Goal: Task Accomplishment & Management: Use online tool/utility

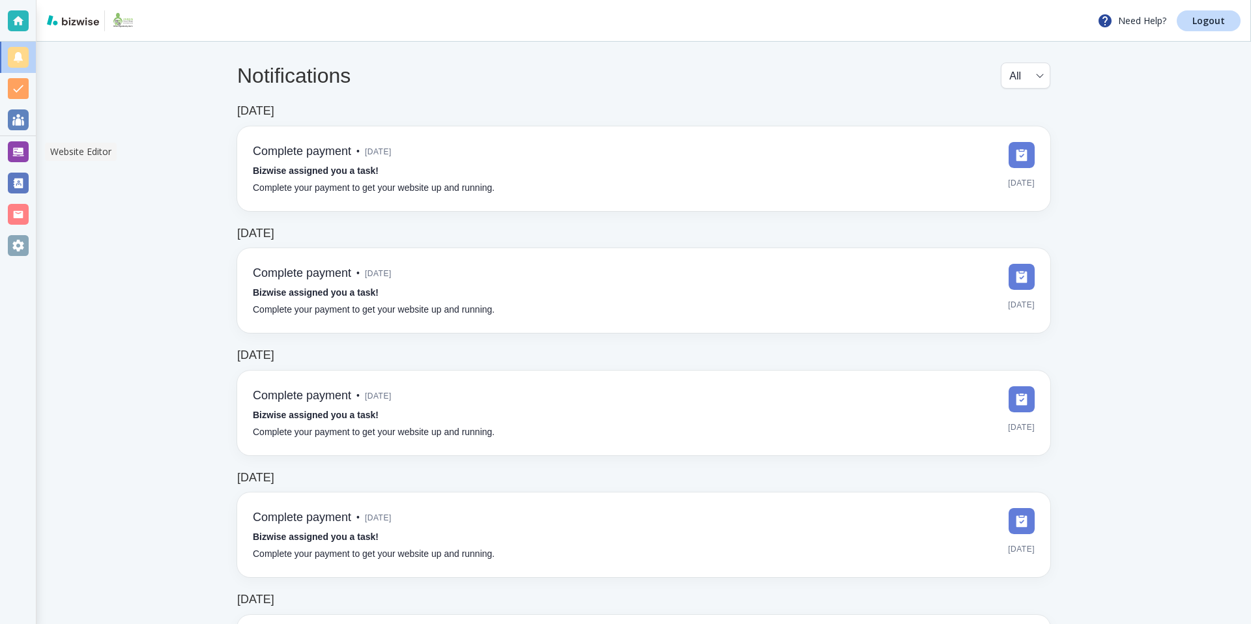
click at [21, 154] on div at bounding box center [18, 151] width 21 height 21
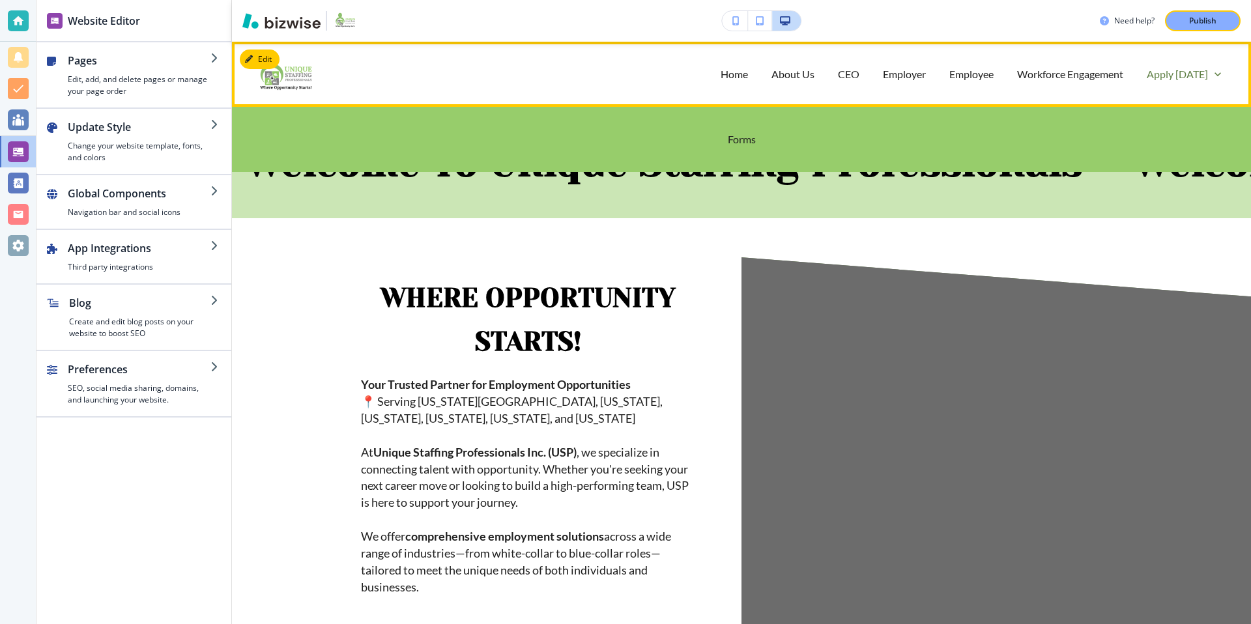
click at [1187, 77] on p "Apply [DATE]" at bounding box center [1176, 73] width 61 height 15
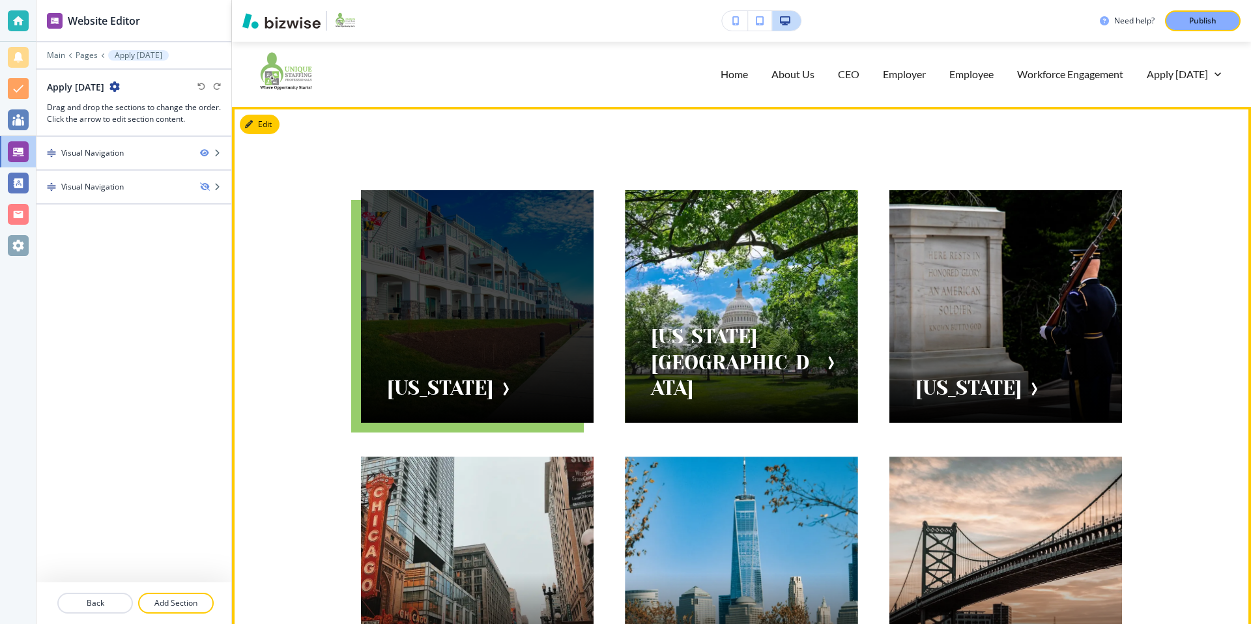
click at [461, 346] on div at bounding box center [477, 306] width 233 height 233
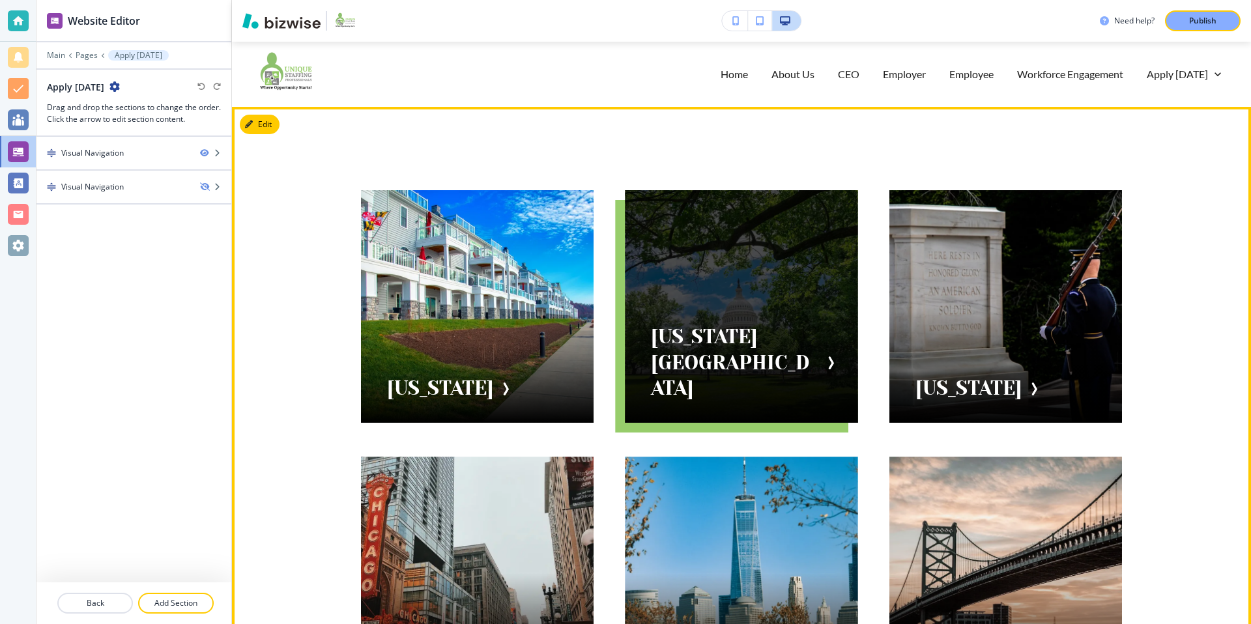
click at [732, 383] on div at bounding box center [741, 306] width 233 height 233
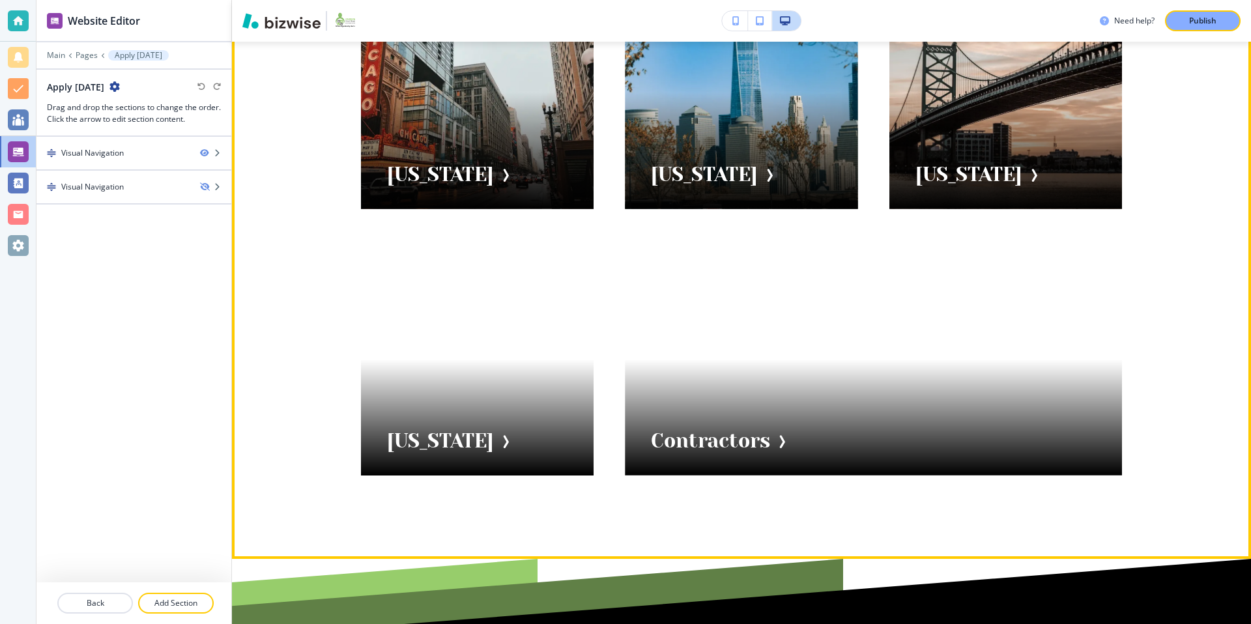
scroll to position [483, 0]
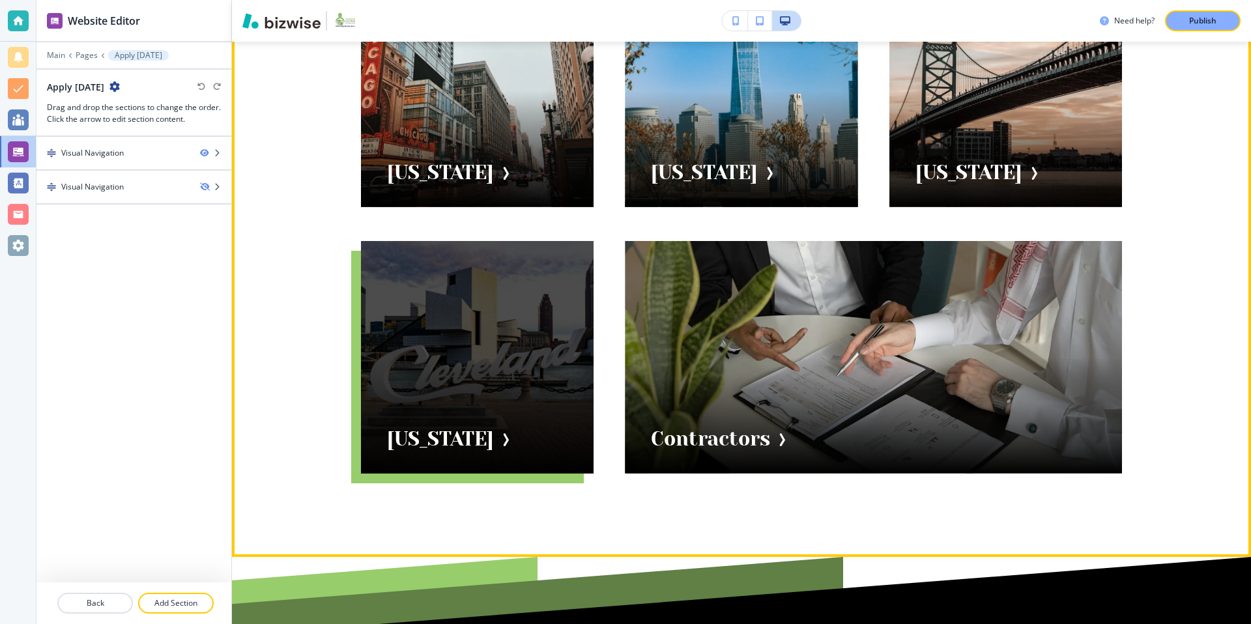
click at [532, 337] on div at bounding box center [477, 357] width 233 height 233
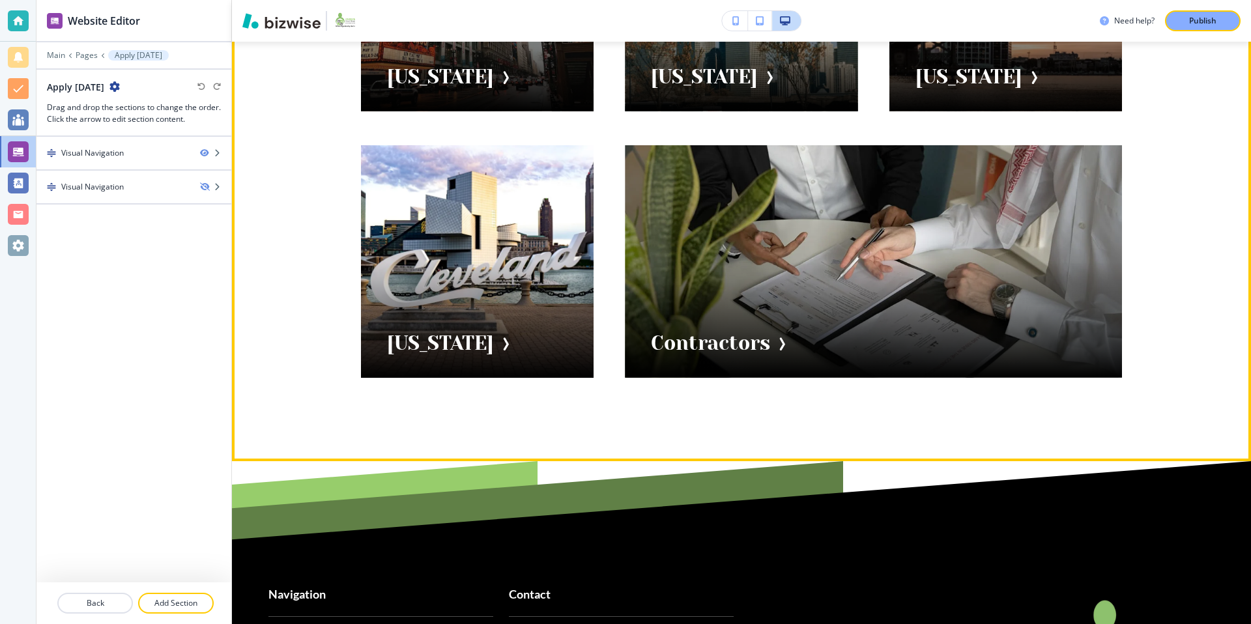
scroll to position [0, 0]
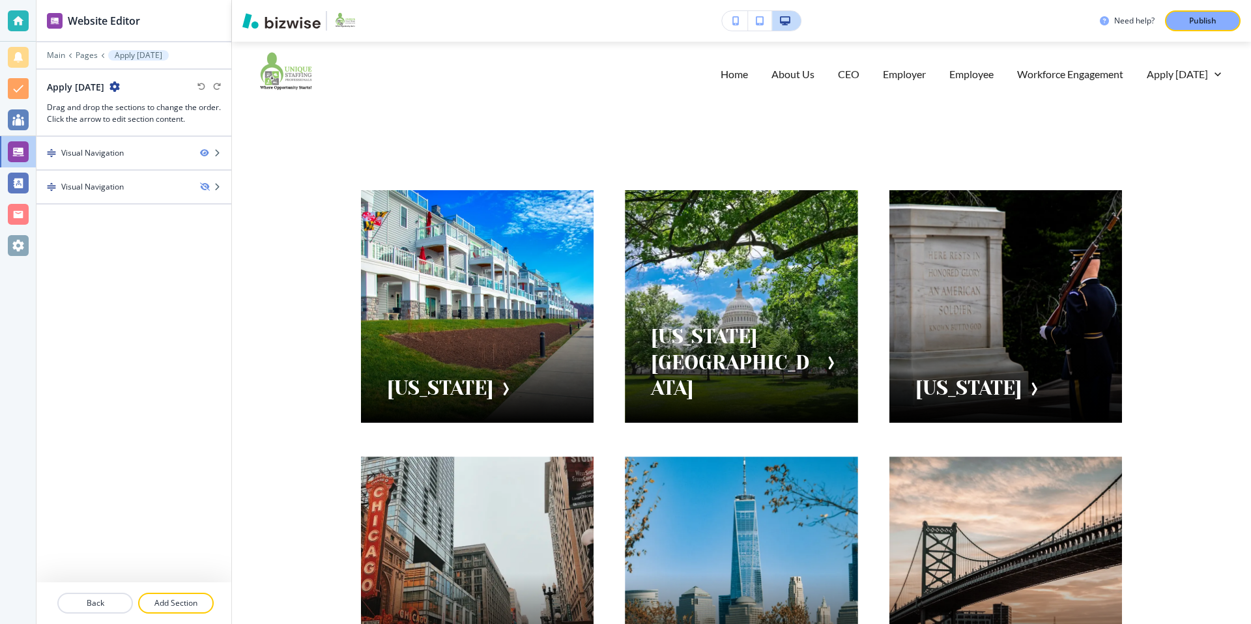
click at [274, 122] on div "Edit Maryland Washington DC Virginia Illinois New Jersey Delaware Ohio Contract…" at bounding box center [741, 573] width 1019 height 933
click at [300, 176] on div "Maryland Washington DC Virginia Illinois New Jersey Delaware Ohio Contractors" at bounding box center [741, 573] width 1019 height 933
click at [304, 164] on div "Maryland Washington DC Virginia Illinois New Jersey Delaware Ohio Contractors" at bounding box center [741, 573] width 1019 height 933
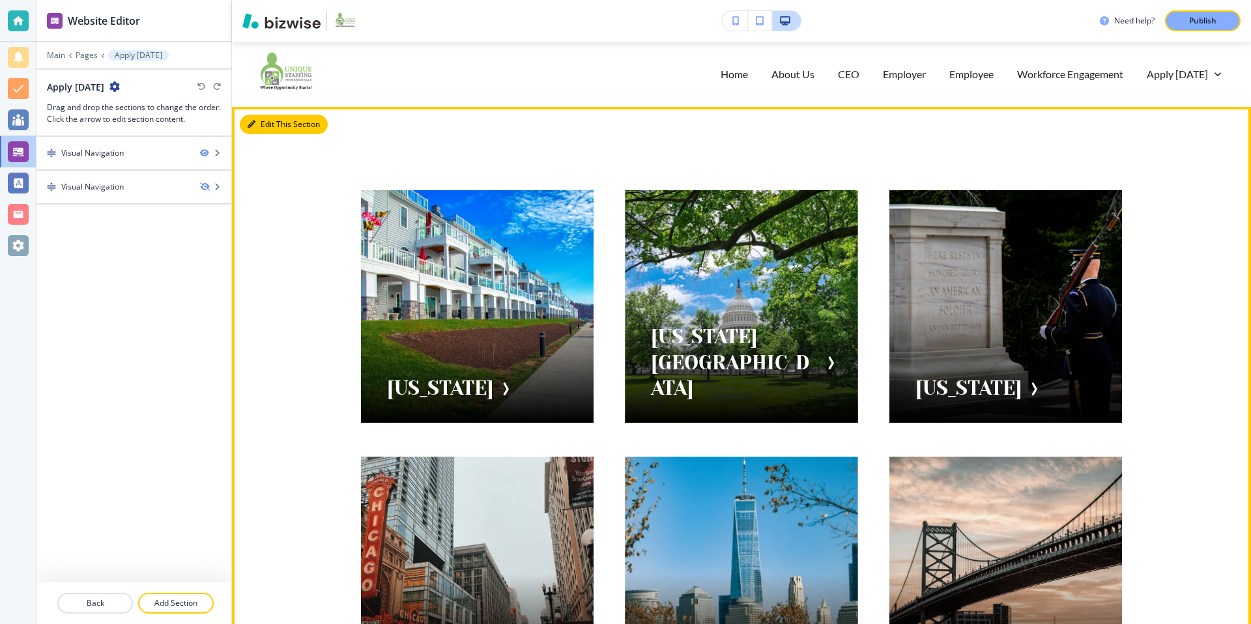
click at [264, 122] on button "Edit This Section" at bounding box center [284, 125] width 88 height 20
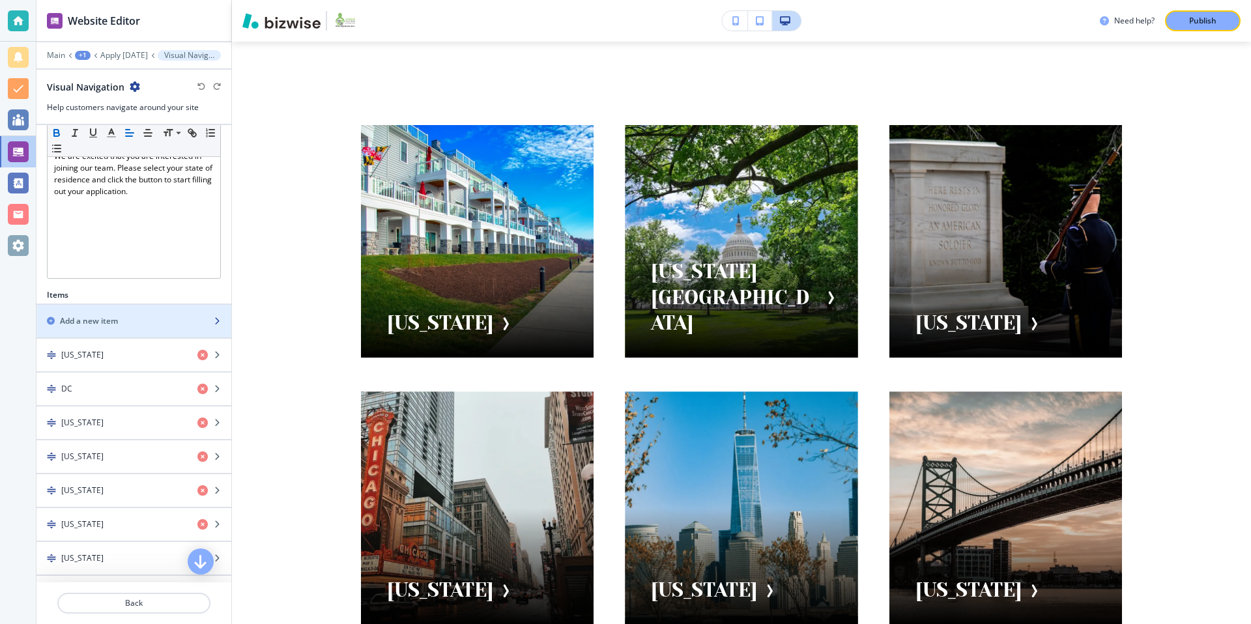
scroll to position [266, 0]
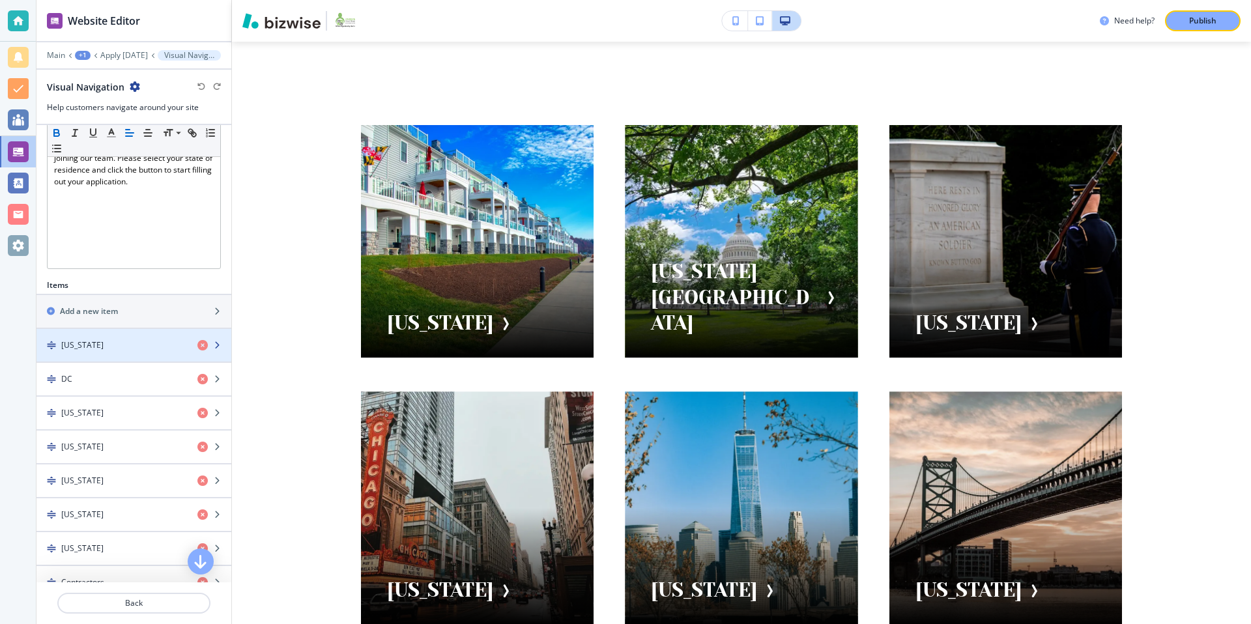
click at [124, 357] on div "button" at bounding box center [133, 356] width 195 height 10
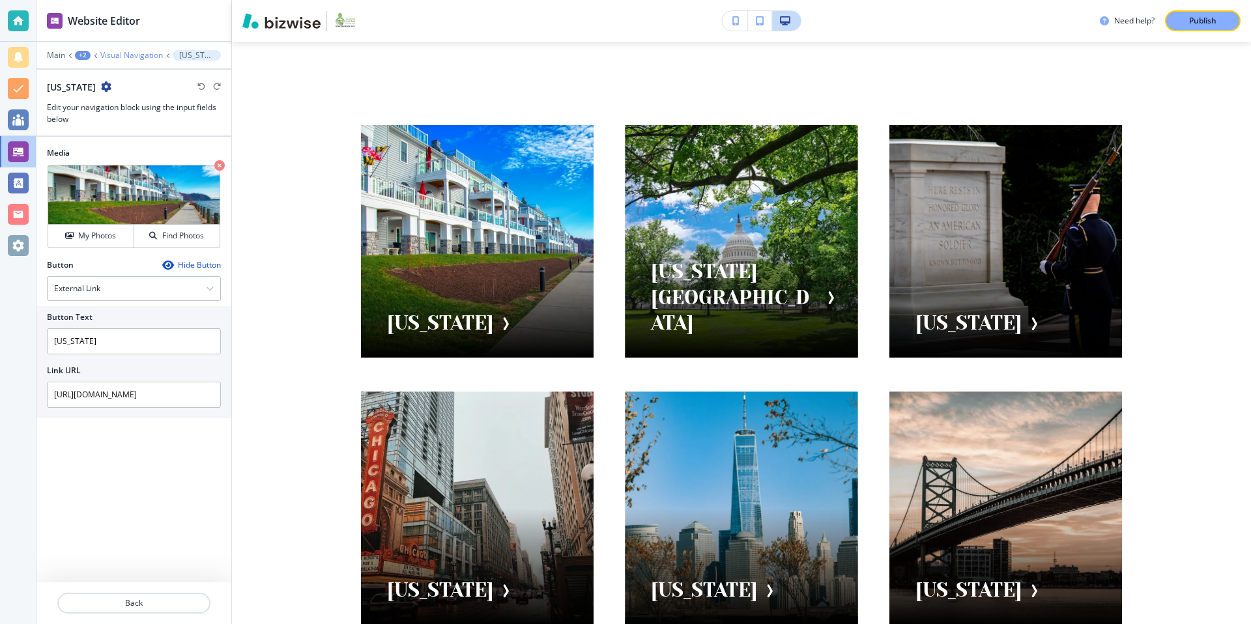
click at [153, 57] on p "Visual Navigation" at bounding box center [131, 55] width 63 height 9
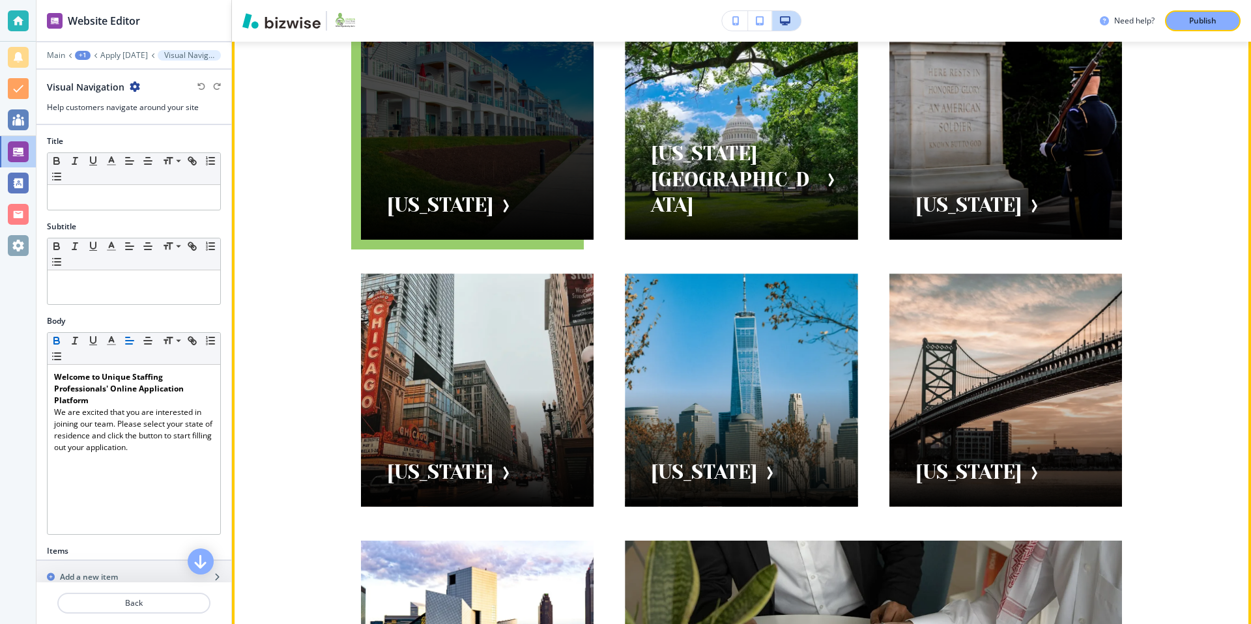
scroll to position [0, 0]
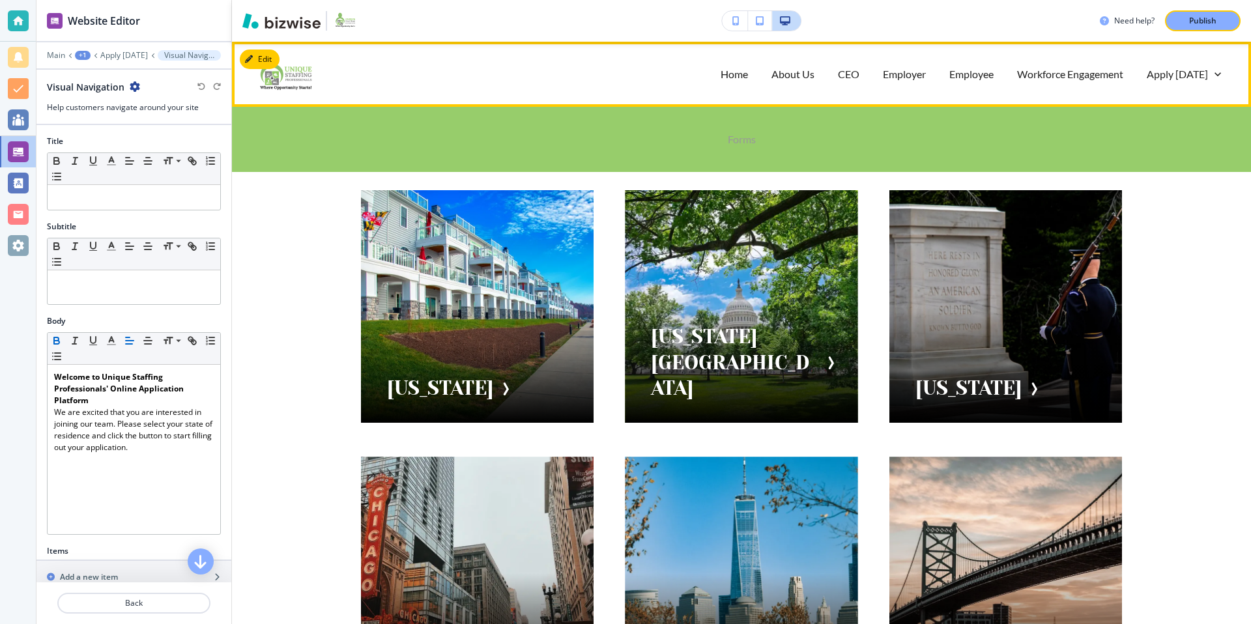
click at [740, 132] on p "Forms" at bounding box center [742, 139] width 28 height 15
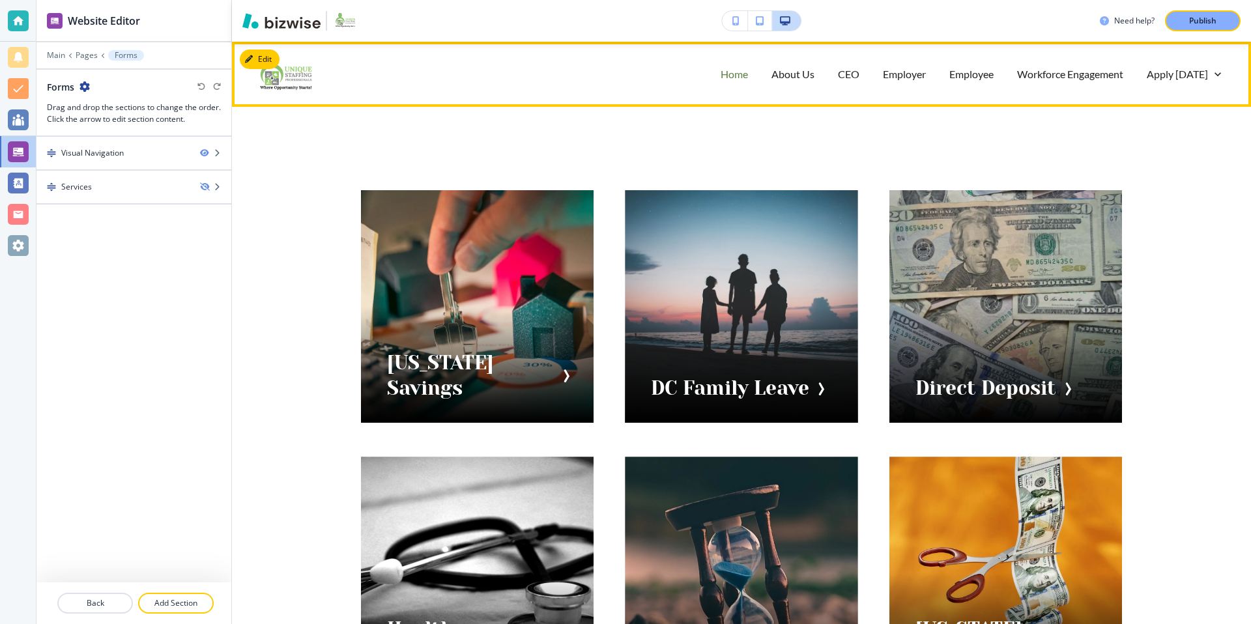
click at [733, 74] on p "Home" at bounding box center [733, 73] width 27 height 15
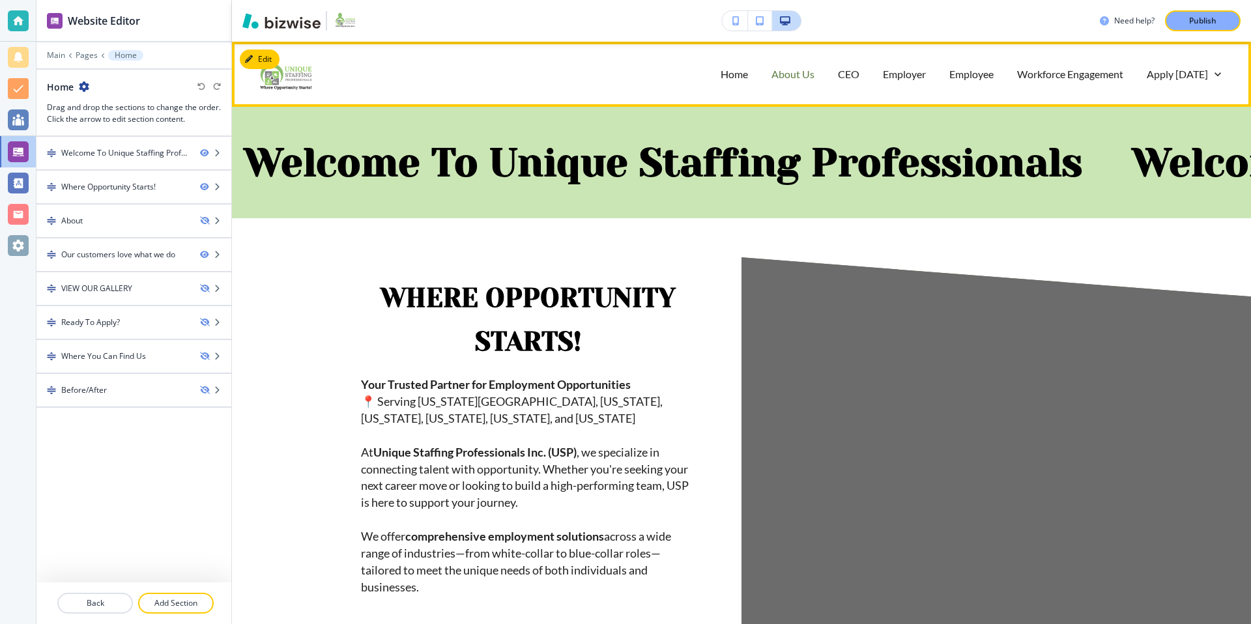
click at [785, 74] on p "About Us" at bounding box center [792, 73] width 43 height 15
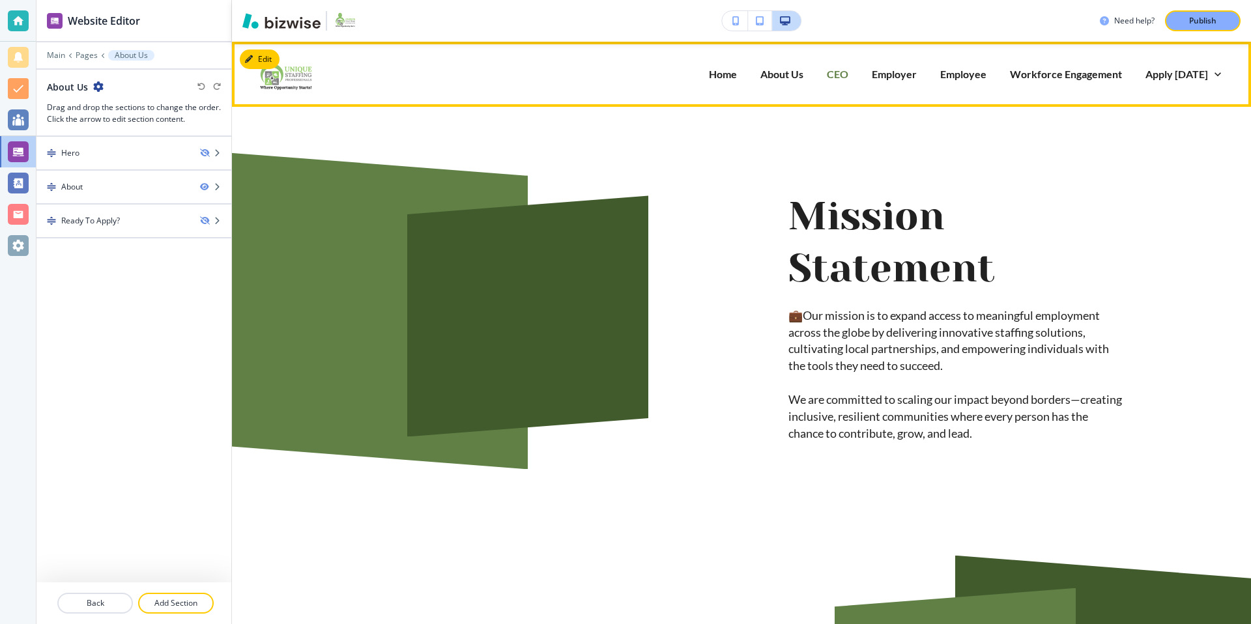
click at [845, 74] on p "CEO" at bounding box center [837, 73] width 21 height 15
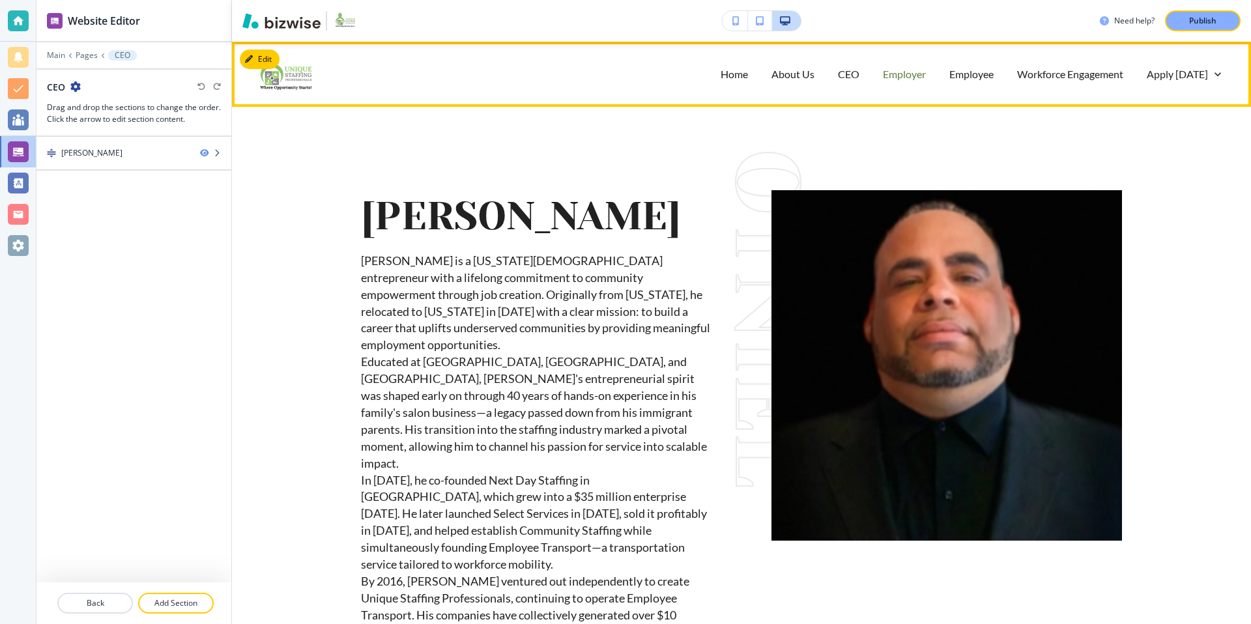
click at [922, 73] on p "Employer" at bounding box center [904, 73] width 43 height 15
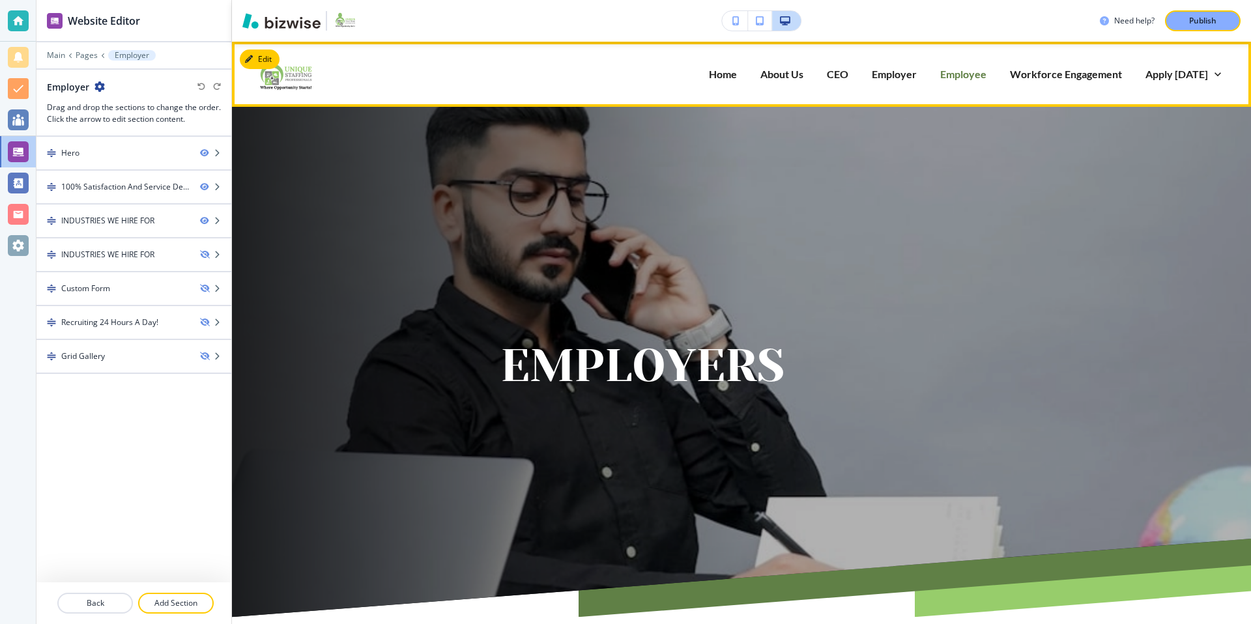
click at [962, 72] on p "Employee" at bounding box center [963, 73] width 46 height 15
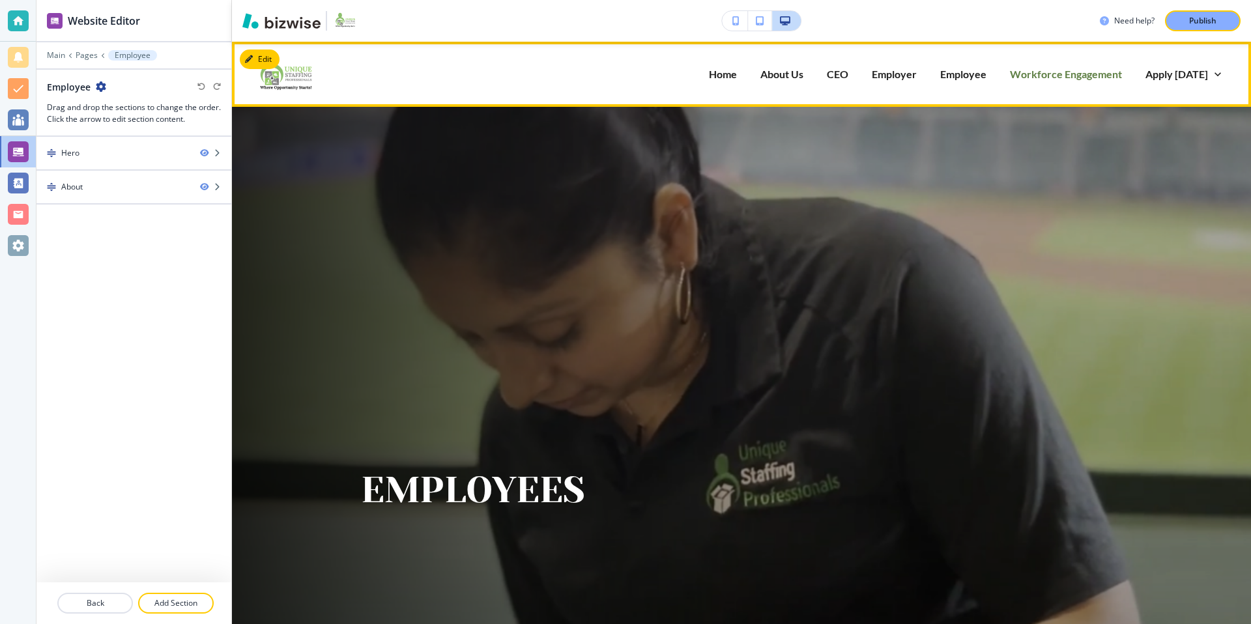
click at [1060, 74] on p "Workforce Engagement" at bounding box center [1066, 73] width 112 height 15
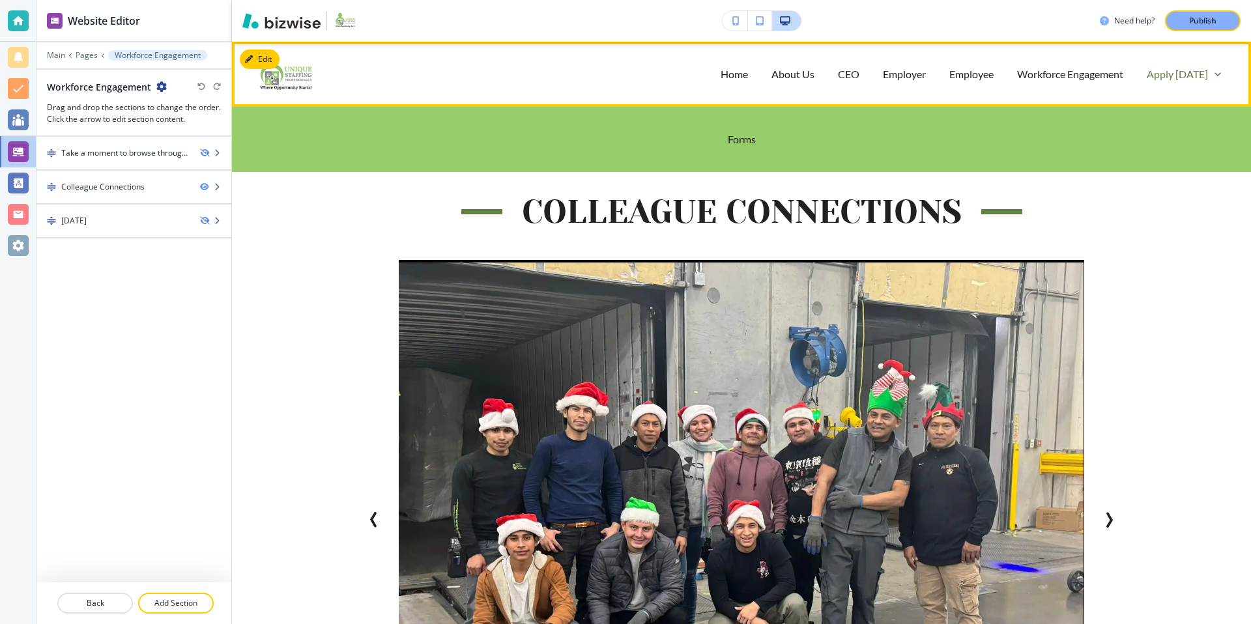
click at [1172, 78] on p "Apply [DATE]" at bounding box center [1176, 73] width 61 height 15
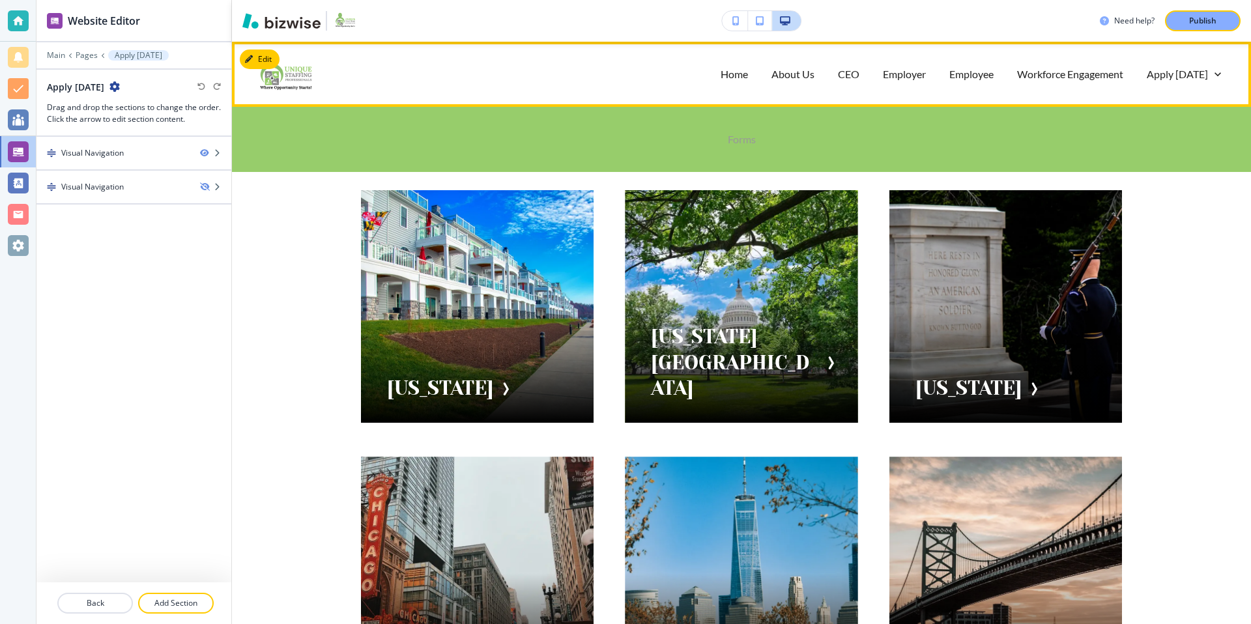
click at [740, 141] on p "Forms" at bounding box center [742, 139] width 28 height 15
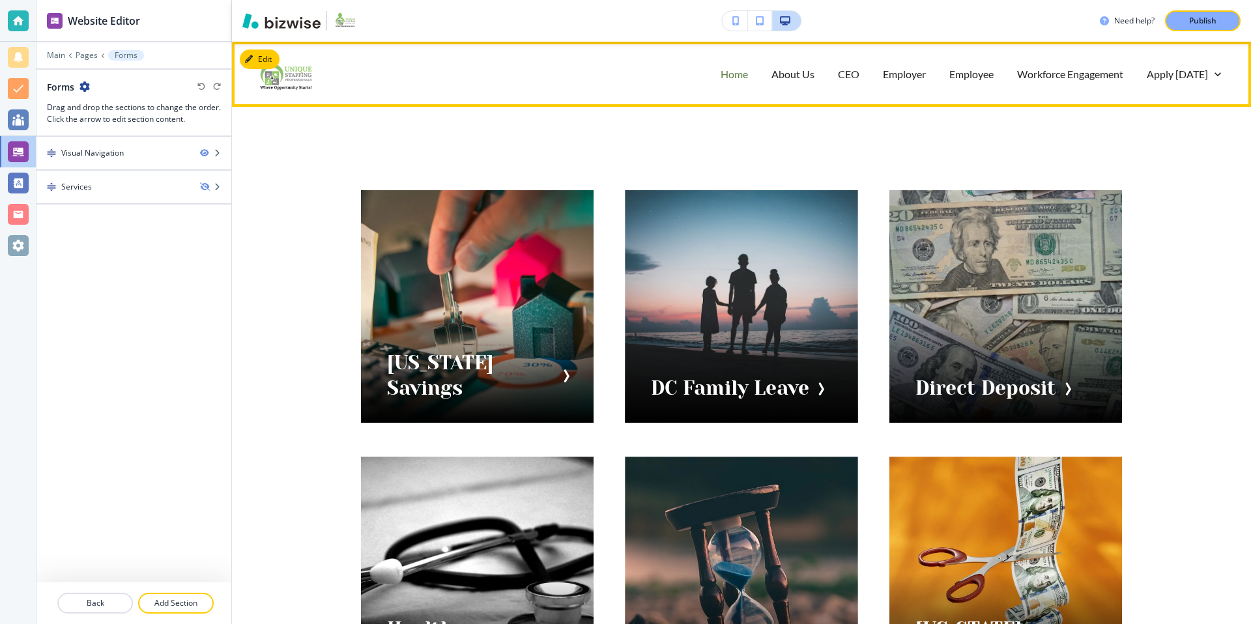
click at [733, 78] on p "Home" at bounding box center [733, 73] width 27 height 15
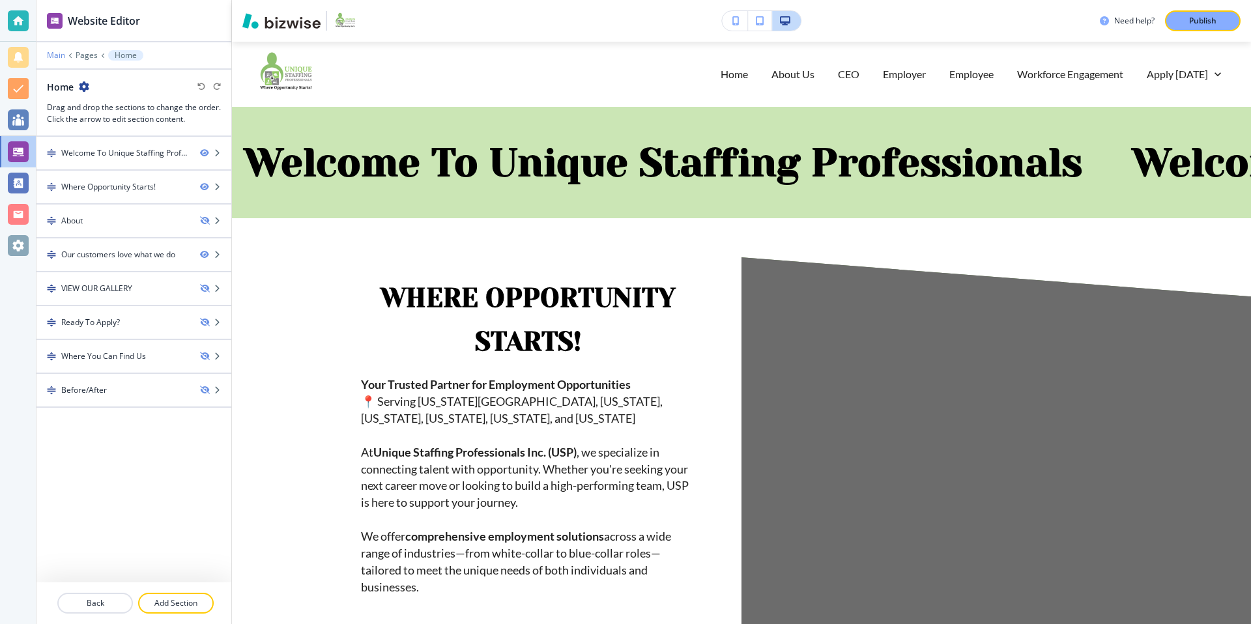
click at [57, 58] on p "Main" at bounding box center [56, 55] width 18 height 9
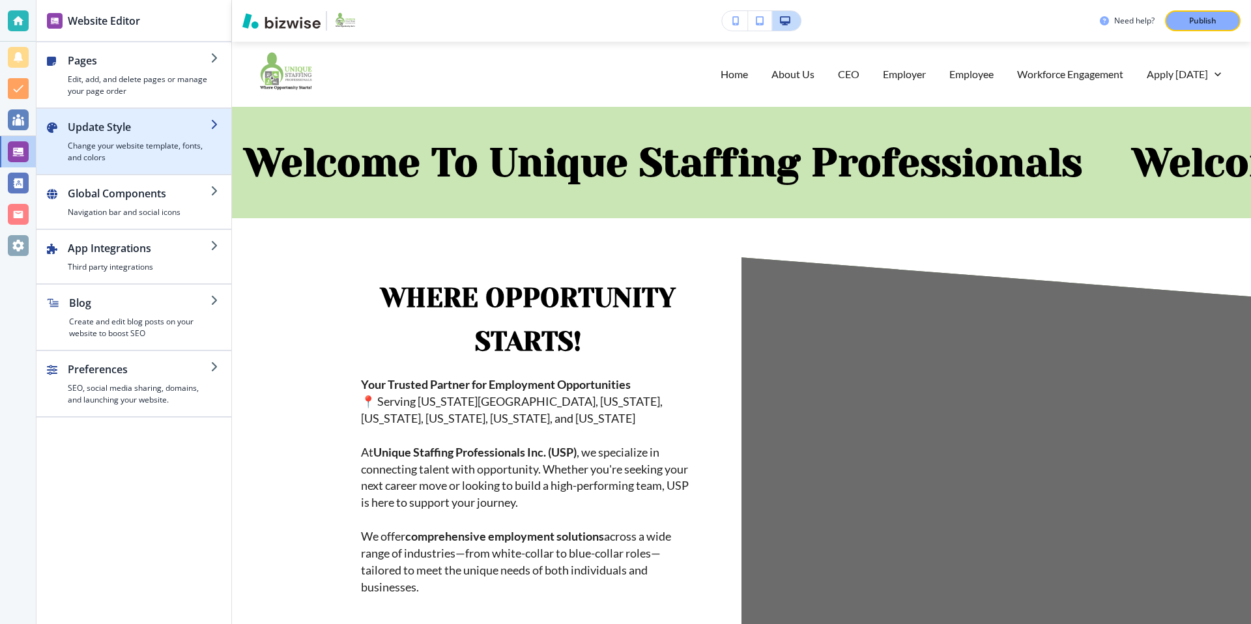
click at [210, 147] on div "button" at bounding box center [220, 141] width 21 height 44
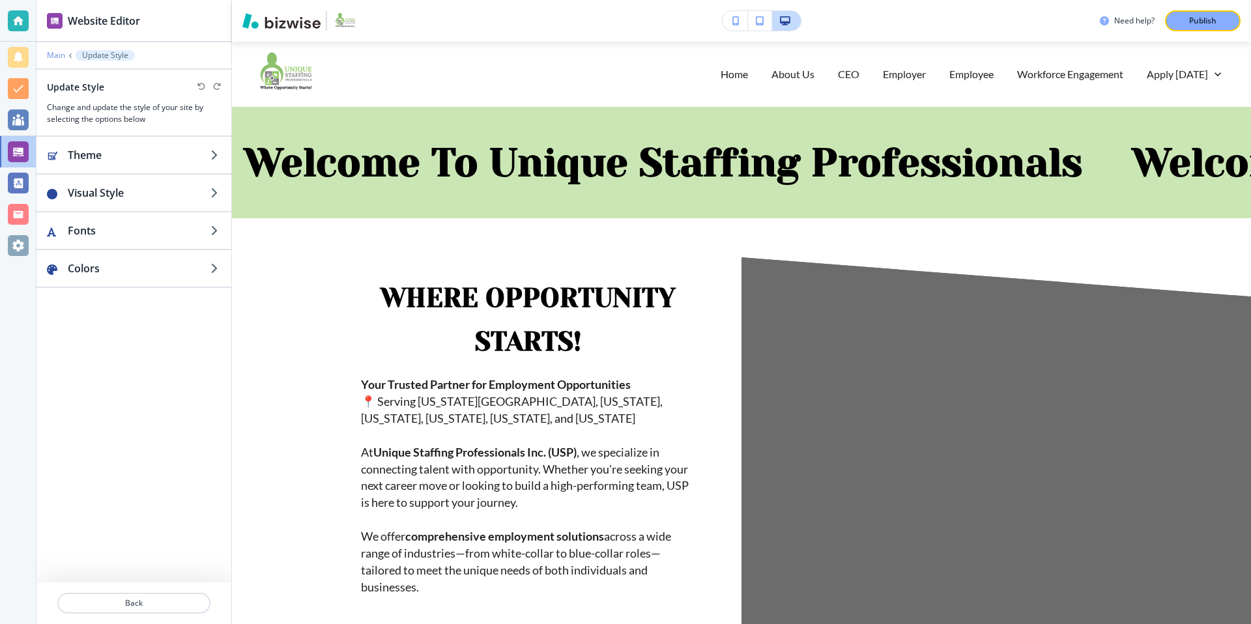
click at [56, 53] on p "Main" at bounding box center [56, 55] width 18 height 9
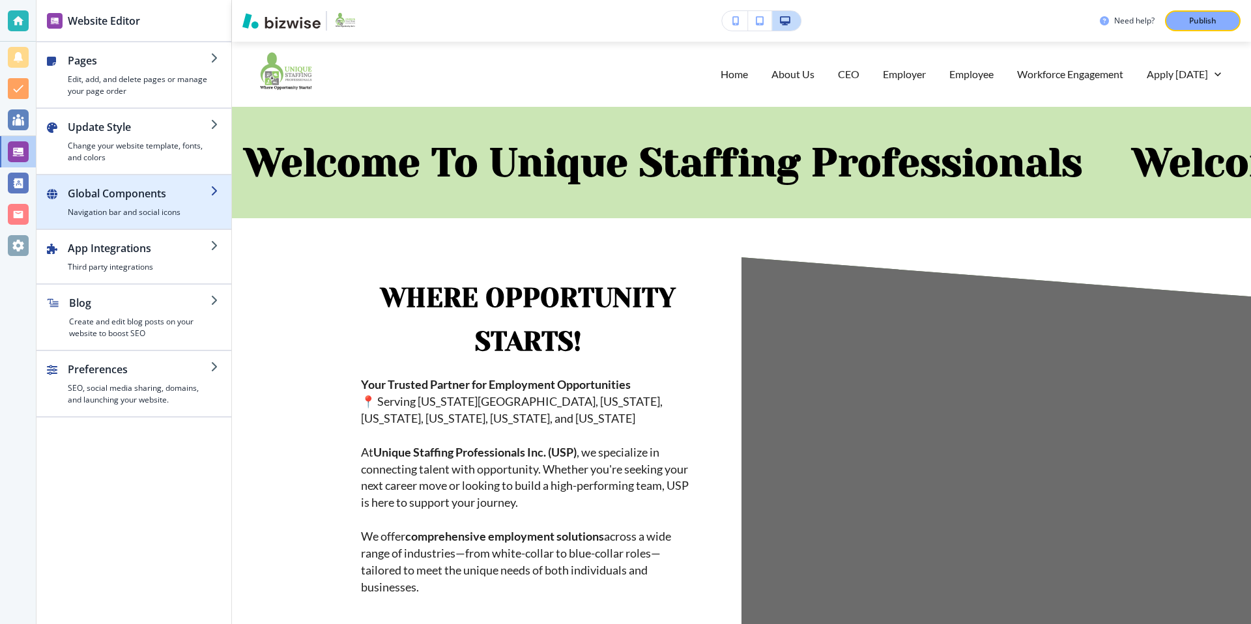
click at [183, 183] on div "button" at bounding box center [133, 180] width 195 height 10
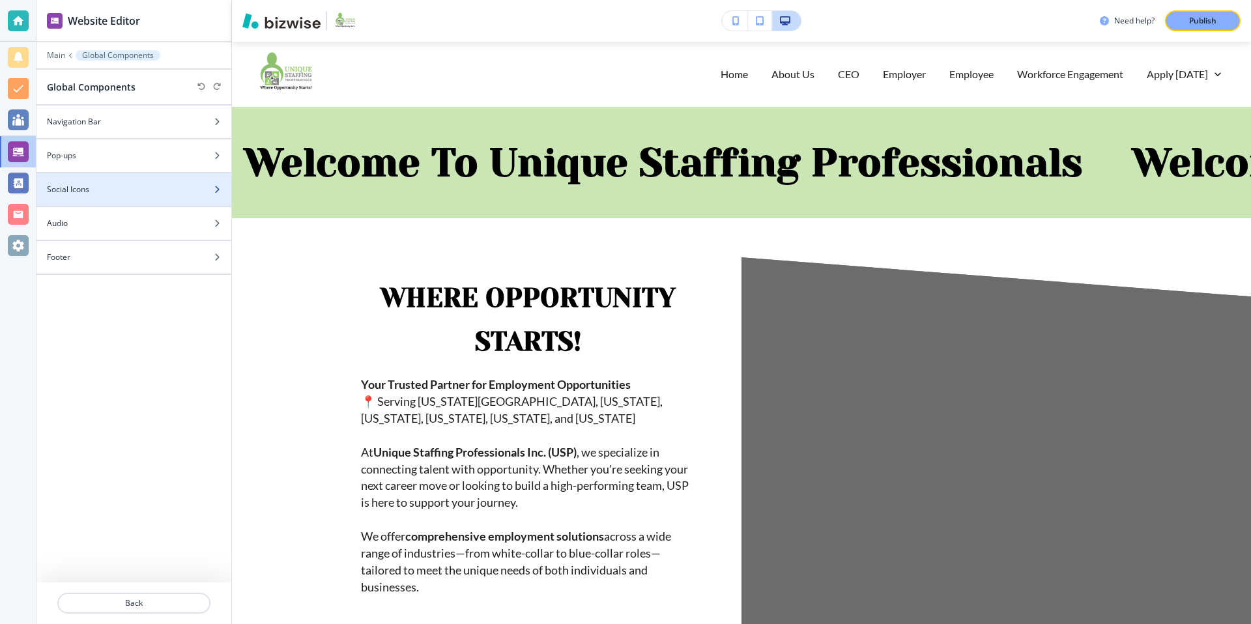
click at [195, 193] on div "Social Icons" at bounding box center [119, 190] width 166 height 12
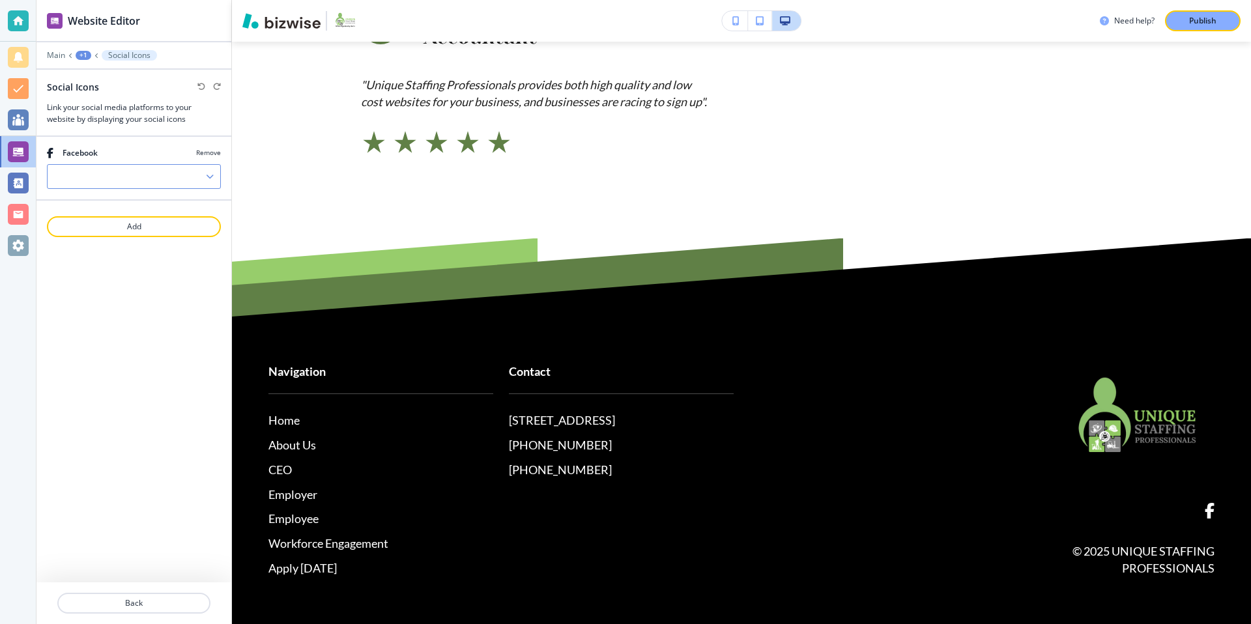
scroll to position [1137, 0]
click at [166, 173] on input "Manual Input" at bounding box center [127, 176] width 158 height 22
paste input "https://www.facebook.com/profile.php?id=100090234361028"
type input "https://www.facebook.com/profile.php?id=100090234361028"
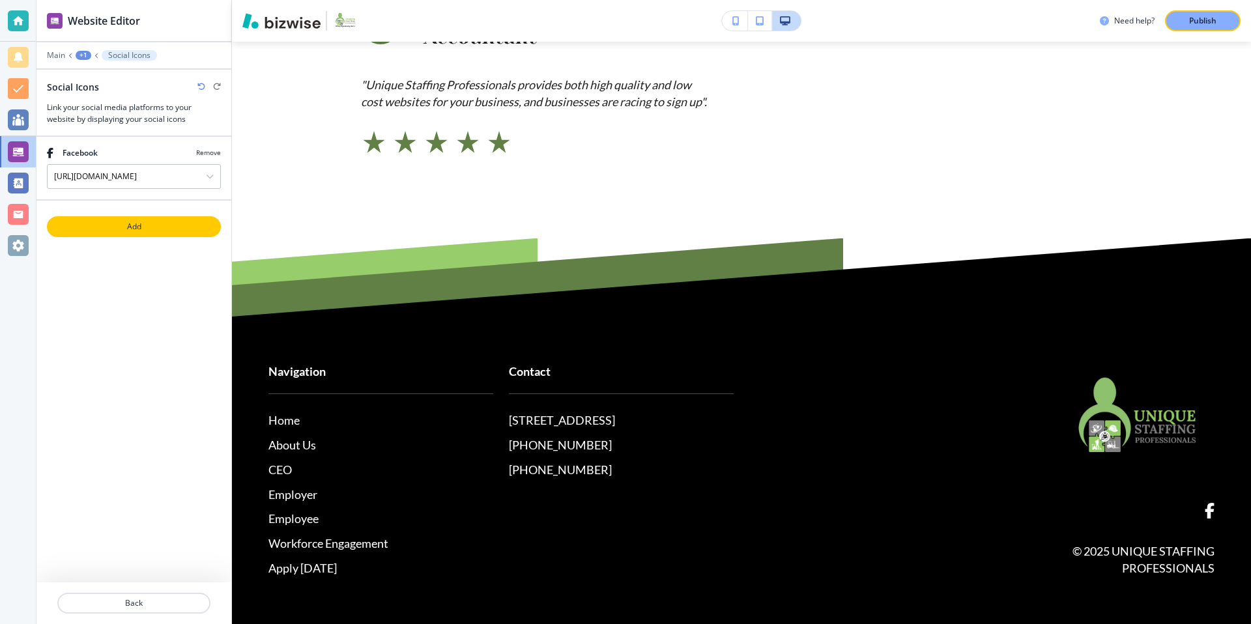
scroll to position [0, 0]
click at [158, 226] on p "Add" at bounding box center [133, 227] width 171 height 12
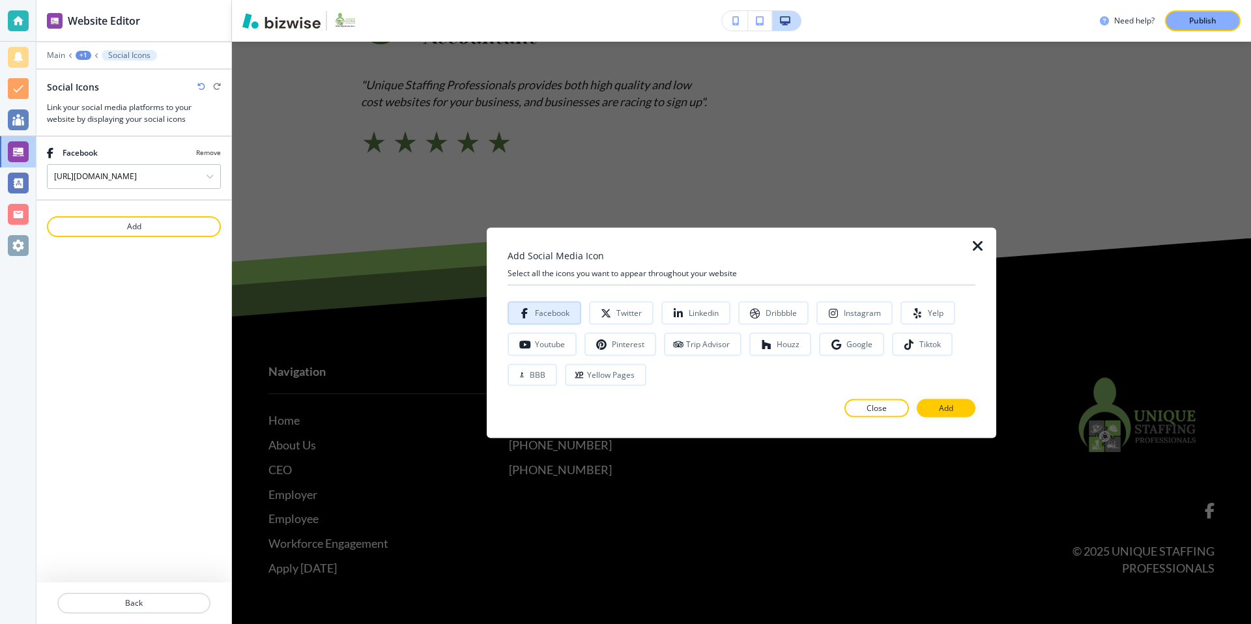
click at [557, 311] on div "Facebook" at bounding box center [552, 313] width 35 height 9
click at [890, 406] on button "Close" at bounding box center [876, 408] width 64 height 18
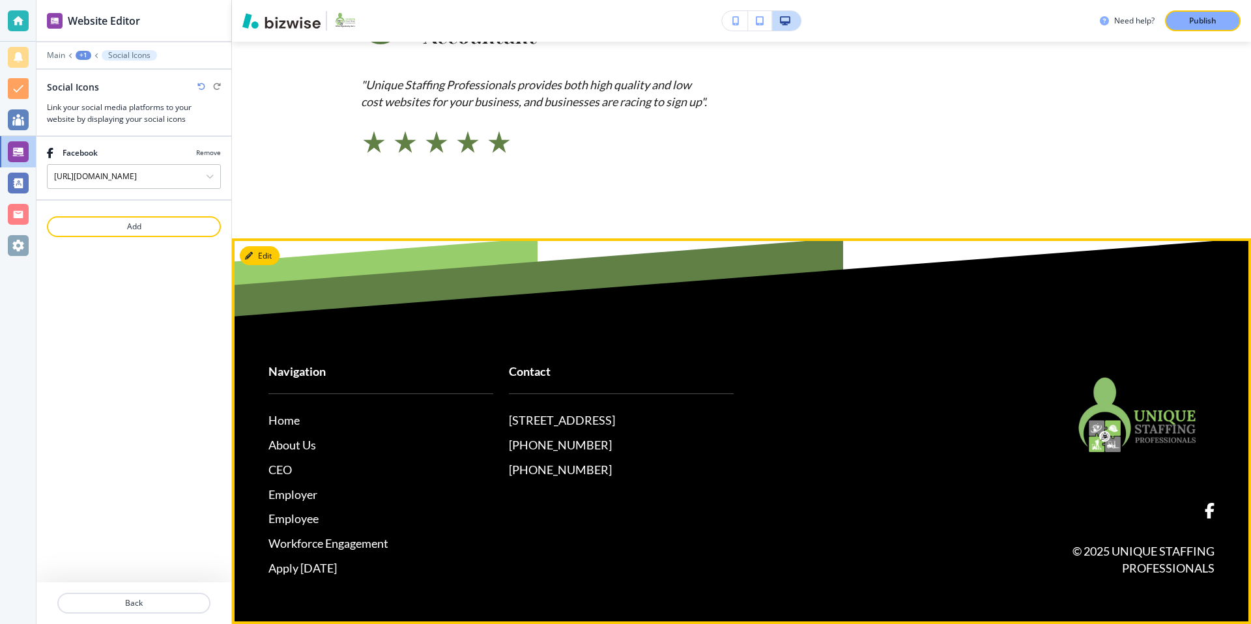
click at [1208, 511] on span at bounding box center [1209, 511] width 10 height 16
click at [264, 261] on div "Edit Footer Navigation Home About Us CEO Employer Employee Workforce Engagement…" at bounding box center [741, 431] width 1019 height 386
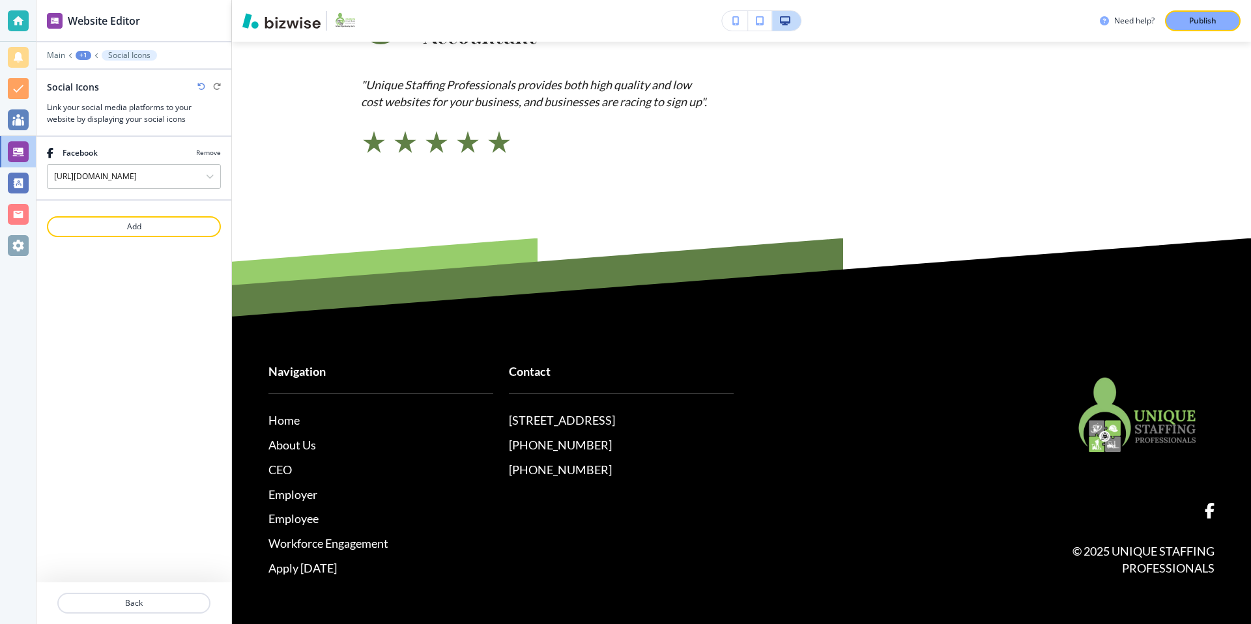
click at [386, 367] on p "Navigation" at bounding box center [380, 378] width 225 height 31
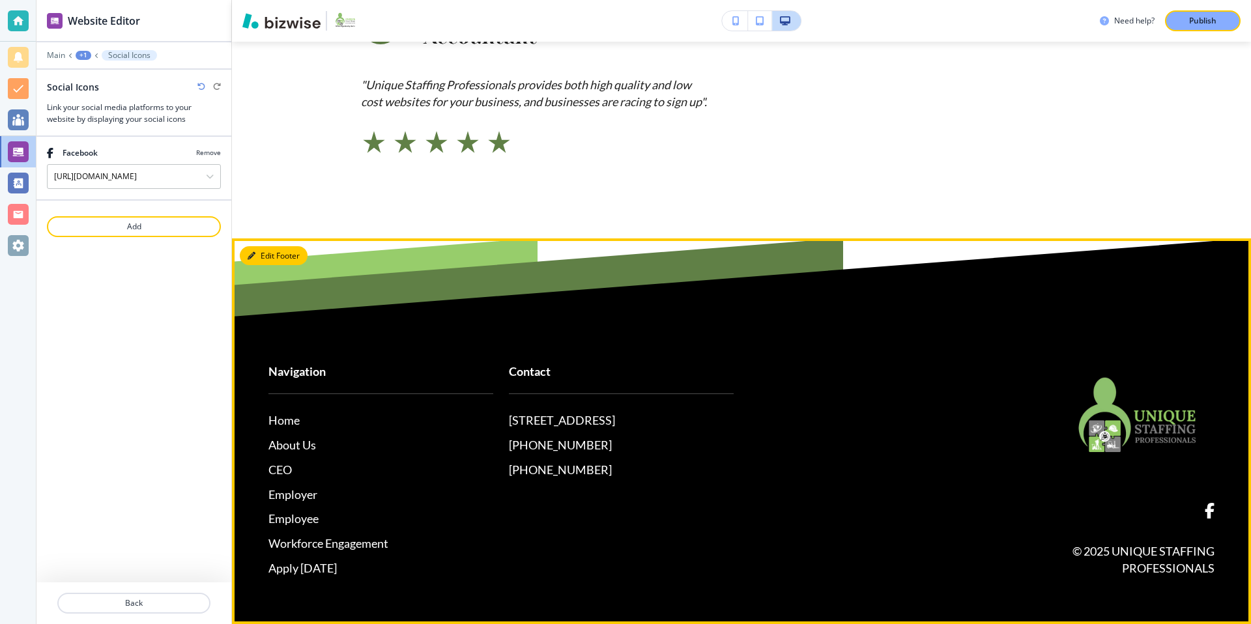
click at [267, 253] on button "Edit Footer" at bounding box center [274, 256] width 68 height 20
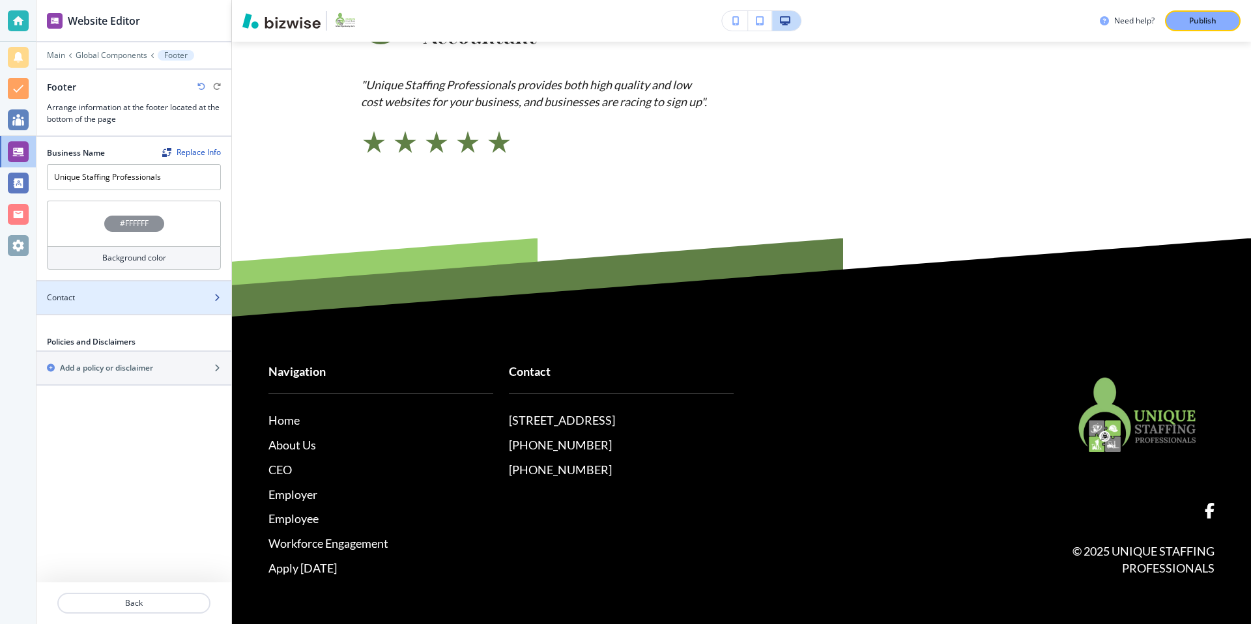
click at [167, 298] on div "Contact" at bounding box center [119, 298] width 166 height 12
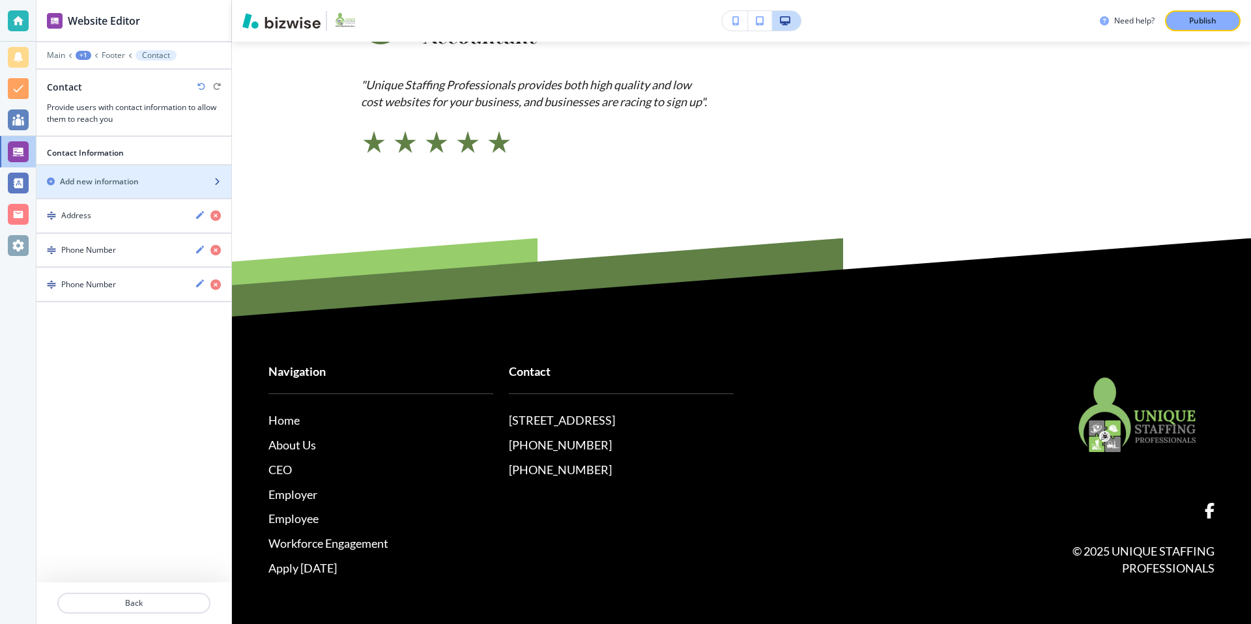
click at [141, 186] on div "Add new information" at bounding box center [119, 182] width 166 height 12
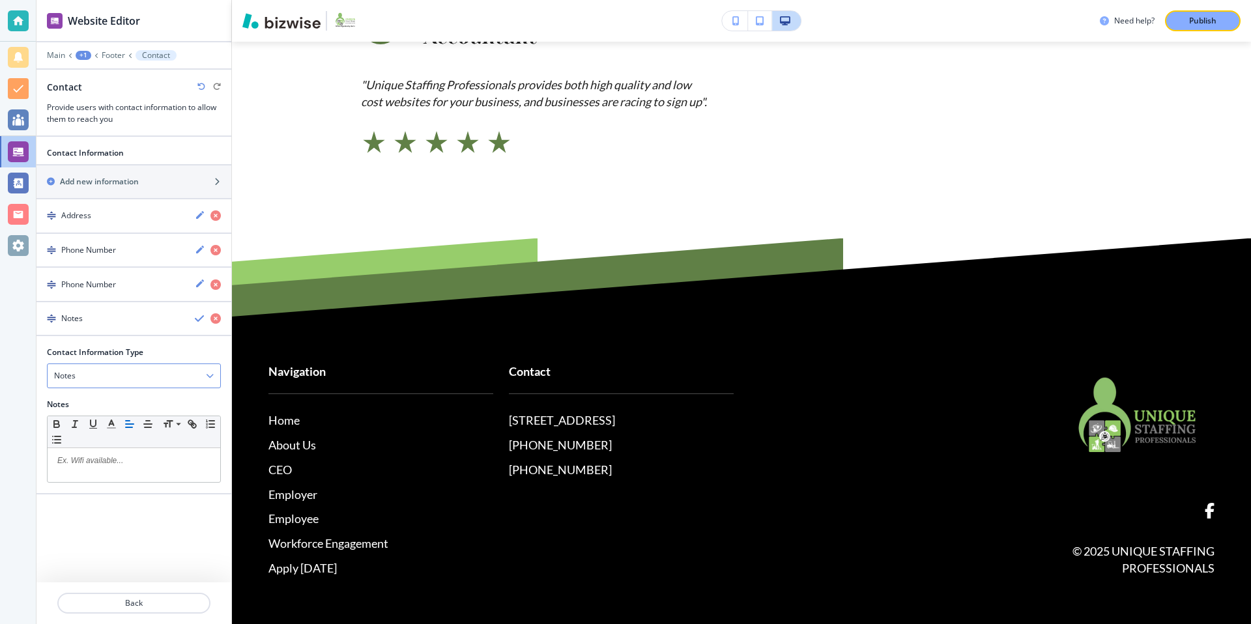
click at [153, 376] on div "Notes" at bounding box center [134, 375] width 173 height 23
click at [182, 351] on div "Contact Information Type" at bounding box center [134, 353] width 174 height 12
click at [213, 320] on icon "button" at bounding box center [215, 318] width 10 height 10
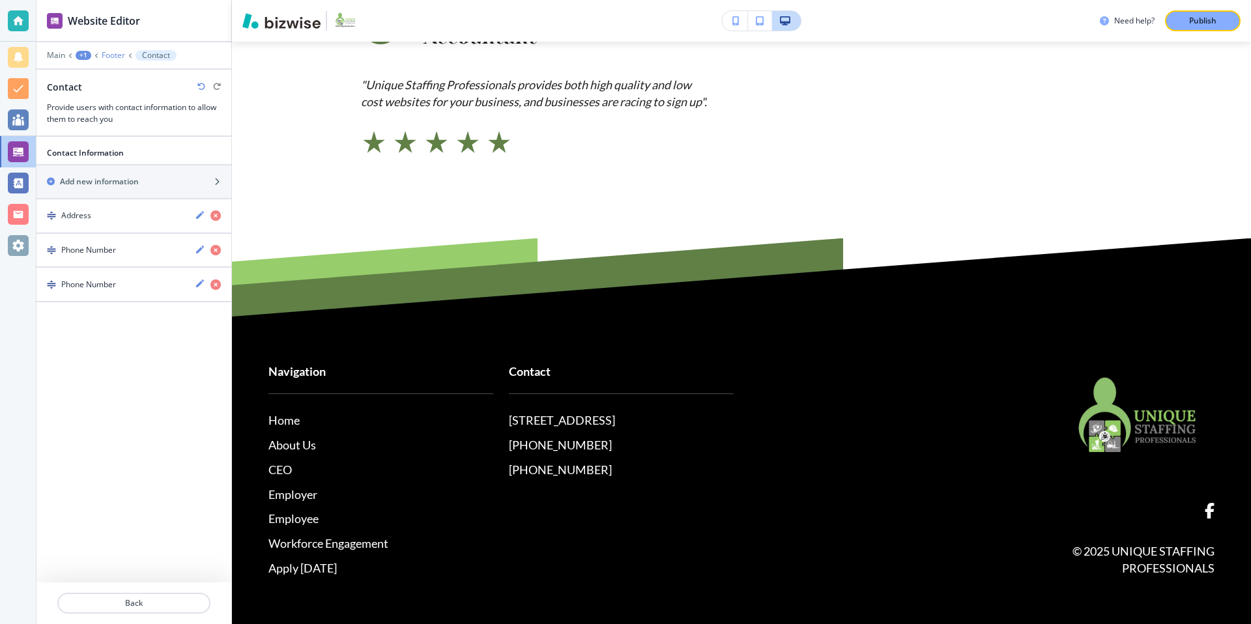
click at [109, 55] on p "Footer" at bounding box center [113, 55] width 23 height 9
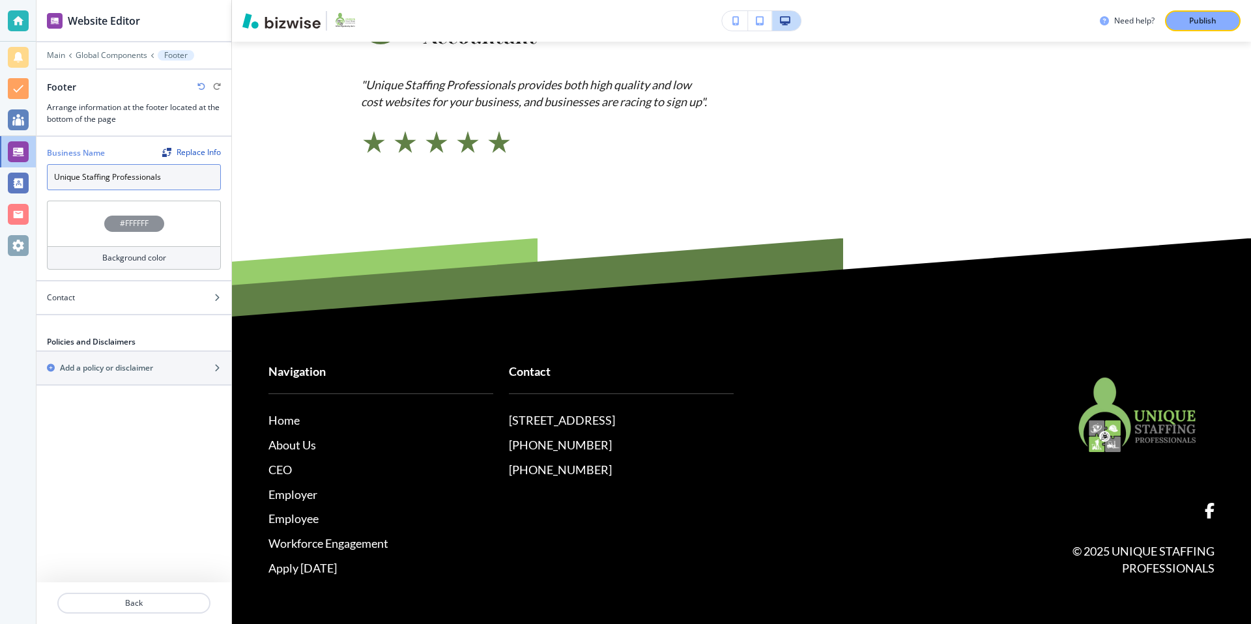
click at [165, 176] on input "Unique Staffing Professionals" at bounding box center [134, 177] width 174 height 26
type input "Unique Staffing Professionals INC"
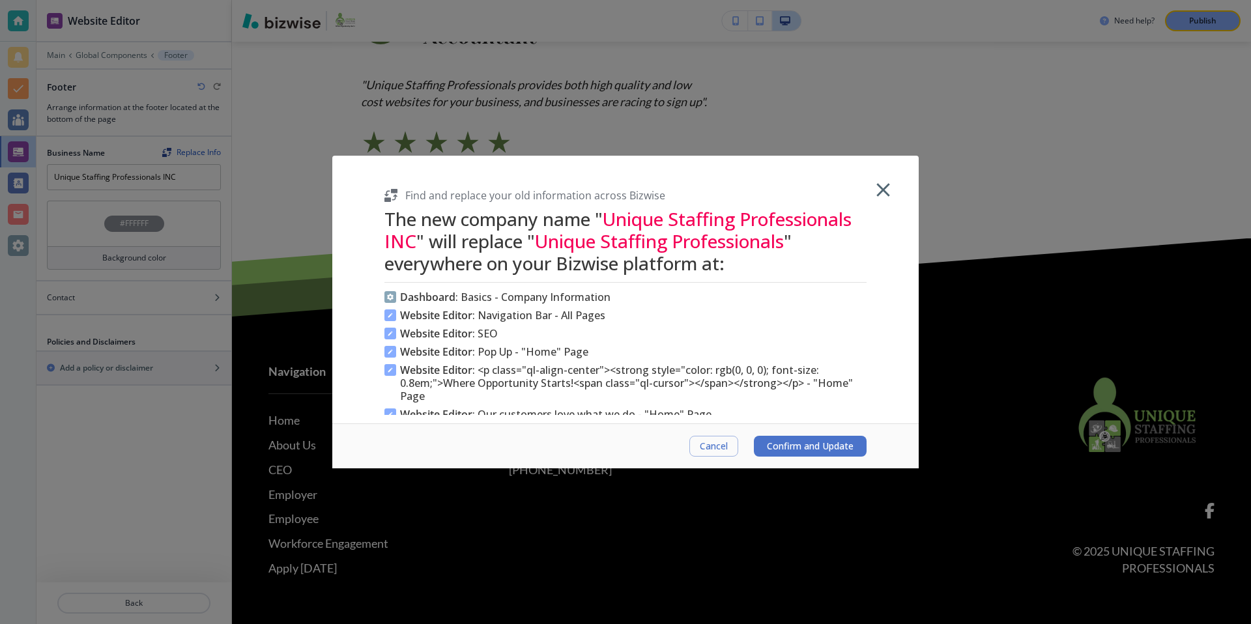
click at [157, 0] on body "Website Editor Main Global Components Footer Footer Arrange information at the …" at bounding box center [625, 0] width 1251 height 0
click at [878, 185] on icon "button" at bounding box center [882, 189] width 13 height 13
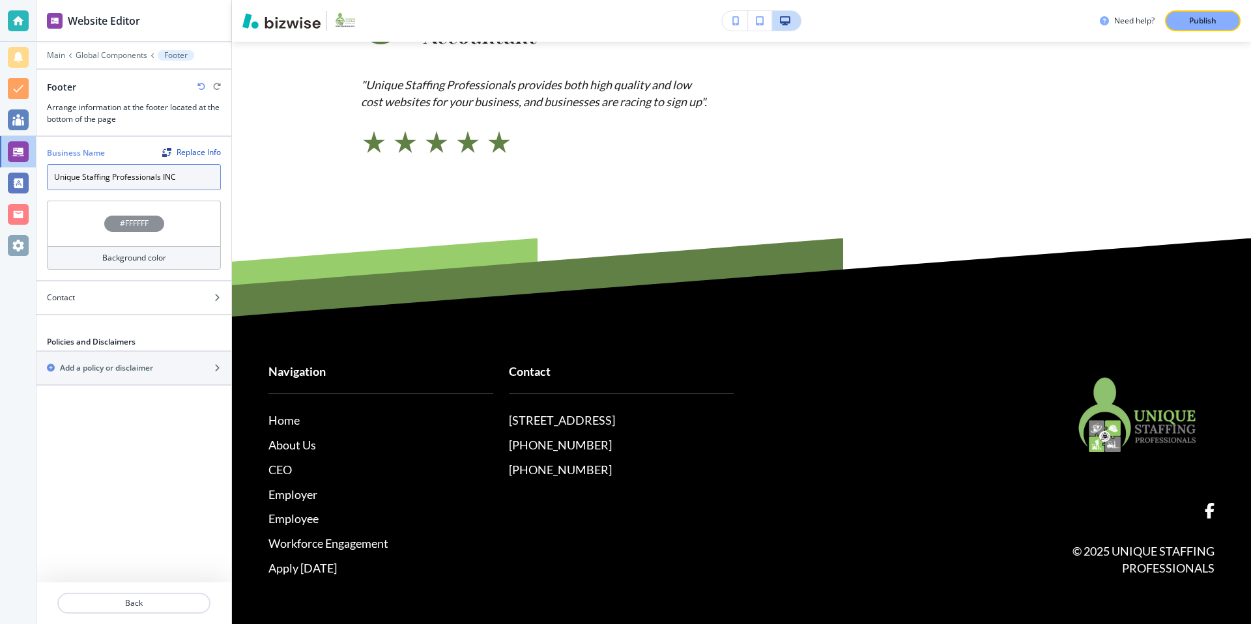
click at [189, 173] on input "Unique Staffing Professionals INC" at bounding box center [134, 177] width 174 height 26
type input "Unique Staffing Professionals"
click at [178, 326] on div at bounding box center [133, 325] width 195 height 21
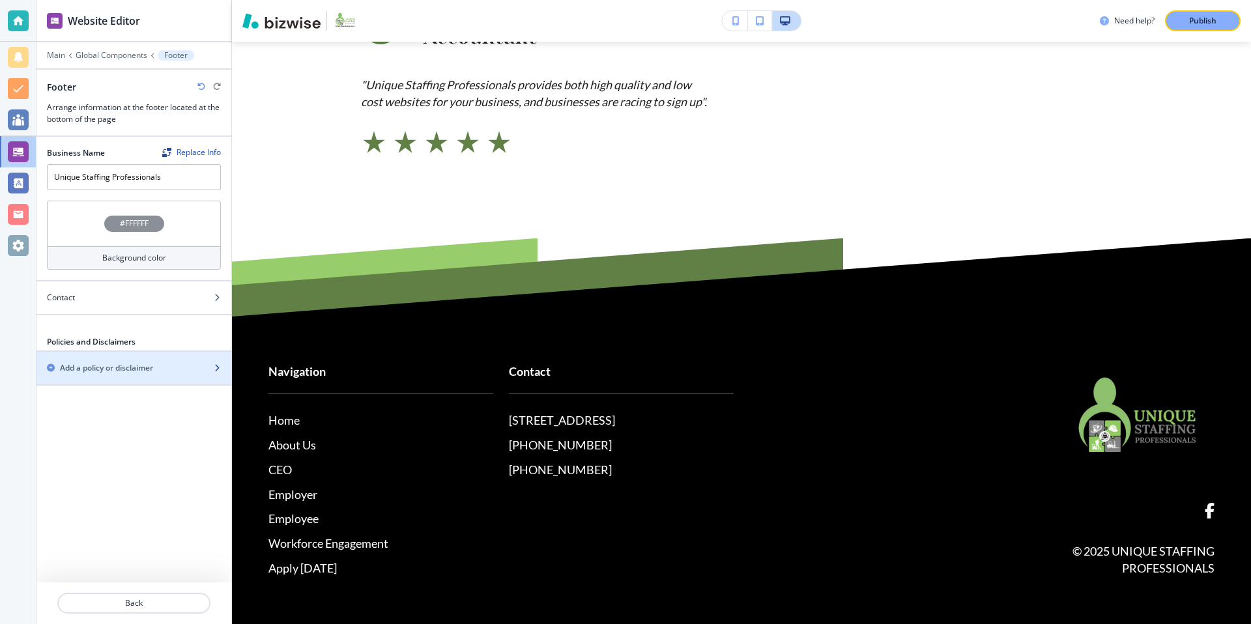
click at [190, 367] on div "Add a policy or disclaimer" at bounding box center [119, 368] width 166 height 12
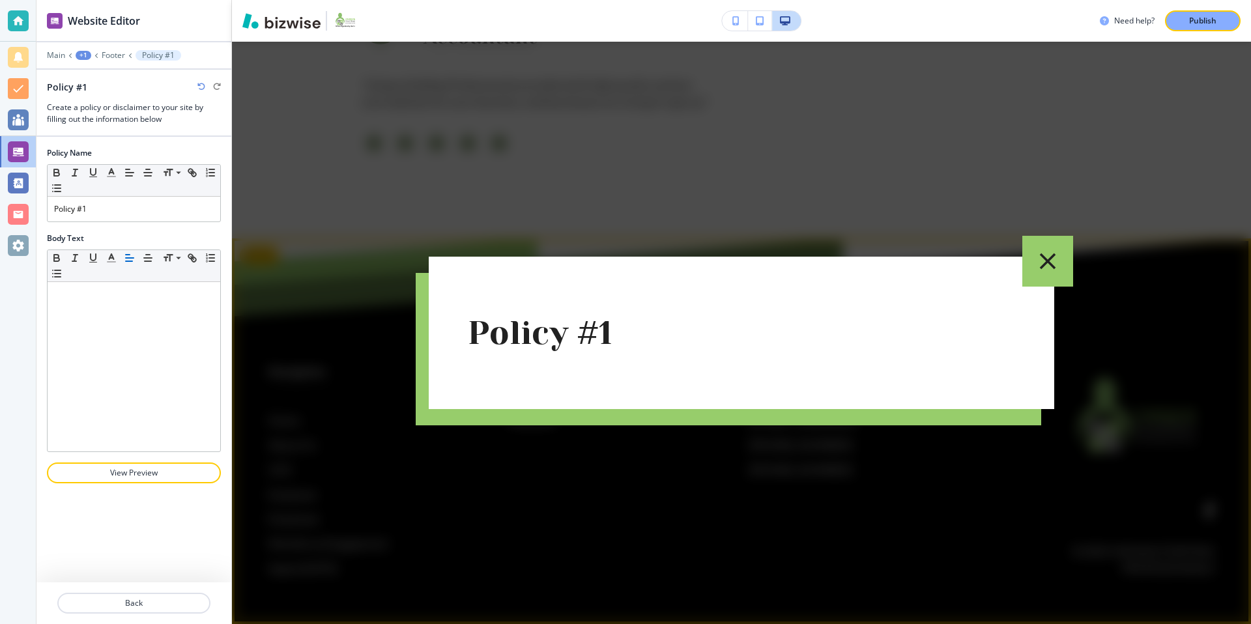
click at [1053, 268] on icon "button" at bounding box center [1047, 261] width 27 height 27
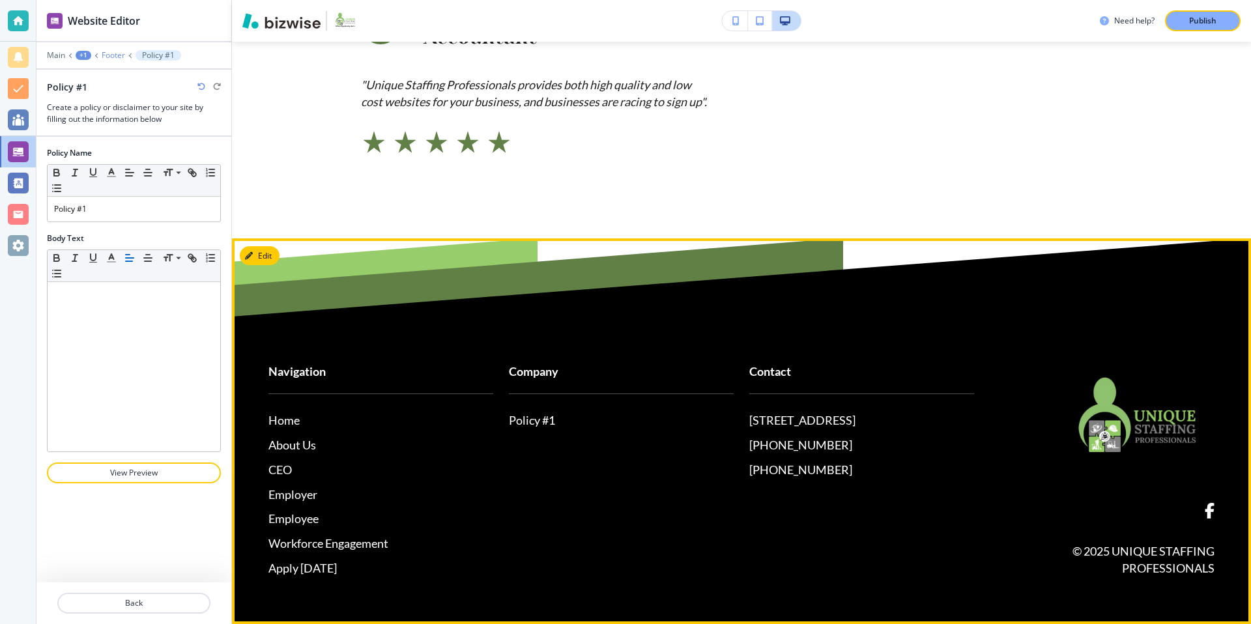
click at [113, 52] on p "Footer" at bounding box center [113, 55] width 23 height 9
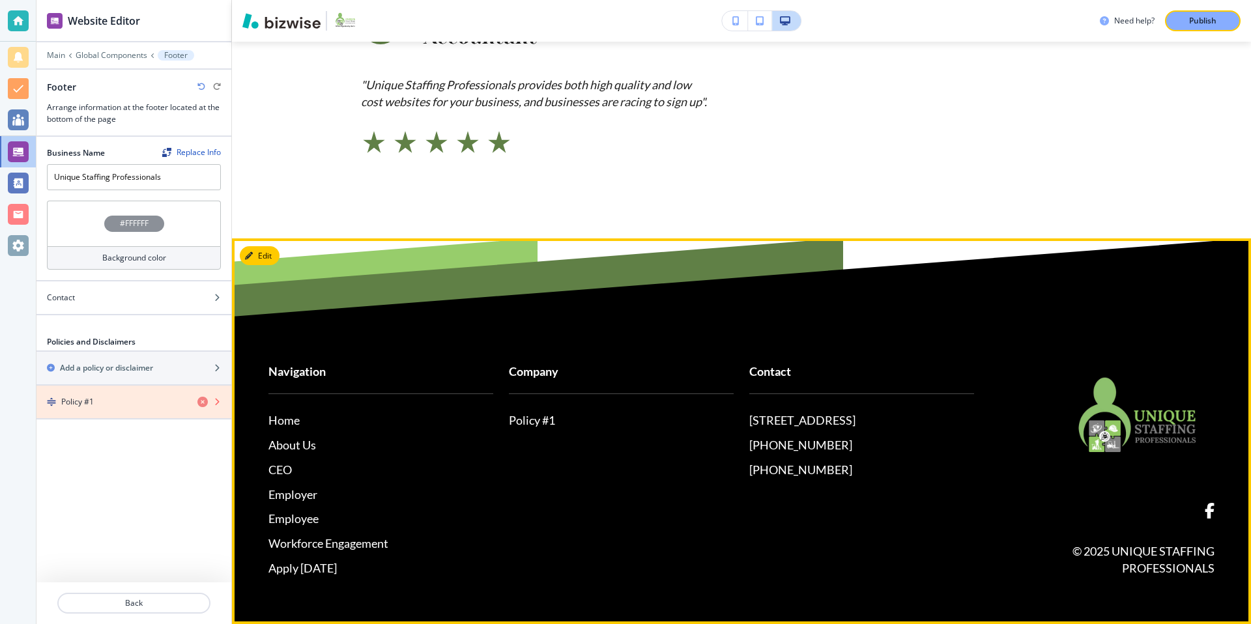
click at [200, 402] on icon "button" at bounding box center [202, 402] width 10 height 10
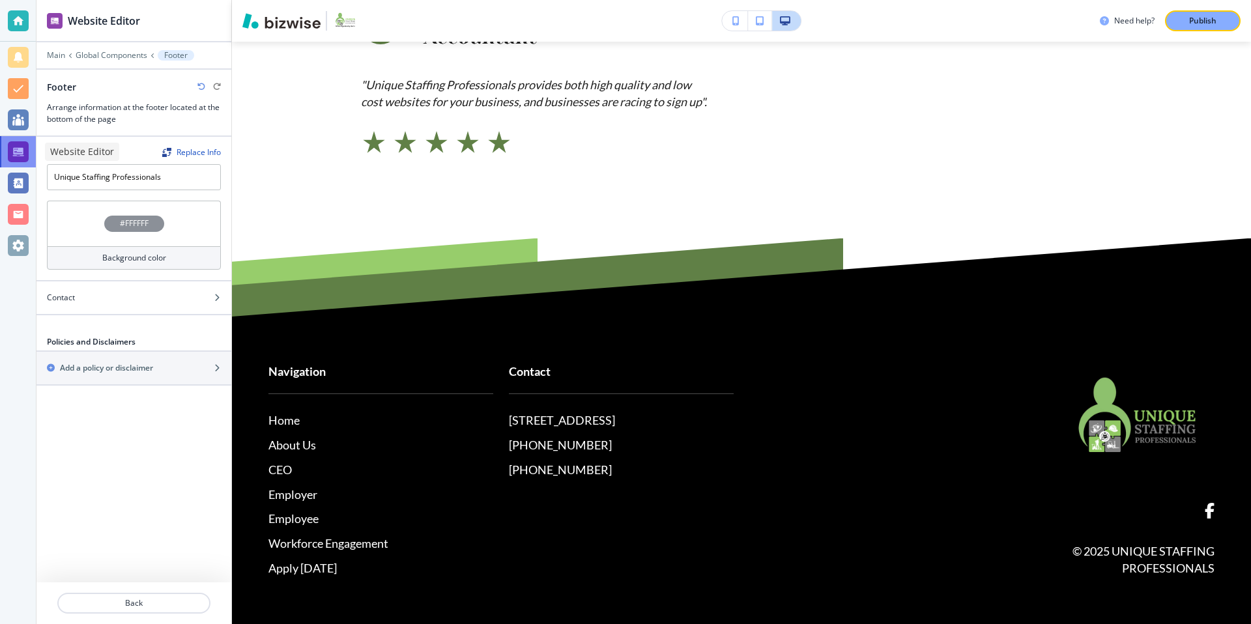
click at [18, 153] on div at bounding box center [18, 151] width 21 height 21
click at [122, 52] on p "Global Components" at bounding box center [112, 55] width 72 height 9
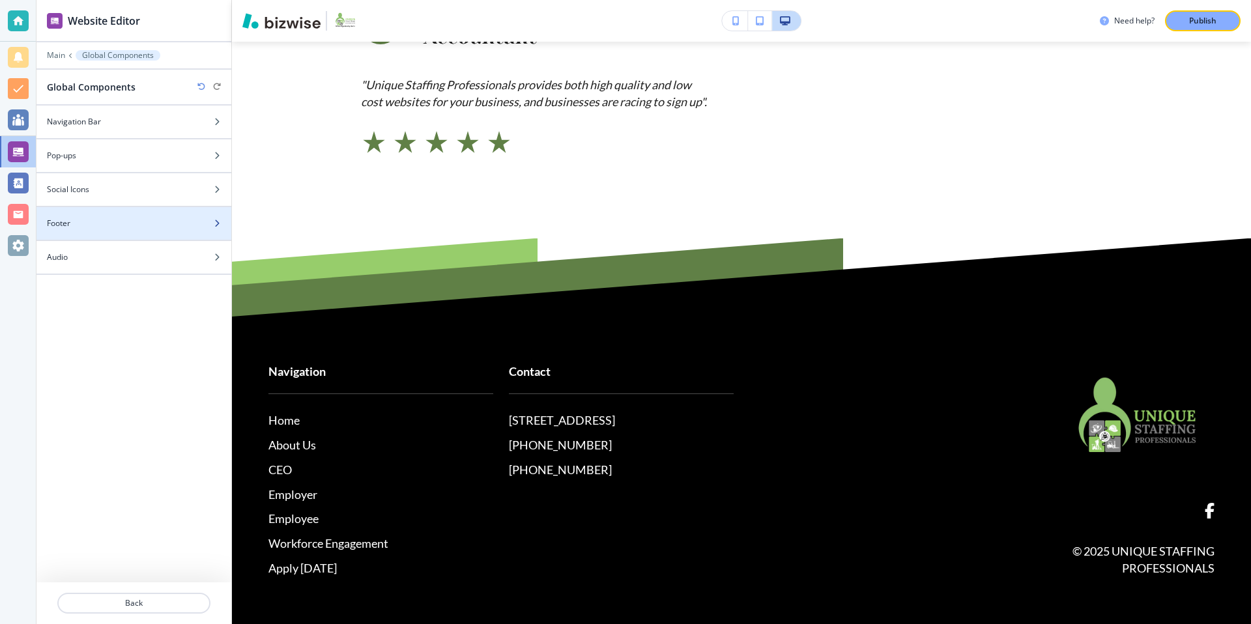
click at [121, 220] on div "Footer" at bounding box center [119, 224] width 166 height 12
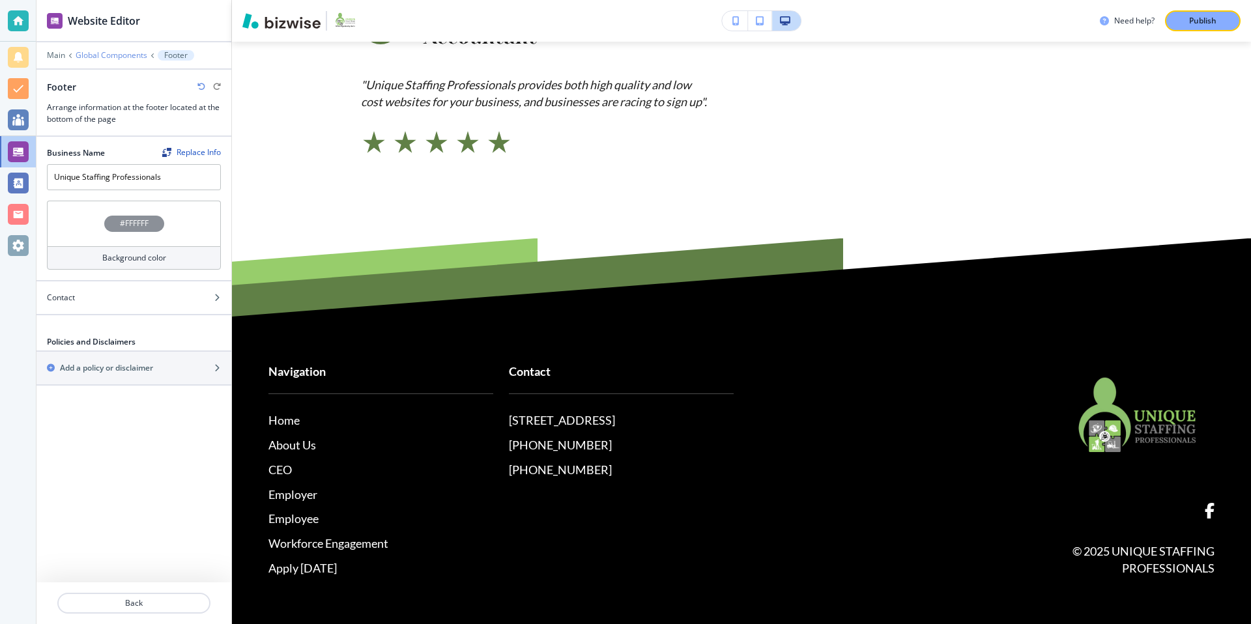
click at [122, 55] on p "Global Components" at bounding box center [112, 55] width 72 height 9
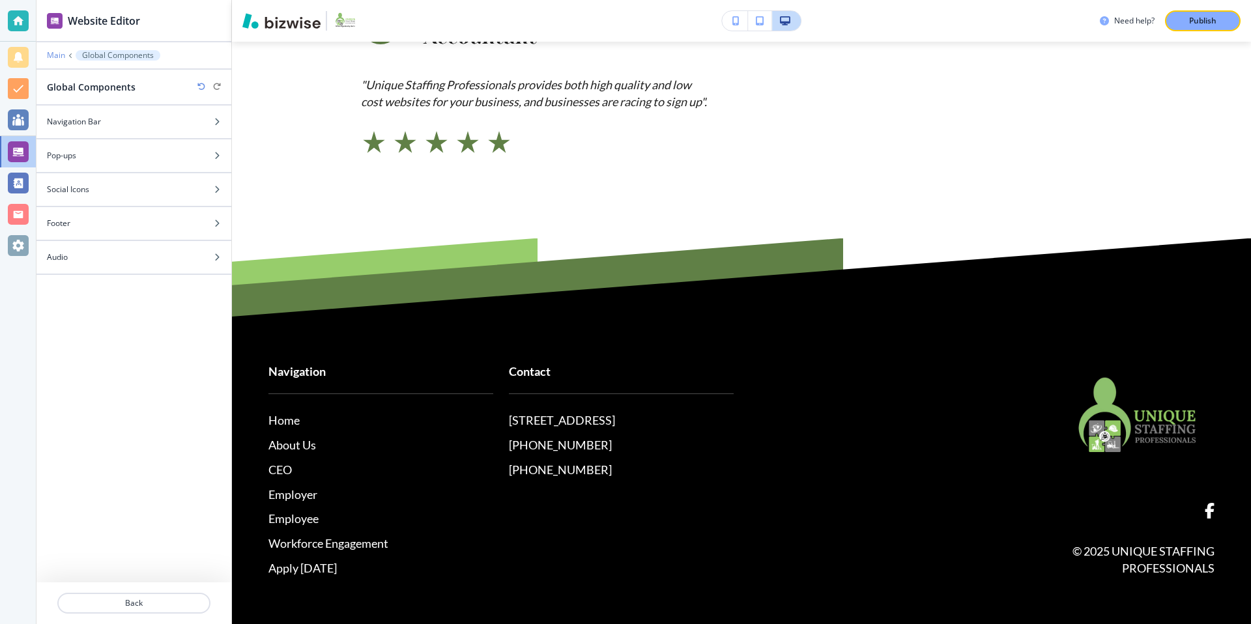
click at [57, 53] on p "Main" at bounding box center [56, 55] width 18 height 9
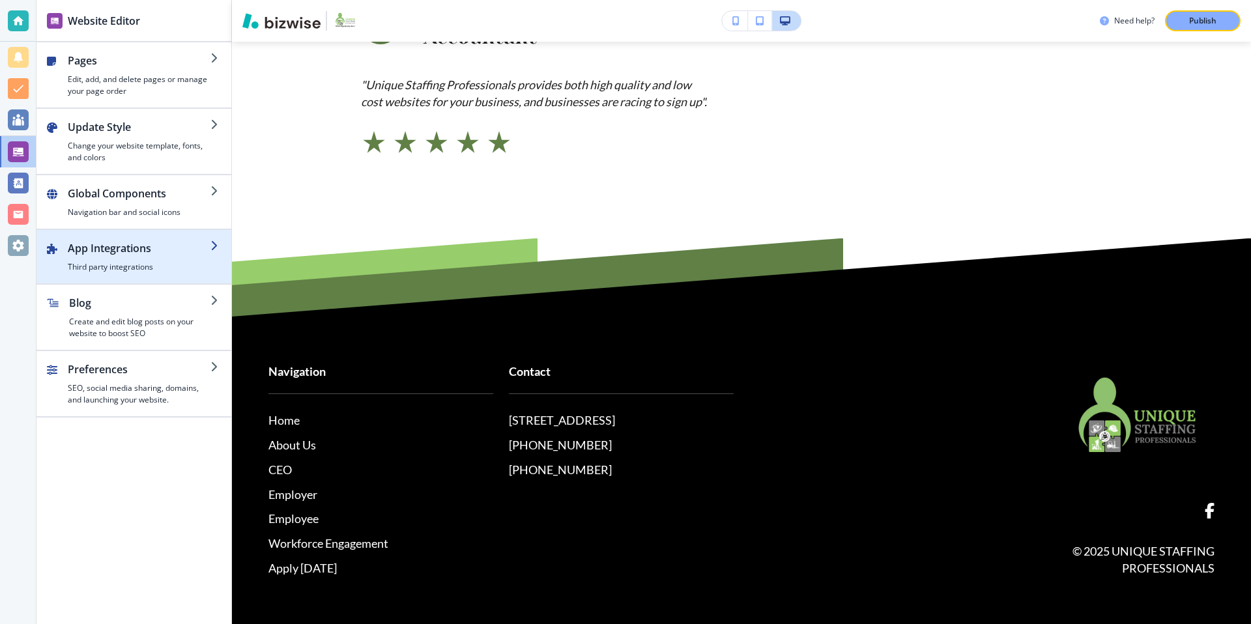
click at [193, 263] on h4 "Third party integrations" at bounding box center [139, 267] width 143 height 12
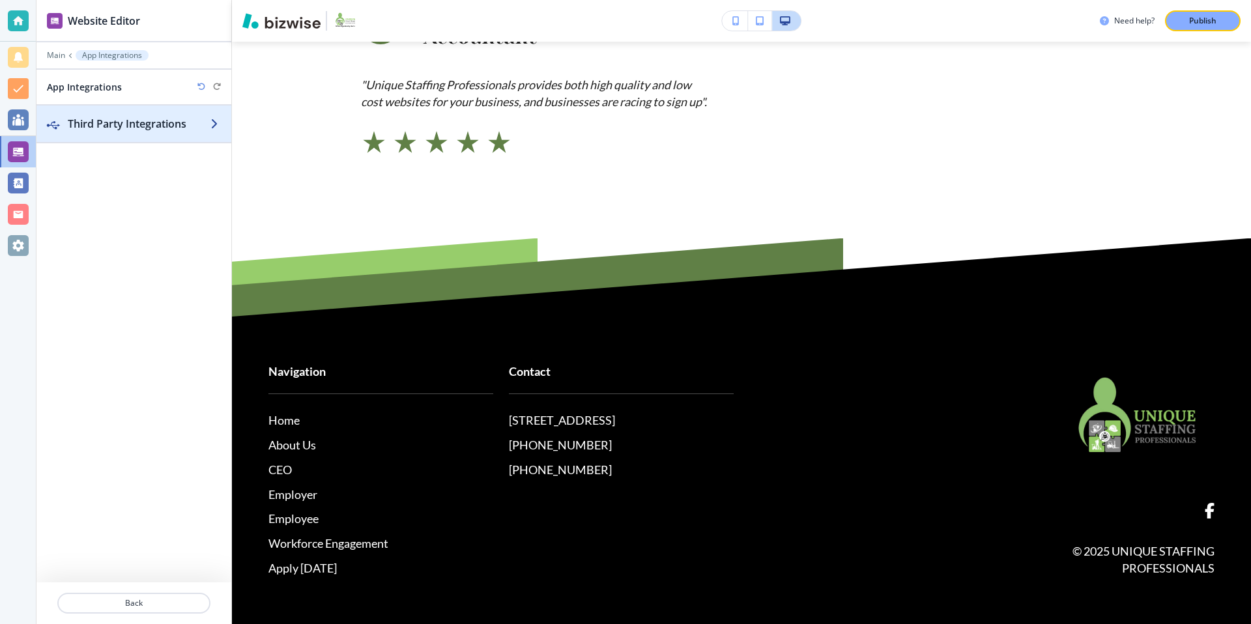
click at [131, 117] on h2 "Third Party Integrations" at bounding box center [139, 124] width 143 height 16
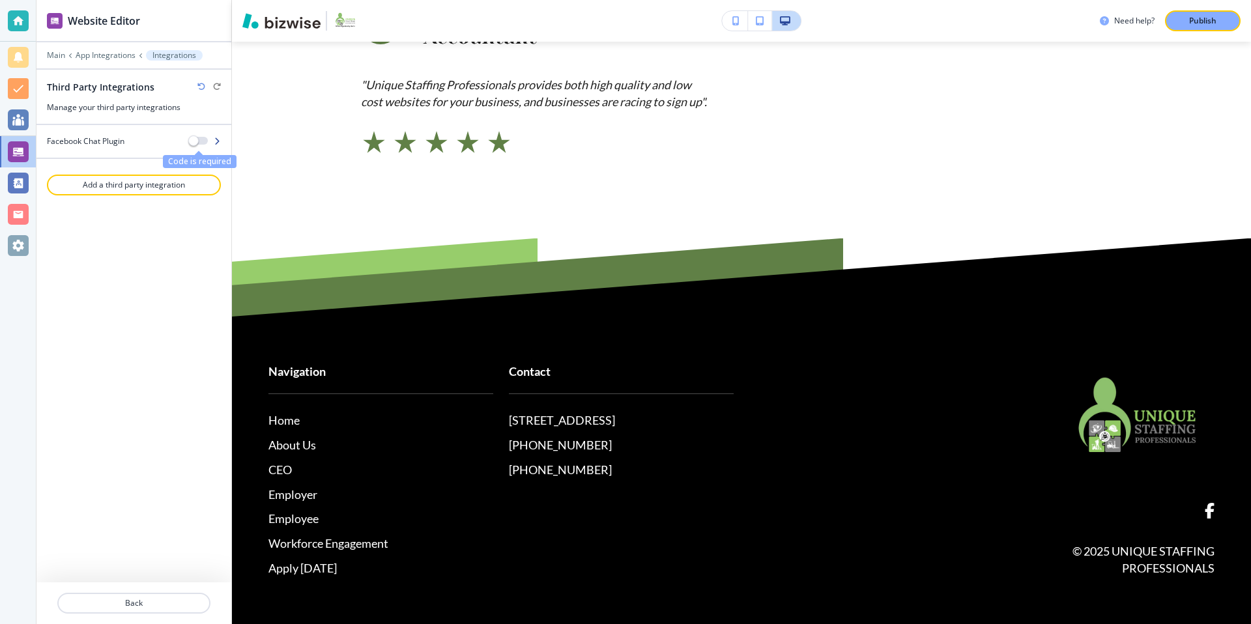
click at [197, 141] on span "Code is required" at bounding box center [193, 140] width 10 height 10
click at [197, 137] on span "Code is required" at bounding box center [193, 140] width 10 height 10
click at [221, 140] on div at bounding box center [211, 141] width 42 height 9
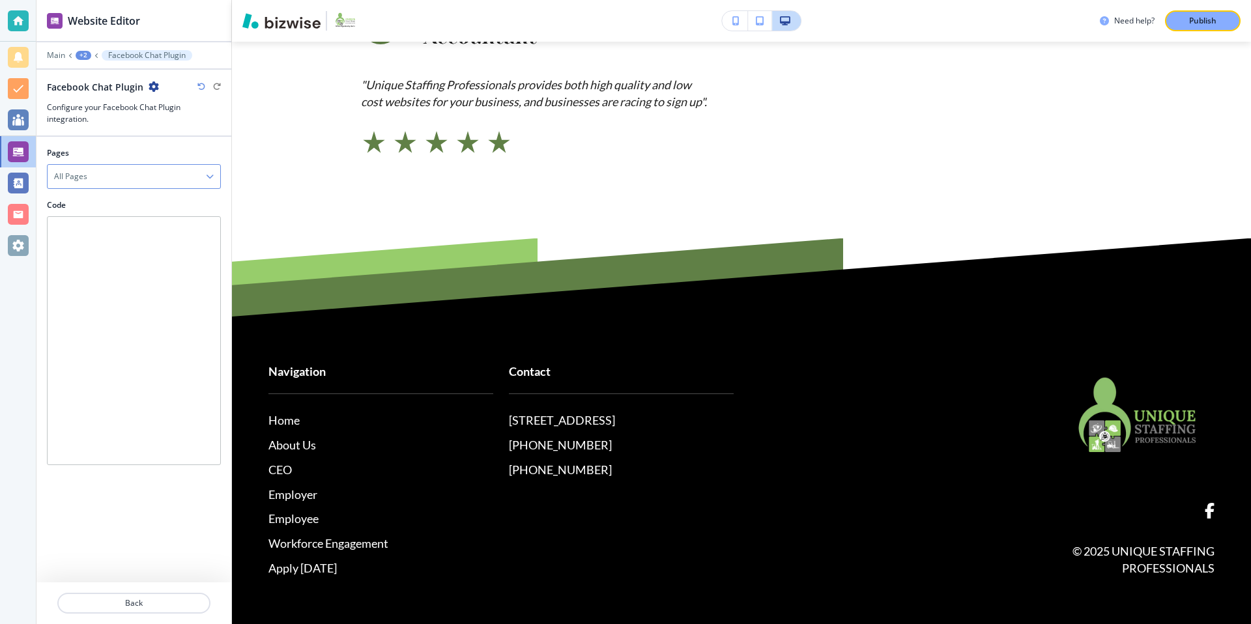
click at [130, 181] on div "All Pages" at bounding box center [134, 176] width 173 height 23
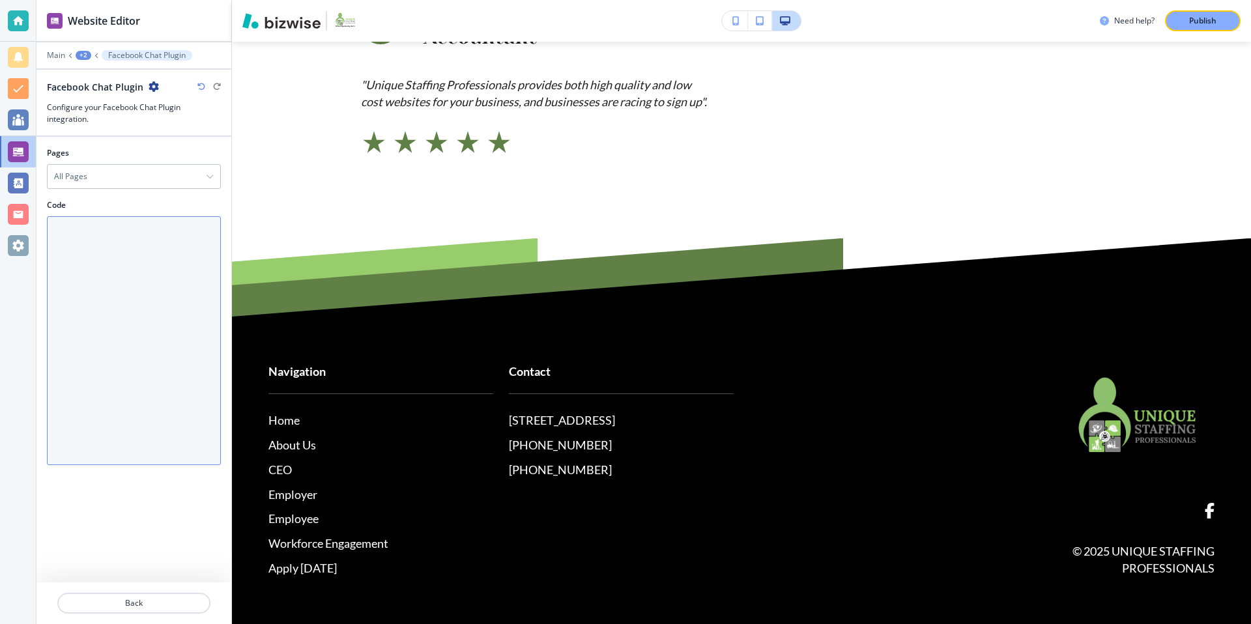
click at [102, 260] on textarea "Code" at bounding box center [134, 340] width 174 height 249
paste textarea "<!-- Messenger Chat Plugin de Facebook --> <div id="fb-root"></div> <div id="fb…"
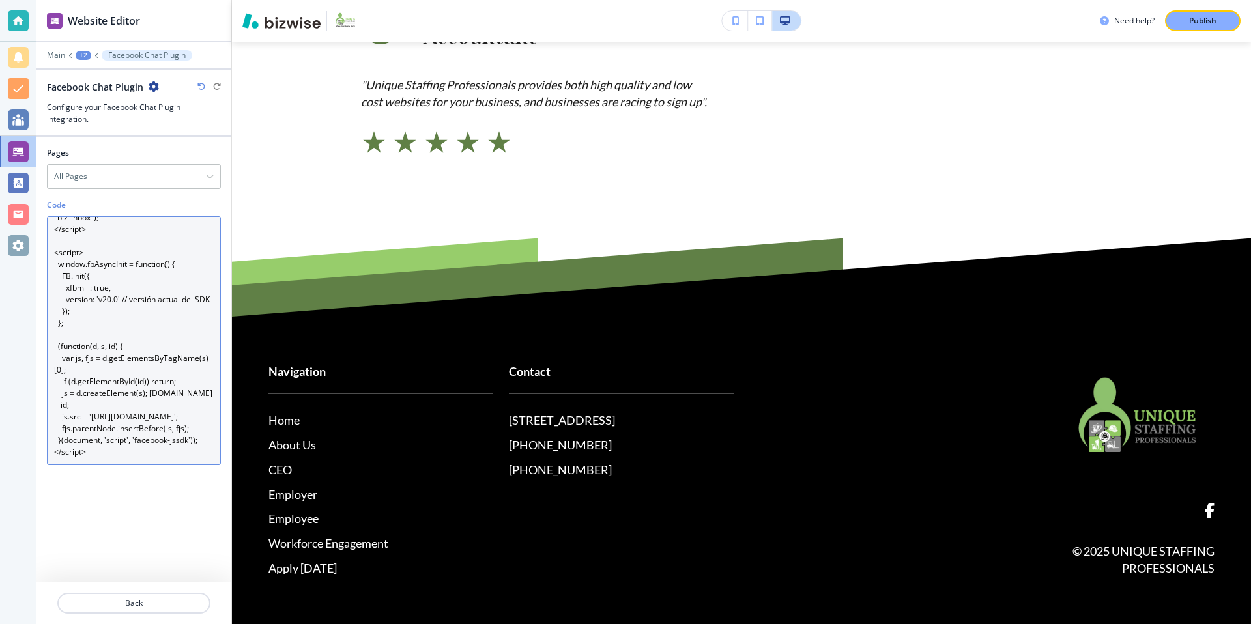
scroll to position [176, 0]
type textarea "<!-- Messenger Chat Plugin de Facebook --> <div id="fb-root"></div> <div id="fb…"
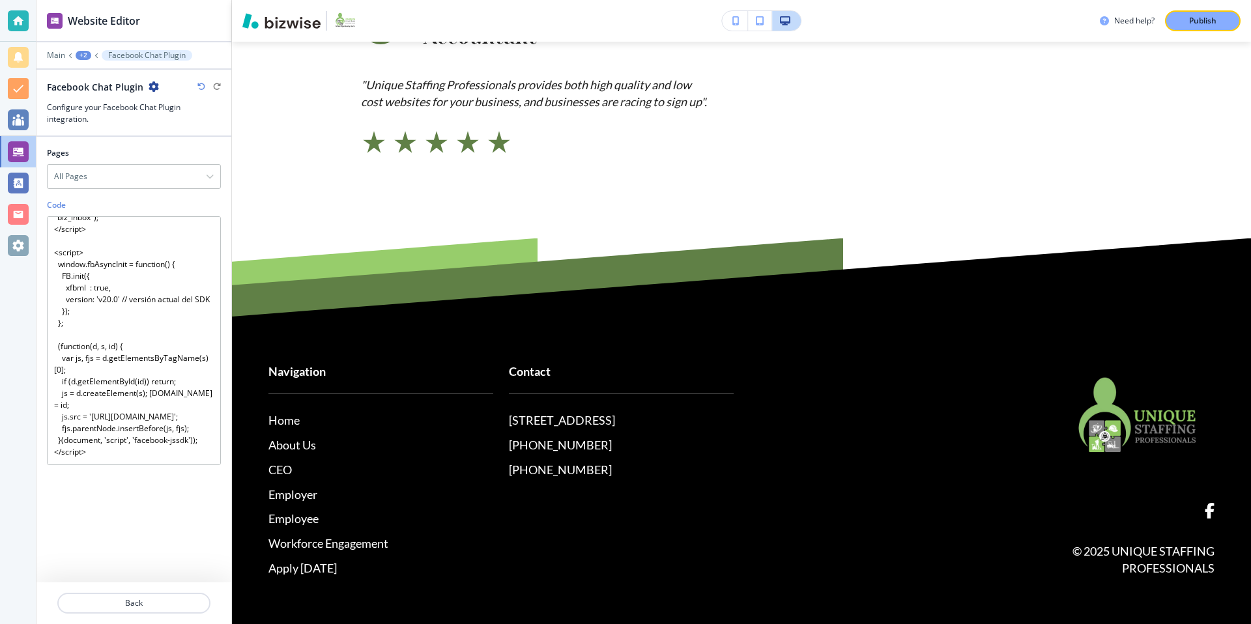
click at [146, 528] on div "Pages All Pages All Pages Home Our Services About Us CEO Employer Janitorial Hu…" at bounding box center [133, 360] width 195 height 446
click at [79, 53] on div "+2" at bounding box center [84, 55] width 16 height 9
click at [123, 102] on p "Integrations" at bounding box center [117, 100] width 66 height 12
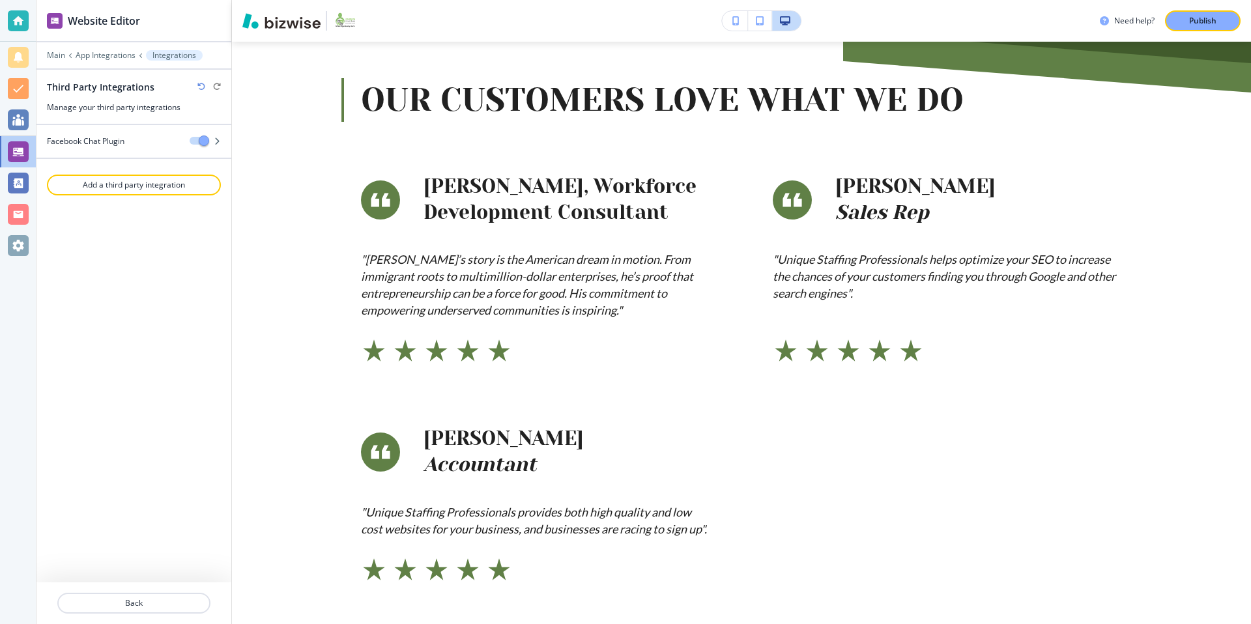
scroll to position [0, 0]
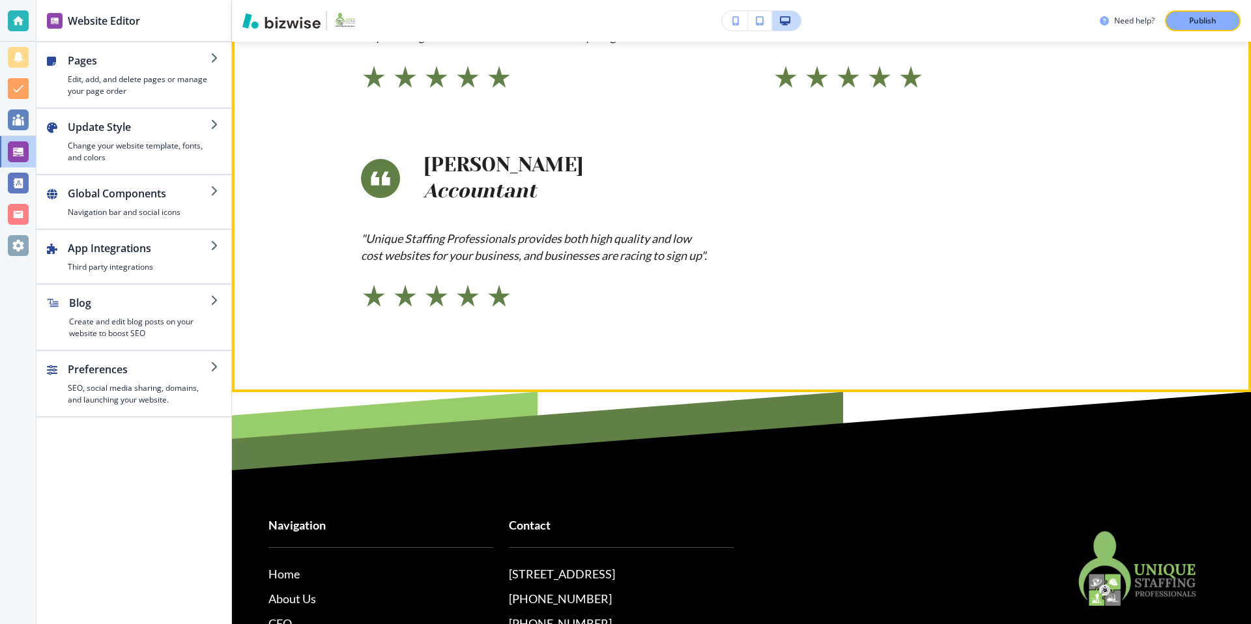
scroll to position [1137, 0]
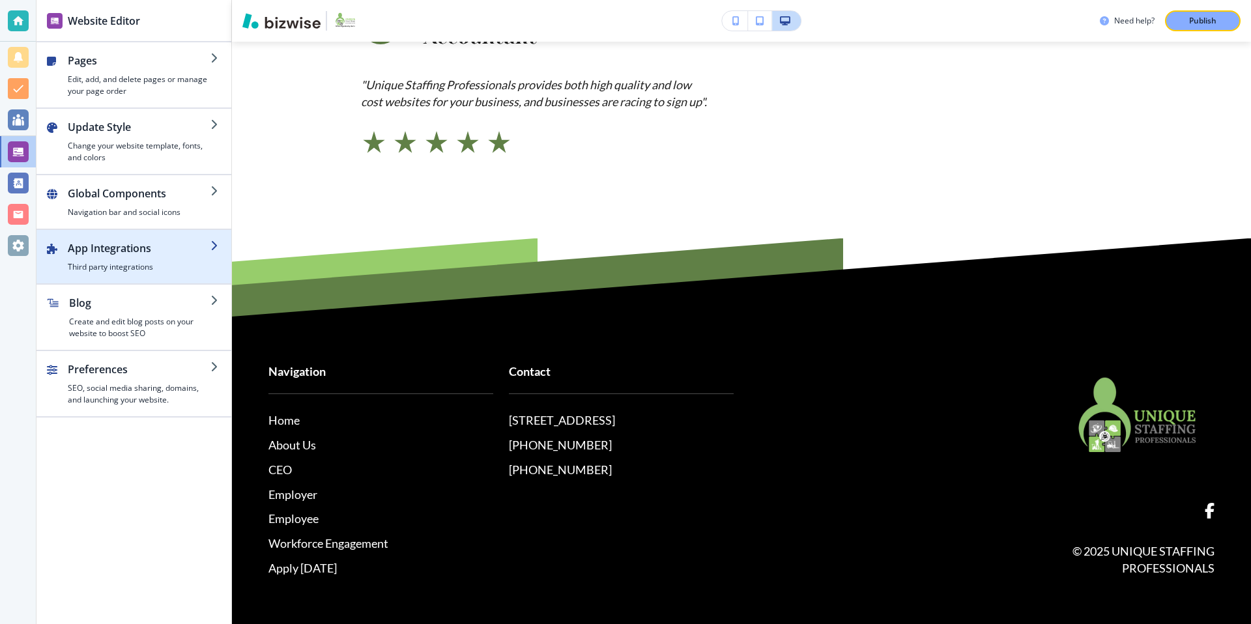
click at [173, 240] on h2 "App Integrations" at bounding box center [139, 248] width 143 height 16
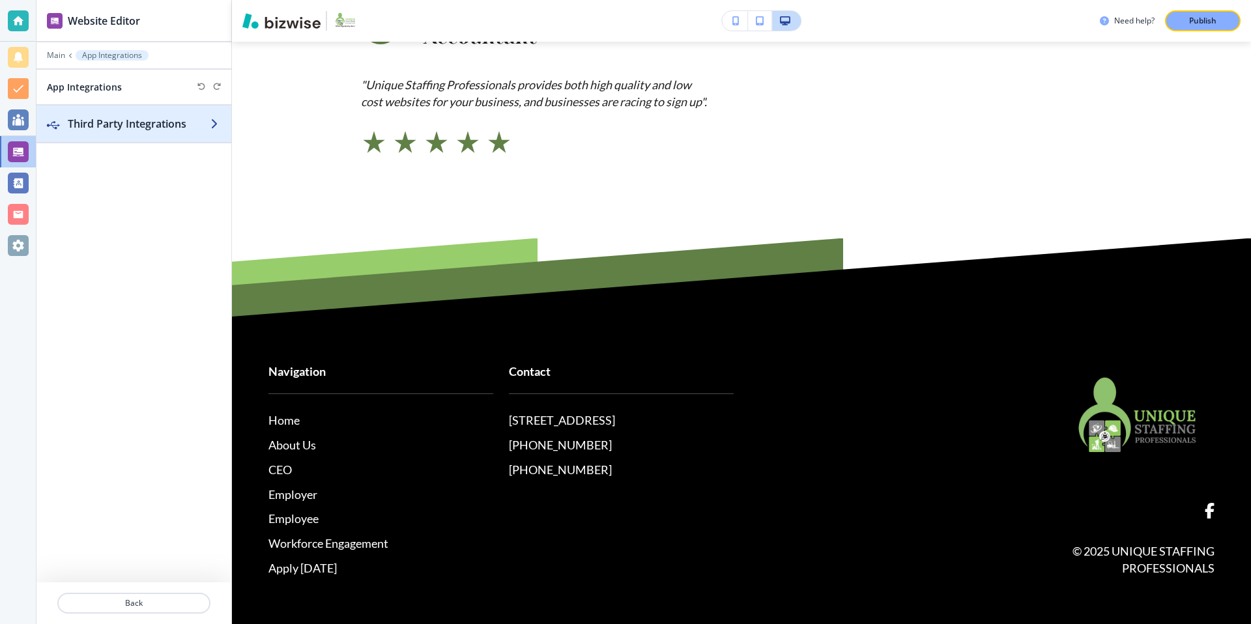
click at [139, 116] on h2 "Third Party Integrations" at bounding box center [139, 124] width 143 height 16
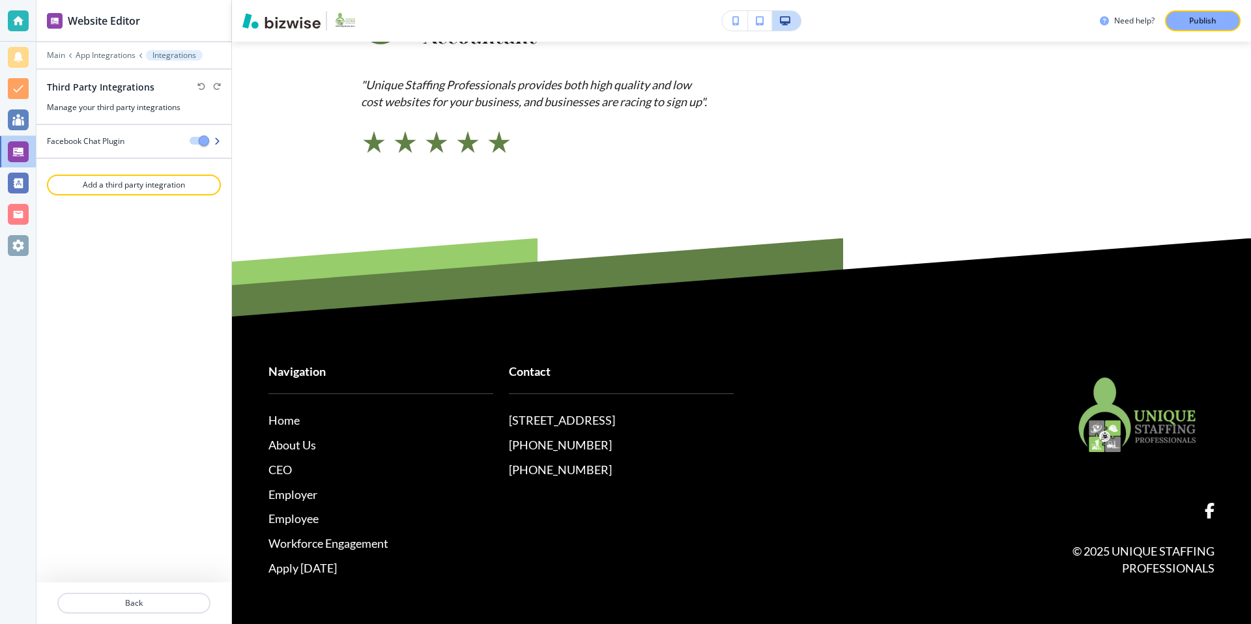
click at [218, 138] on icon "button" at bounding box center [217, 141] width 8 height 8
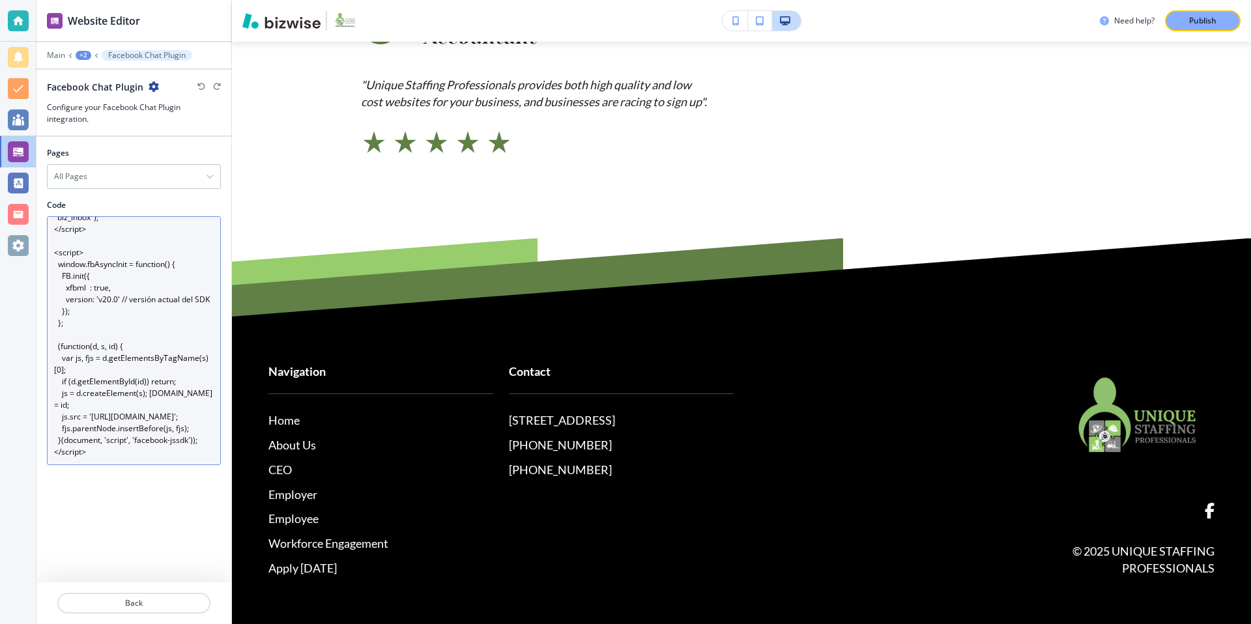
scroll to position [0, 0]
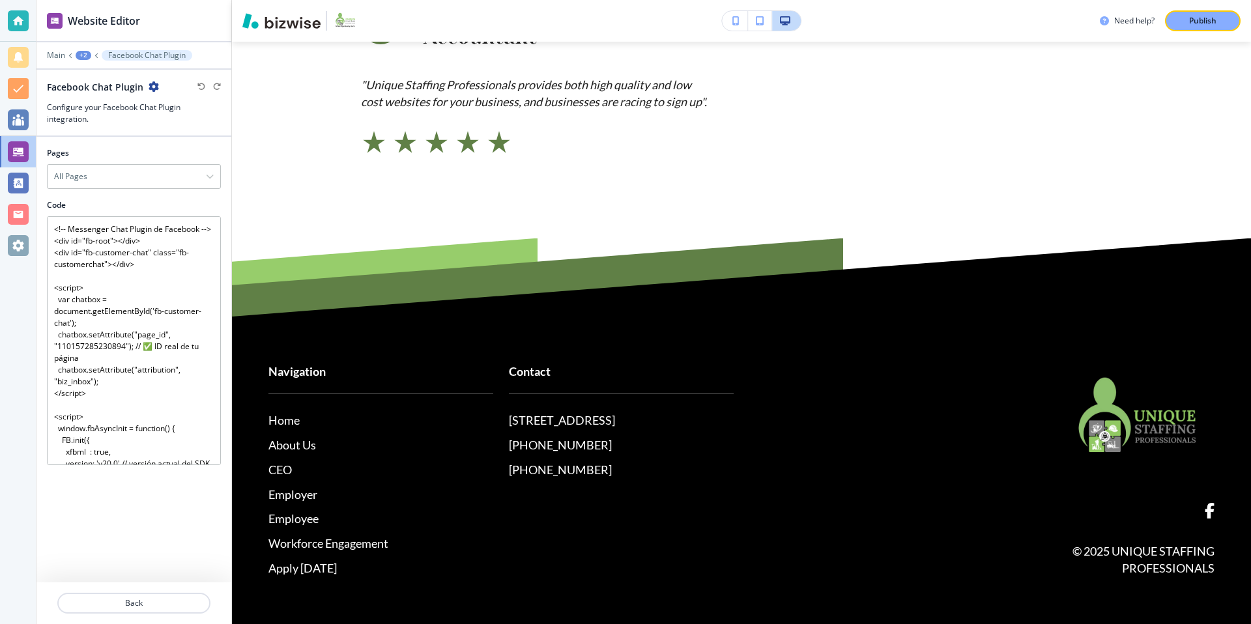
click at [150, 211] on div at bounding box center [134, 213] width 174 height 5
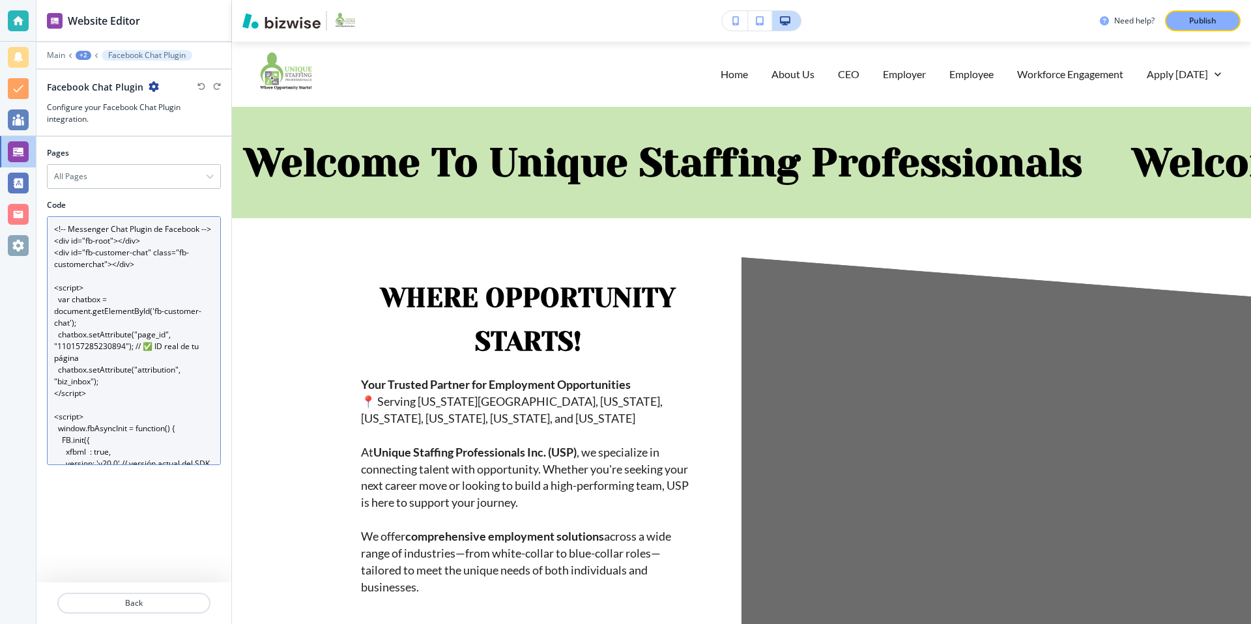
click at [104, 359] on textarea "<!-- Messenger Chat Plugin de Facebook --> <div id="fb-root"></div> <div id="fb…" at bounding box center [134, 340] width 174 height 249
click at [162, 400] on textarea "<!-- Messenger Chat Plugin de Facebook --> <div id="fb-root"></div> <div id="fb…" at bounding box center [134, 340] width 174 height 249
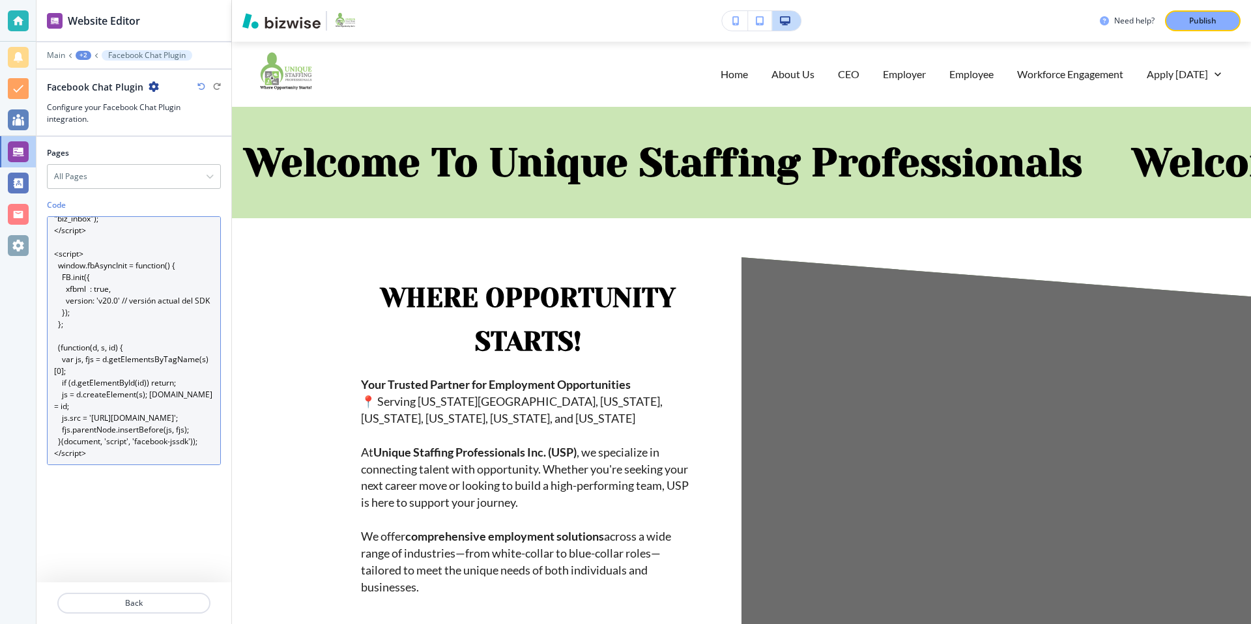
scroll to position [164, 0]
type textarea "<!-- Messenger Chat Plugin de Facebook --> <div id="fb-root"></div> <div id="fb…"
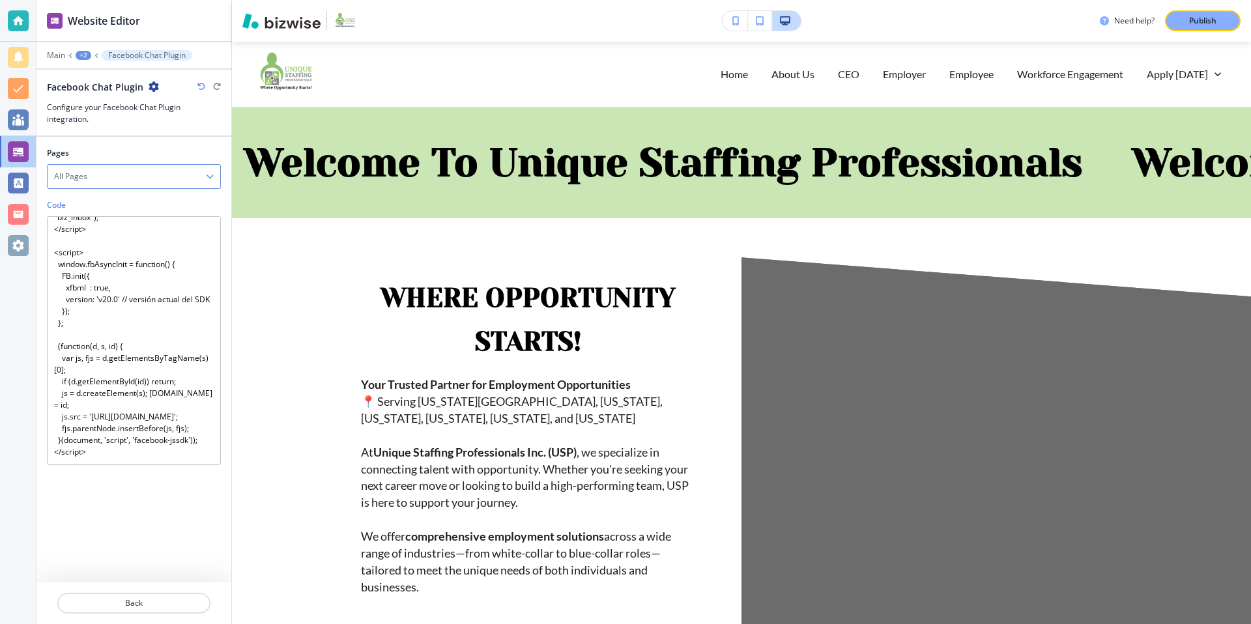
click at [150, 185] on div "All Pages" at bounding box center [134, 176] width 173 height 23
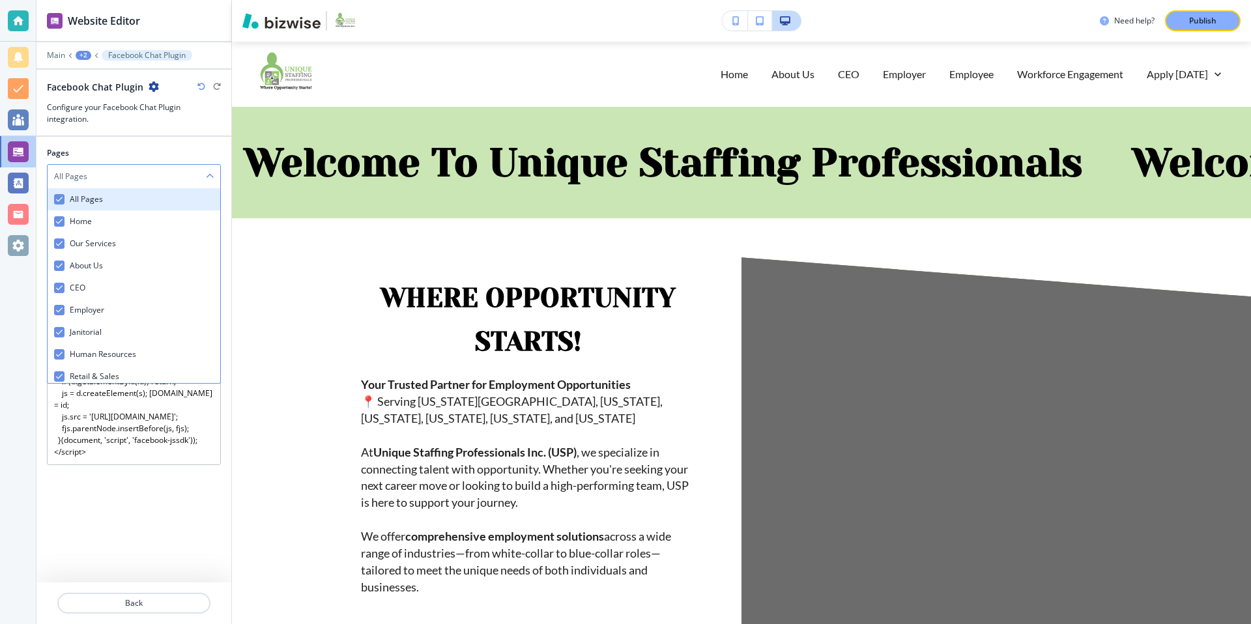
click at [87, 199] on h3 "All Pages" at bounding box center [86, 199] width 33 height 12
checkbox Pages "false"
checkbox input "false"
checkbox Services "false"
checkbox Us "false"
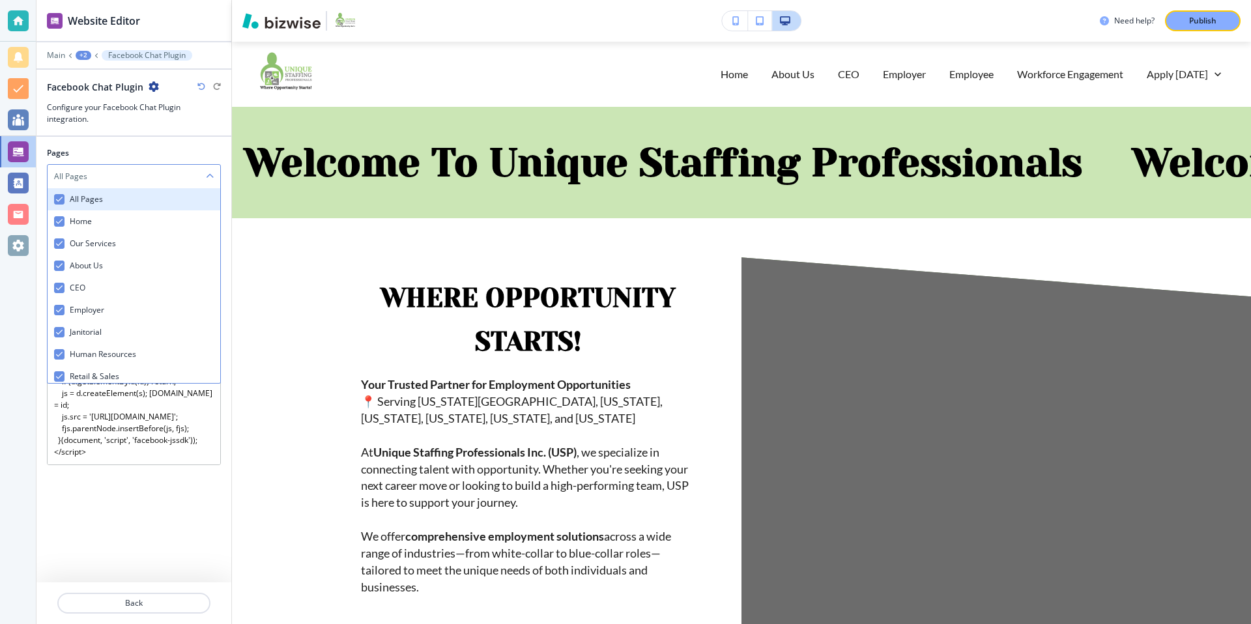
checkbox input "false"
checkbox Resources "false"
checkbox Sales "false"
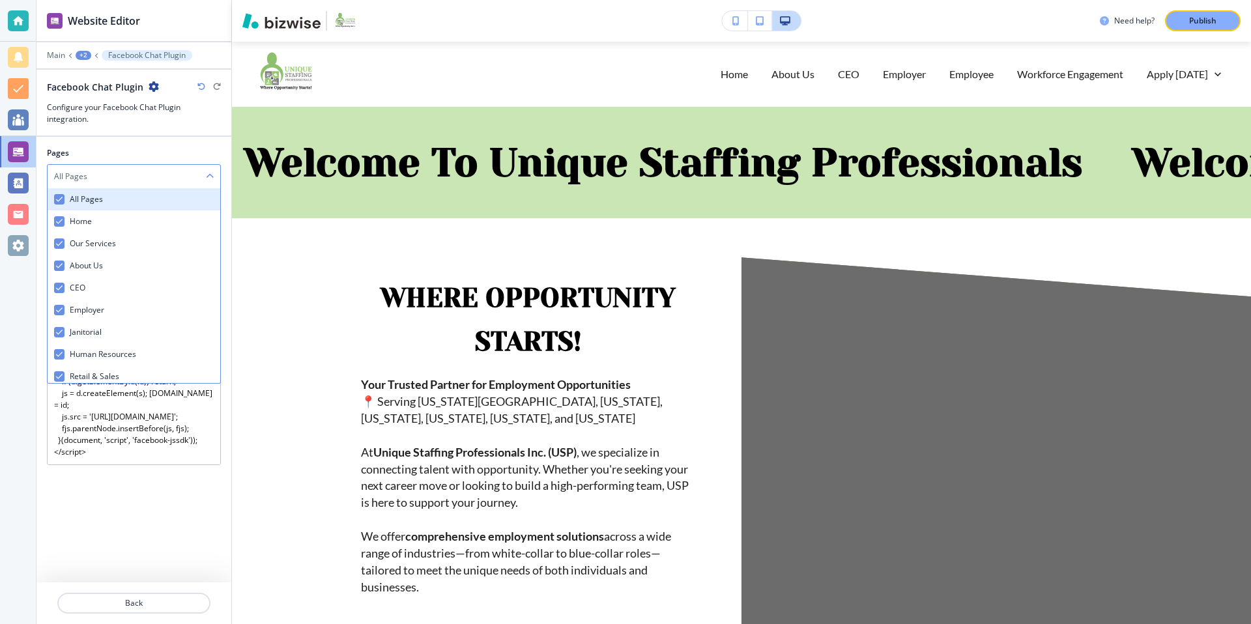
checkbox Service "false"
checkbox Manufacturing "false"
checkbox input "false"
checkbox Administrative "false"
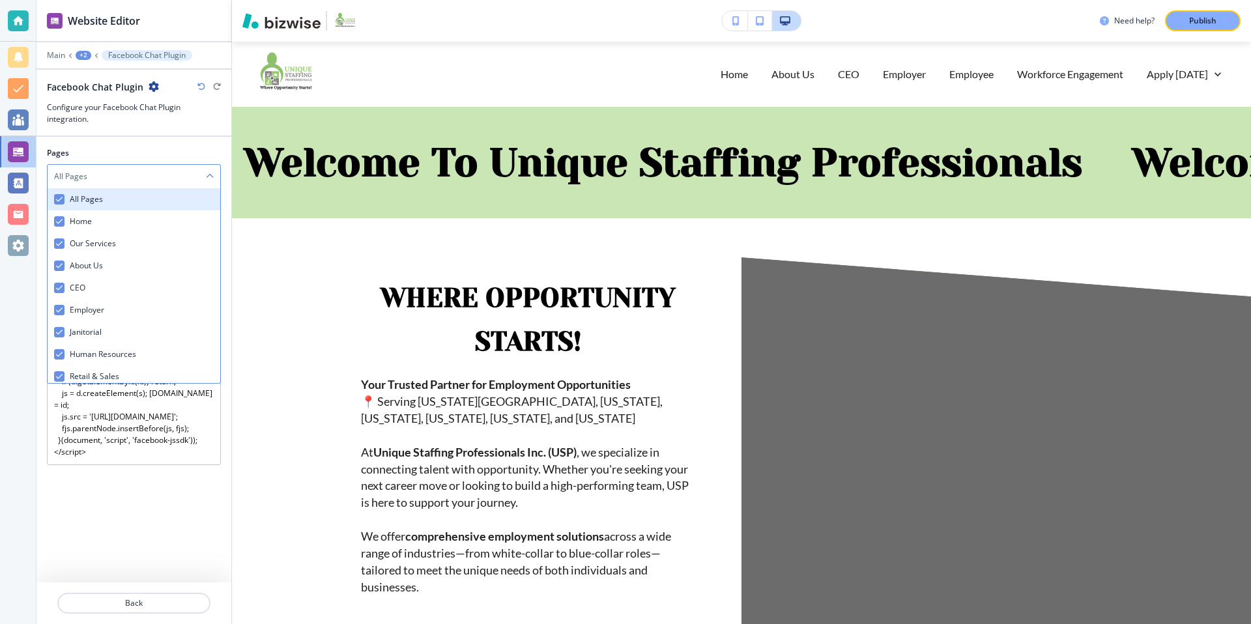
checkbox input "false"
checkbox Engagement "false"
checkbox input "false"
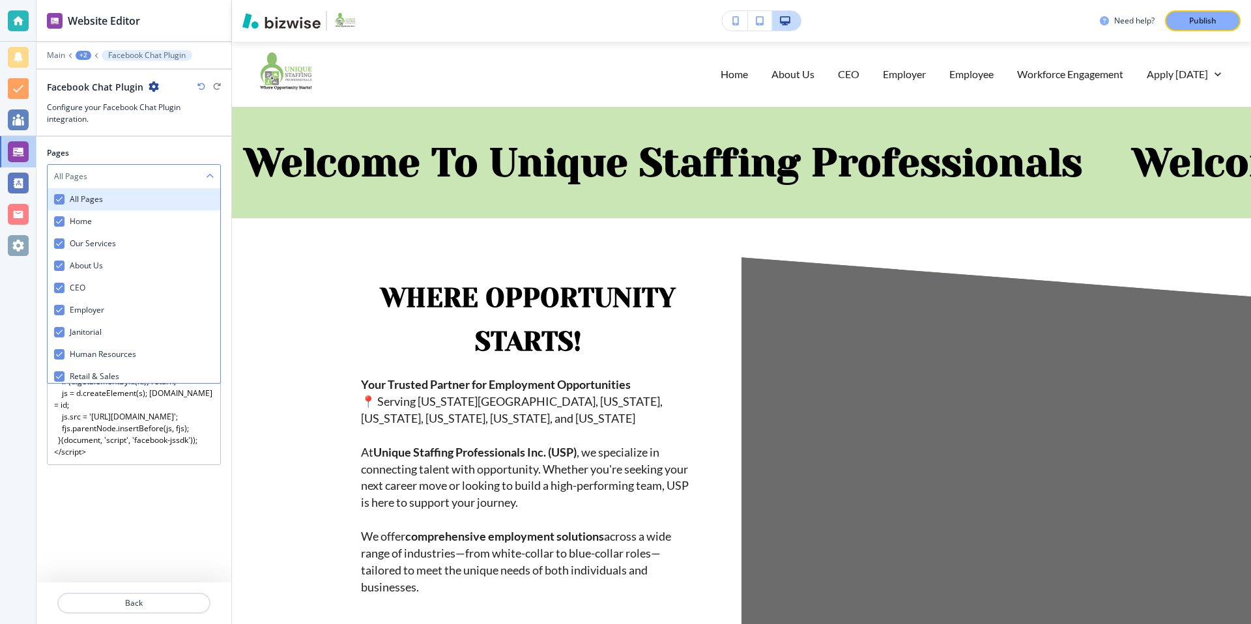
checkbox input "false"
checkbox Today "false"
checkbox input "false"
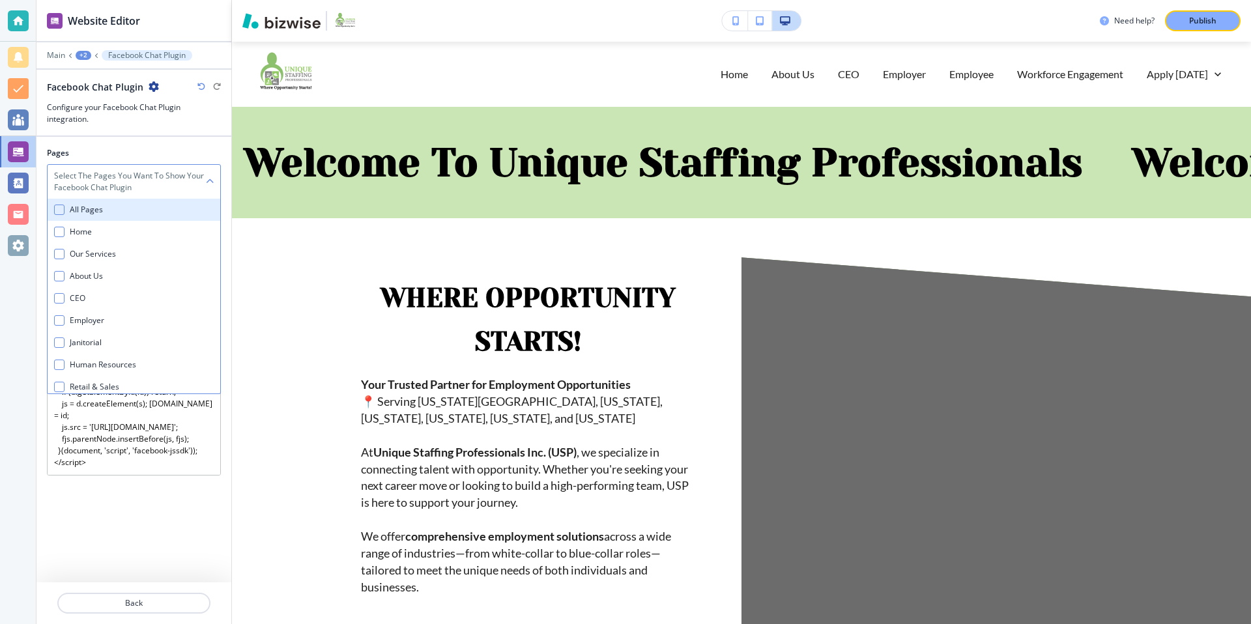
click at [84, 204] on h3 "All Pages" at bounding box center [86, 210] width 33 height 12
checkbox Pages "true"
checkbox input "true"
checkbox Services "true"
checkbox Us "true"
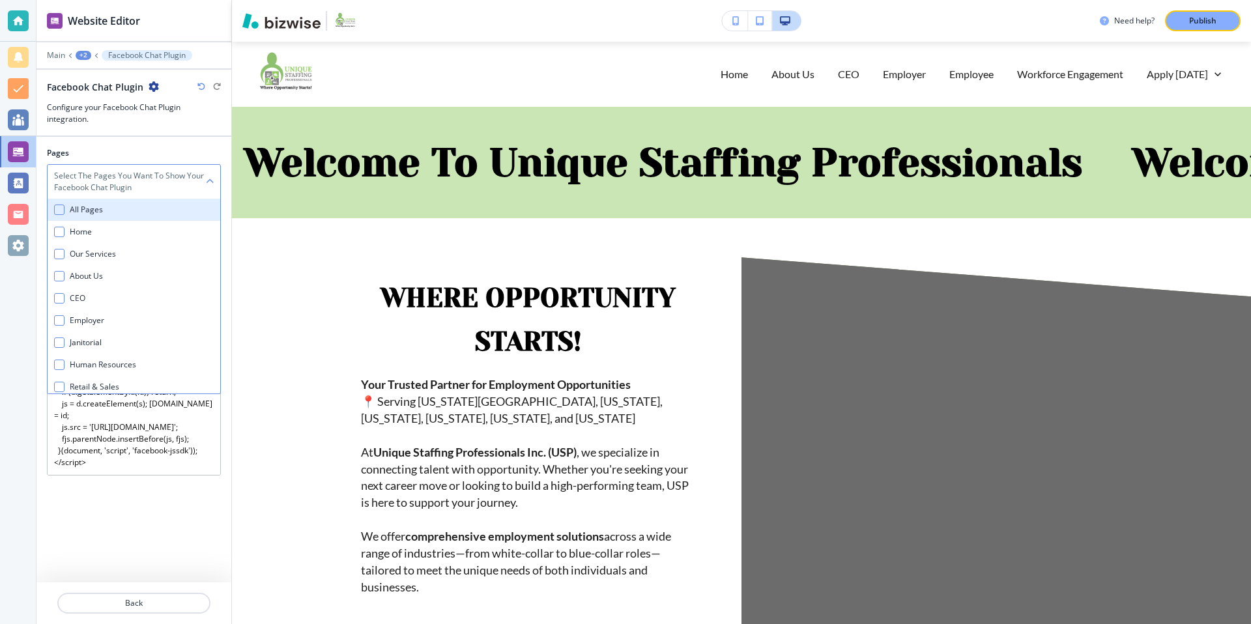
checkbox input "true"
checkbox Resources "true"
checkbox Sales "true"
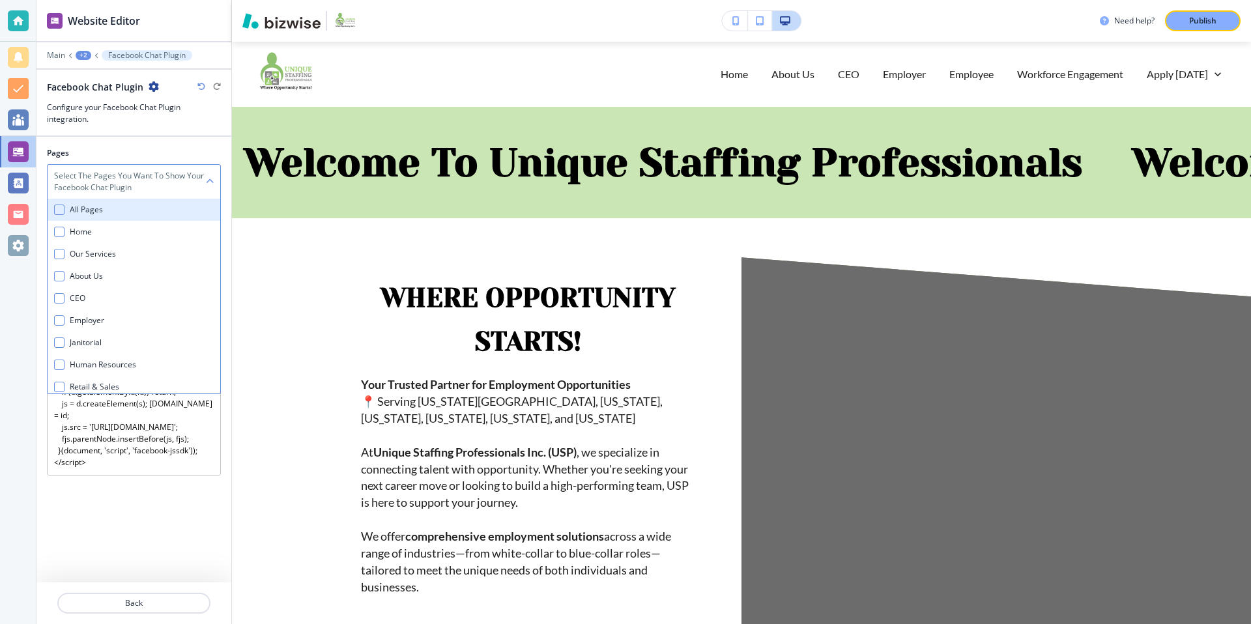
checkbox Service "true"
checkbox Manufacturing "true"
checkbox input "true"
checkbox Administrative "true"
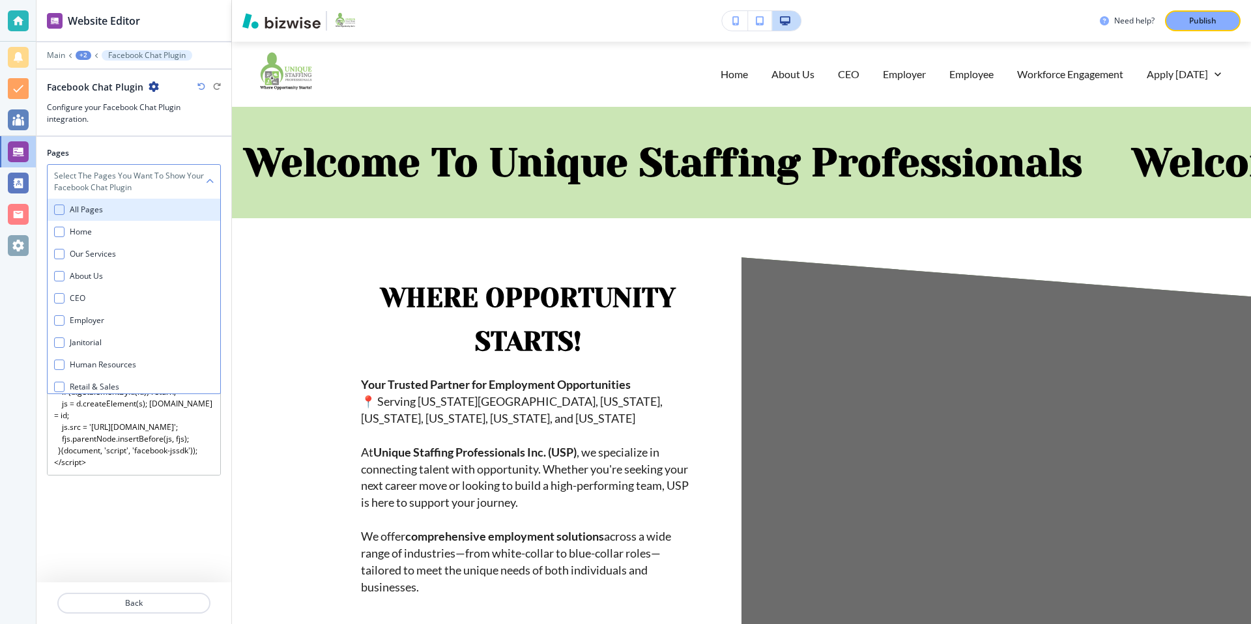
checkbox input "true"
checkbox Engagement "true"
checkbox input "true"
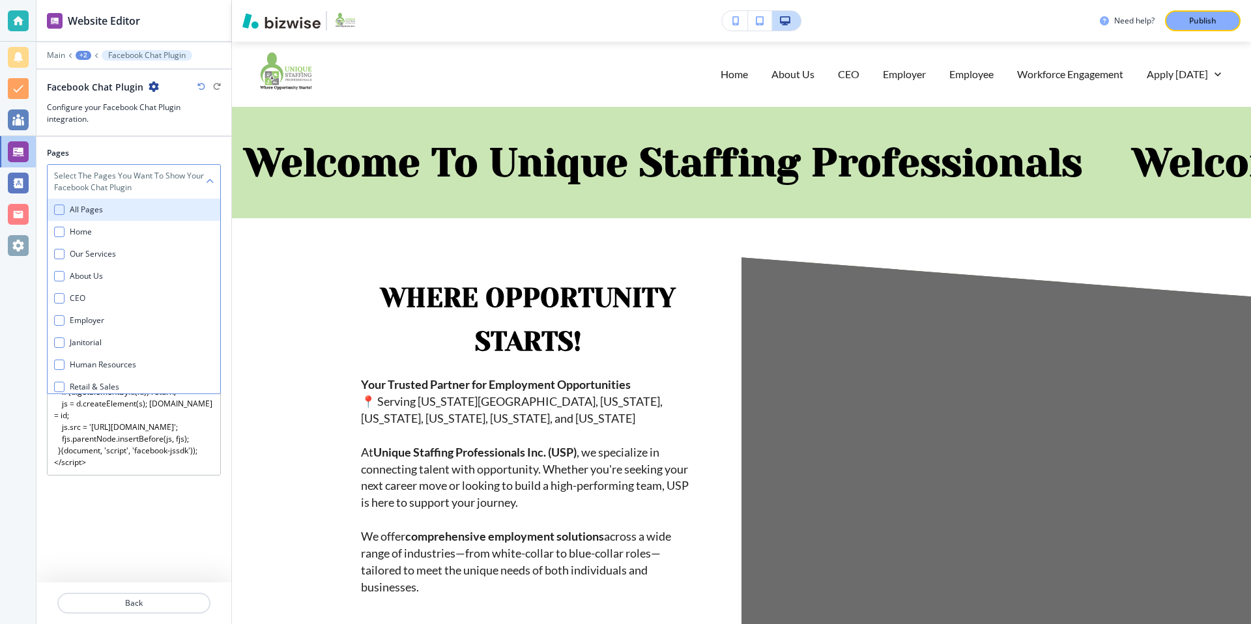
checkbox input "true"
checkbox Today "true"
checkbox input "true"
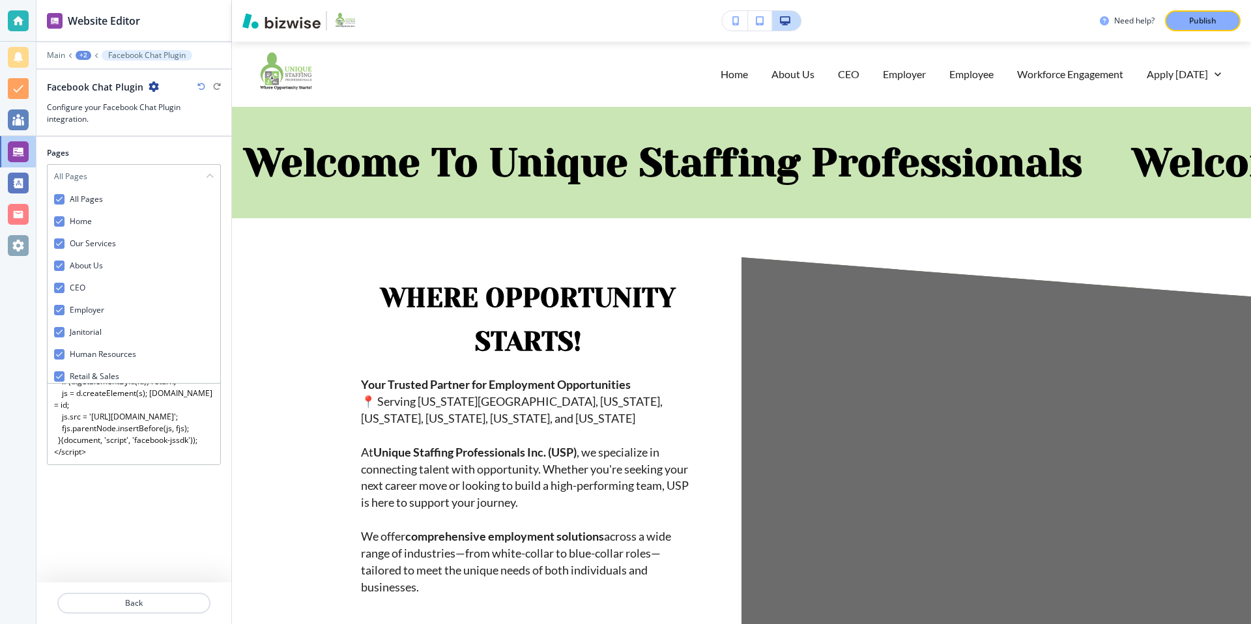
click at [147, 145] on div at bounding box center [133, 142] width 195 height 10
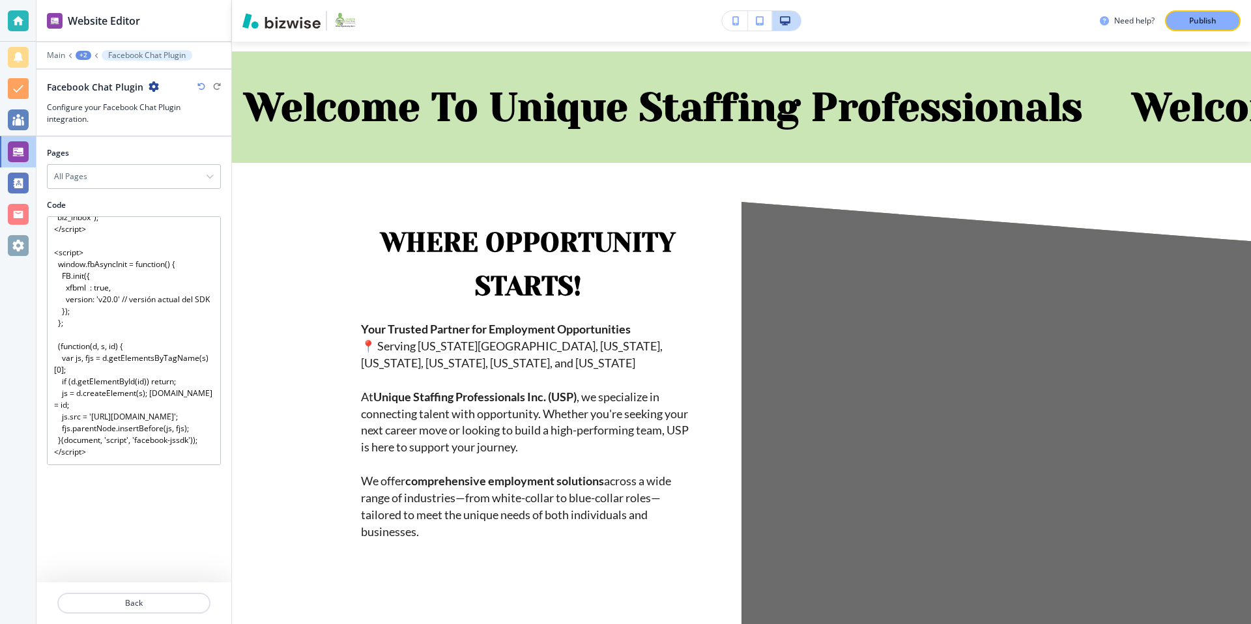
scroll to position [0, 0]
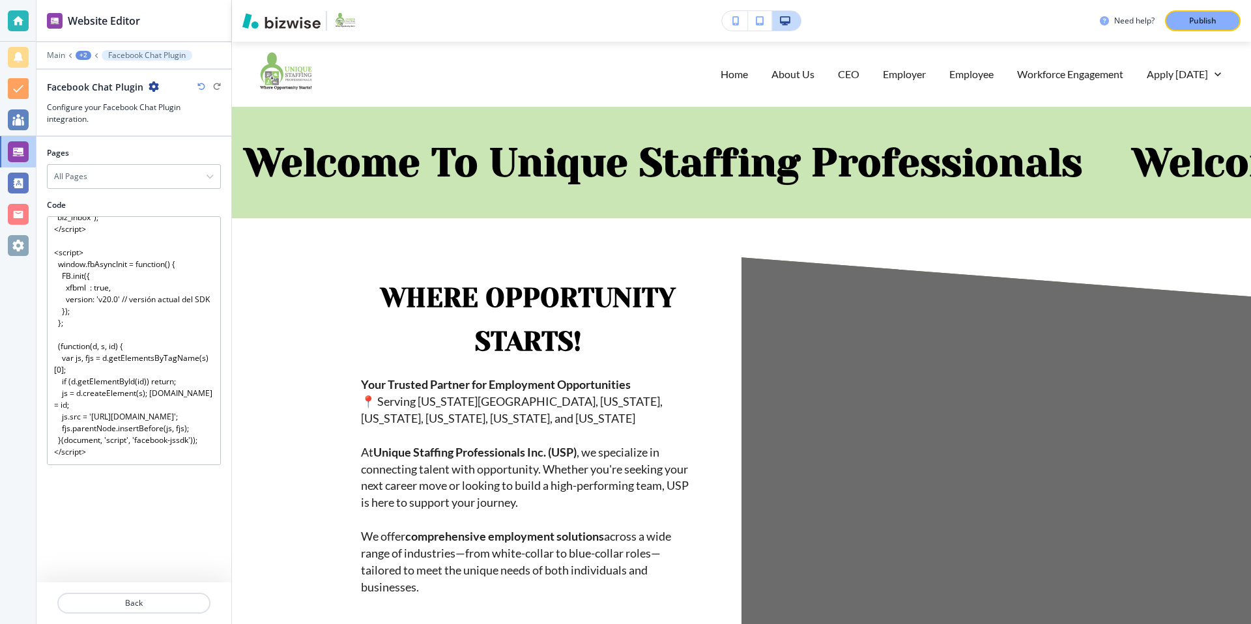
click at [145, 88] on div "Facebook Chat Plugin" at bounding box center [103, 87] width 112 height 14
click at [152, 88] on icon "button" at bounding box center [154, 86] width 10 height 10
click at [156, 83] on icon "button" at bounding box center [154, 86] width 10 height 10
click at [104, 128] on div at bounding box center [133, 130] width 195 height 10
click at [87, 51] on button "+2" at bounding box center [84, 55] width 16 height 9
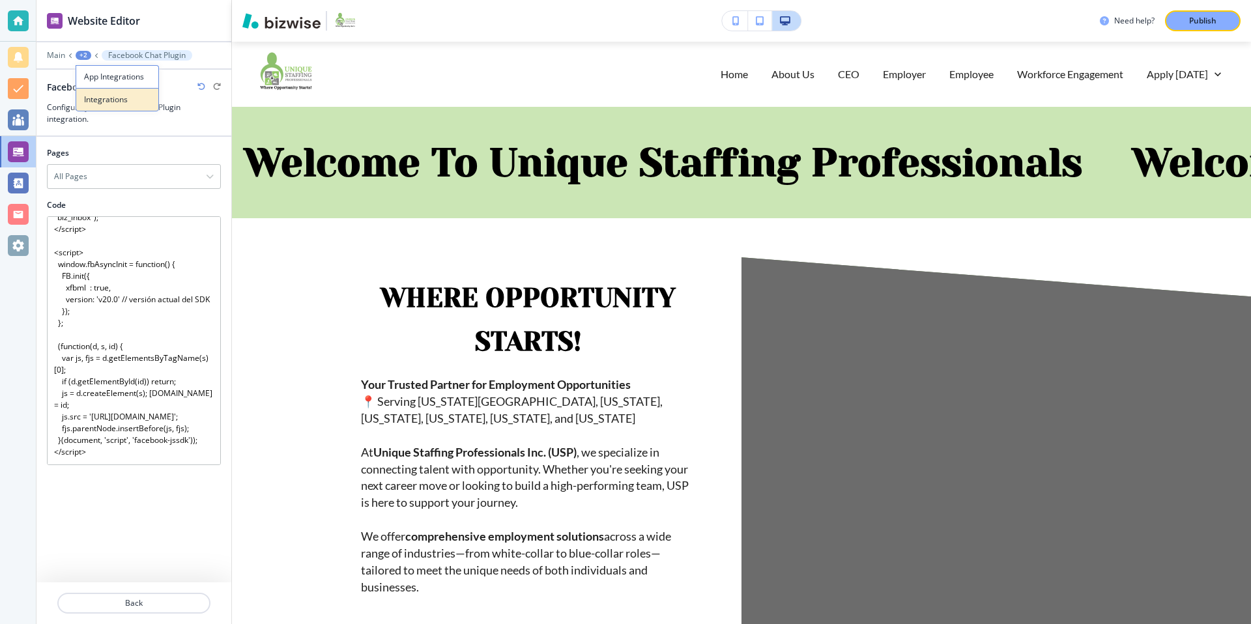
click at [105, 94] on p "Integrations" at bounding box center [117, 100] width 66 height 12
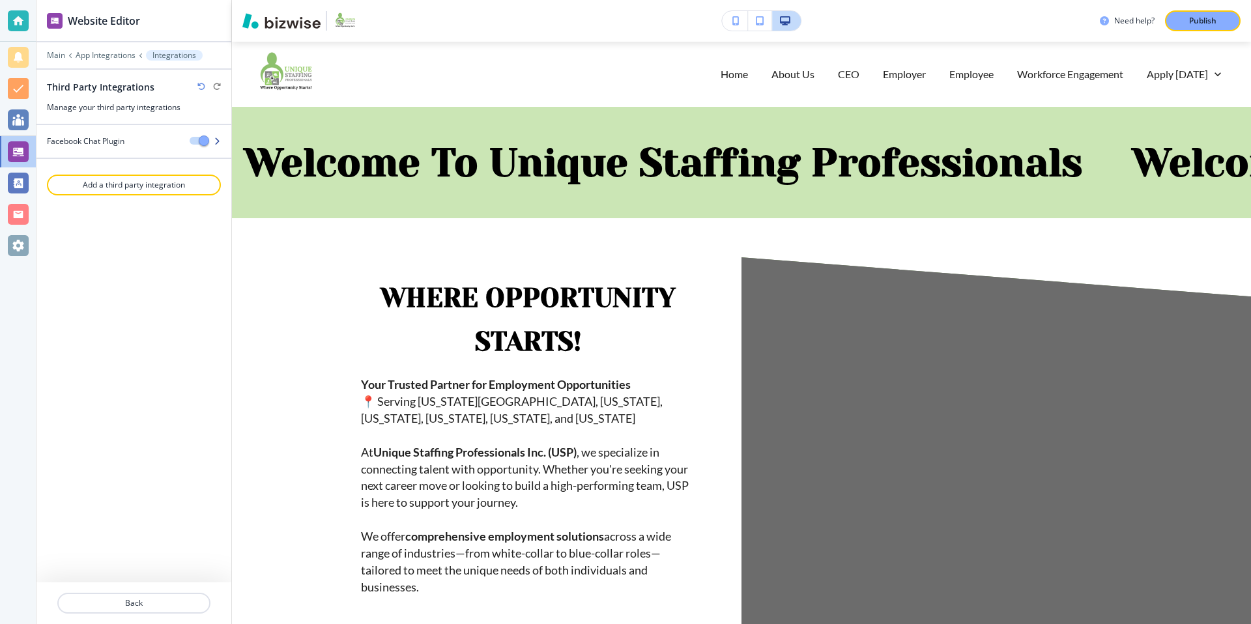
click at [199, 139] on span "button" at bounding box center [204, 140] width 10 height 10
click at [198, 139] on span "button" at bounding box center [193, 140] width 10 height 10
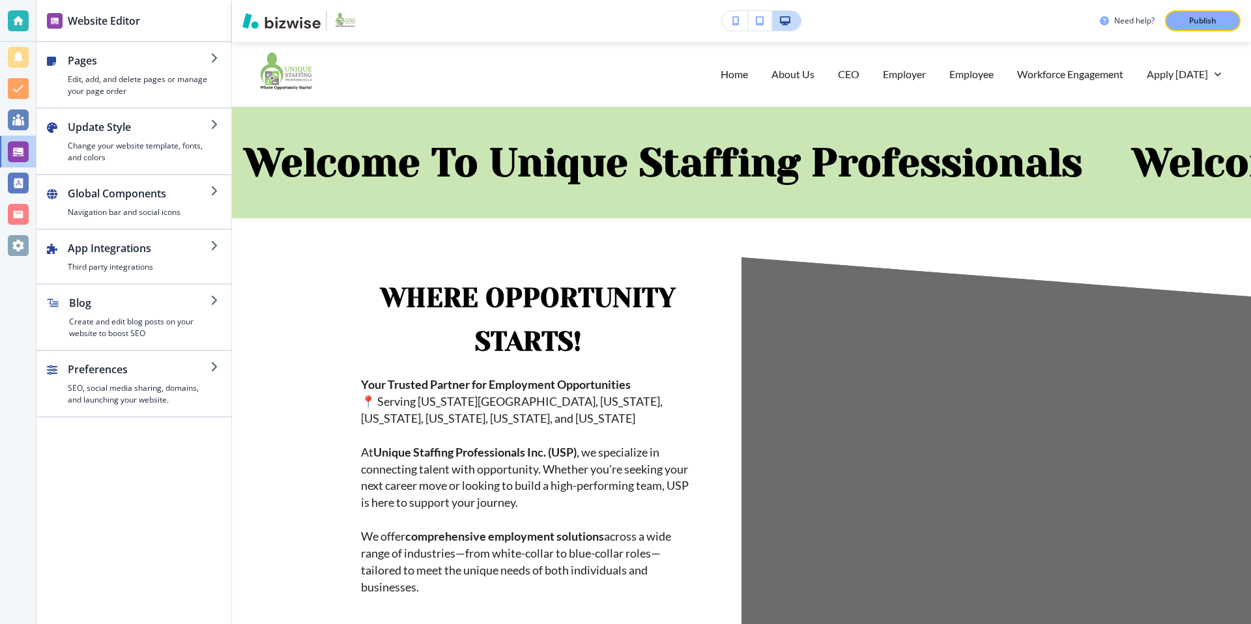
click at [737, 28] on button "button" at bounding box center [735, 21] width 26 height 20
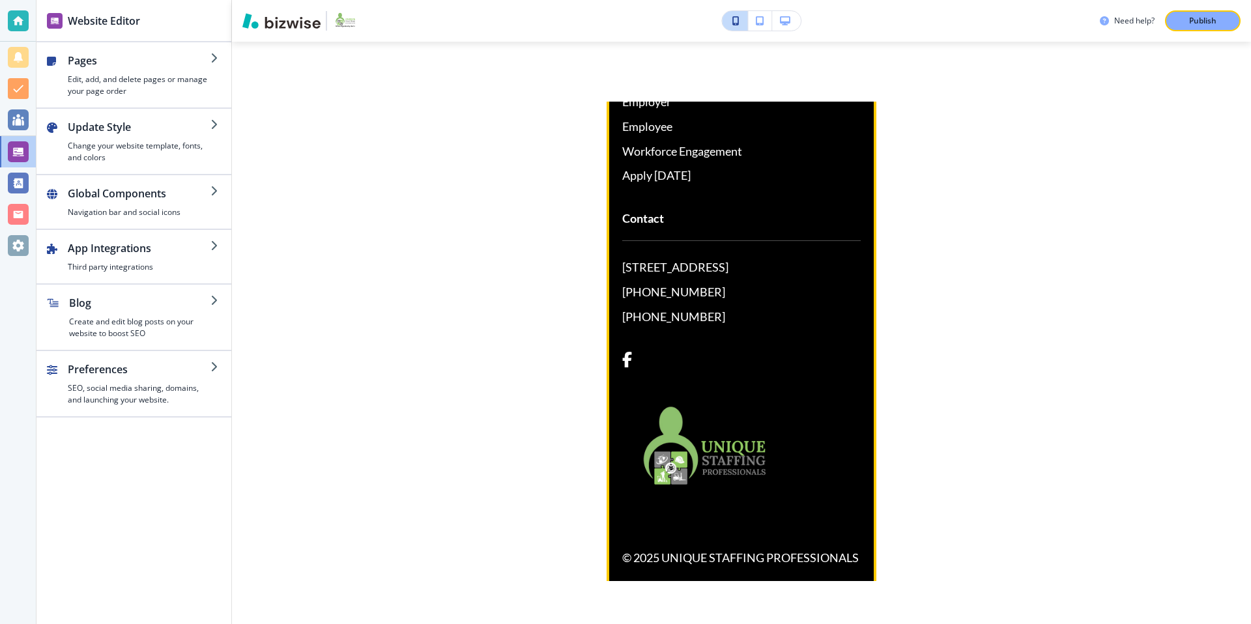
scroll to position [1955, 0]
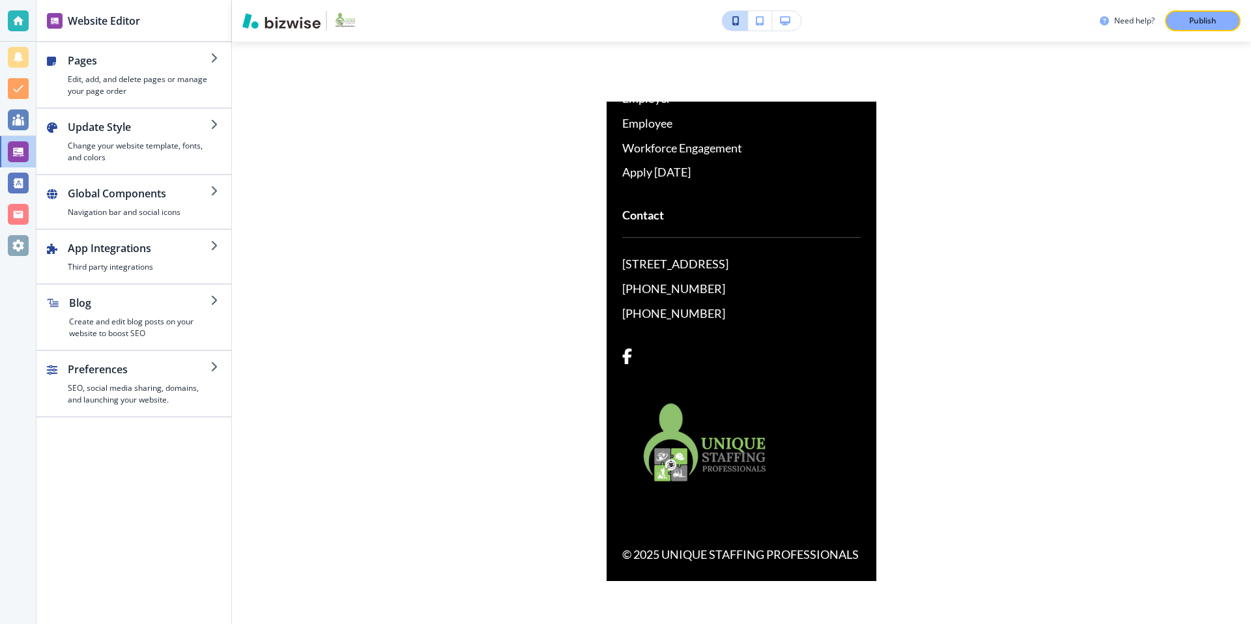
click at [764, 17] on button "button" at bounding box center [760, 21] width 24 height 20
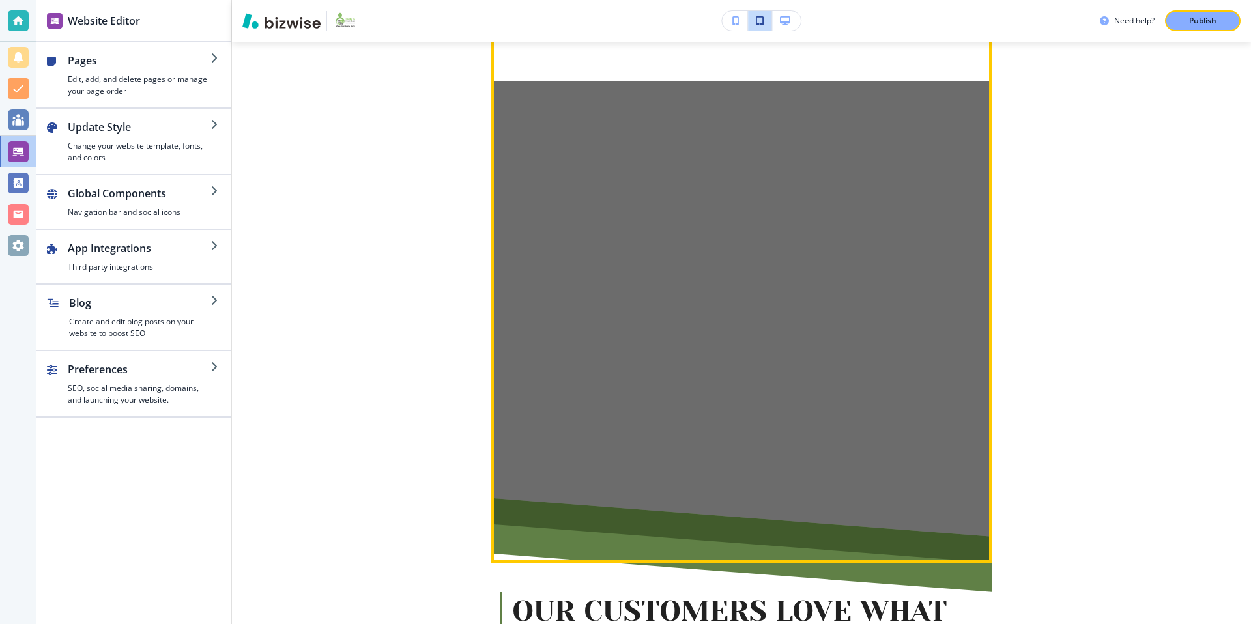
scroll to position [0, 0]
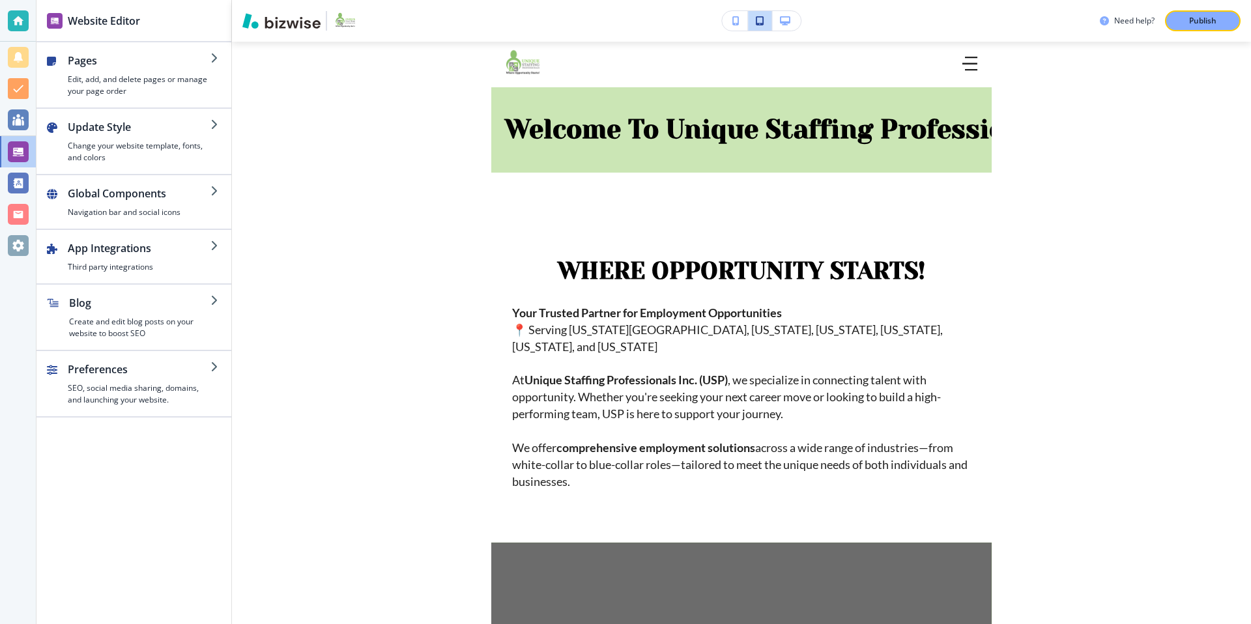
click at [788, 23] on icon "button" at bounding box center [785, 20] width 10 height 9
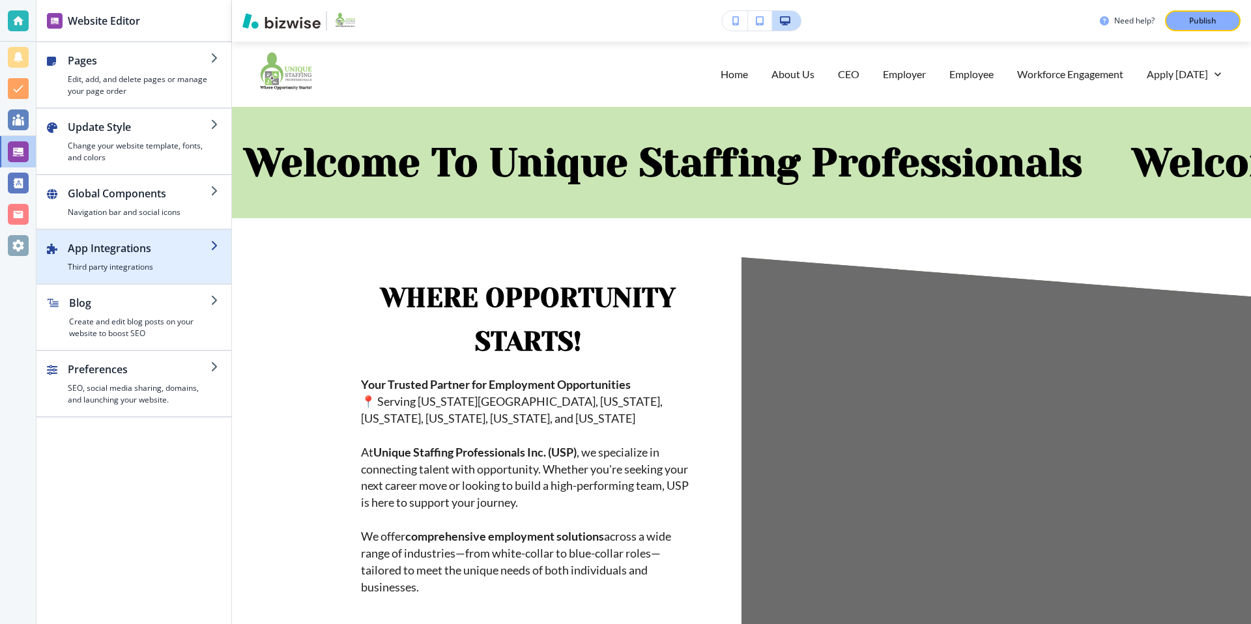
click at [178, 263] on h4 "Third party integrations" at bounding box center [139, 267] width 143 height 12
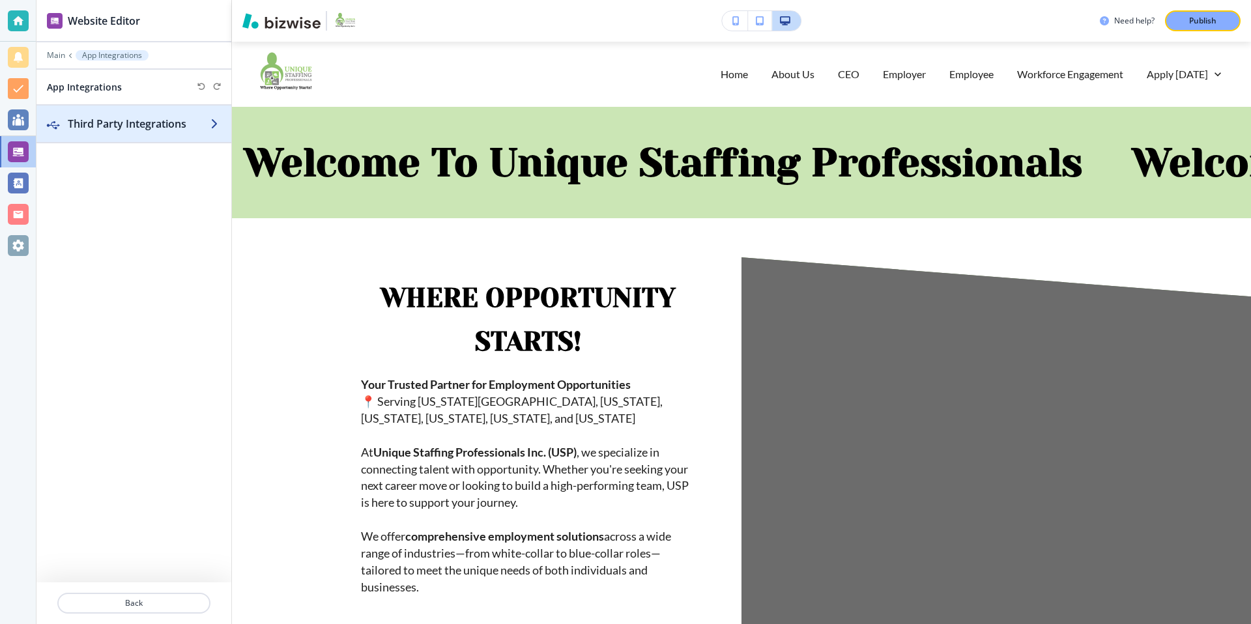
click at [163, 124] on h2 "Third Party Integrations" at bounding box center [139, 124] width 143 height 16
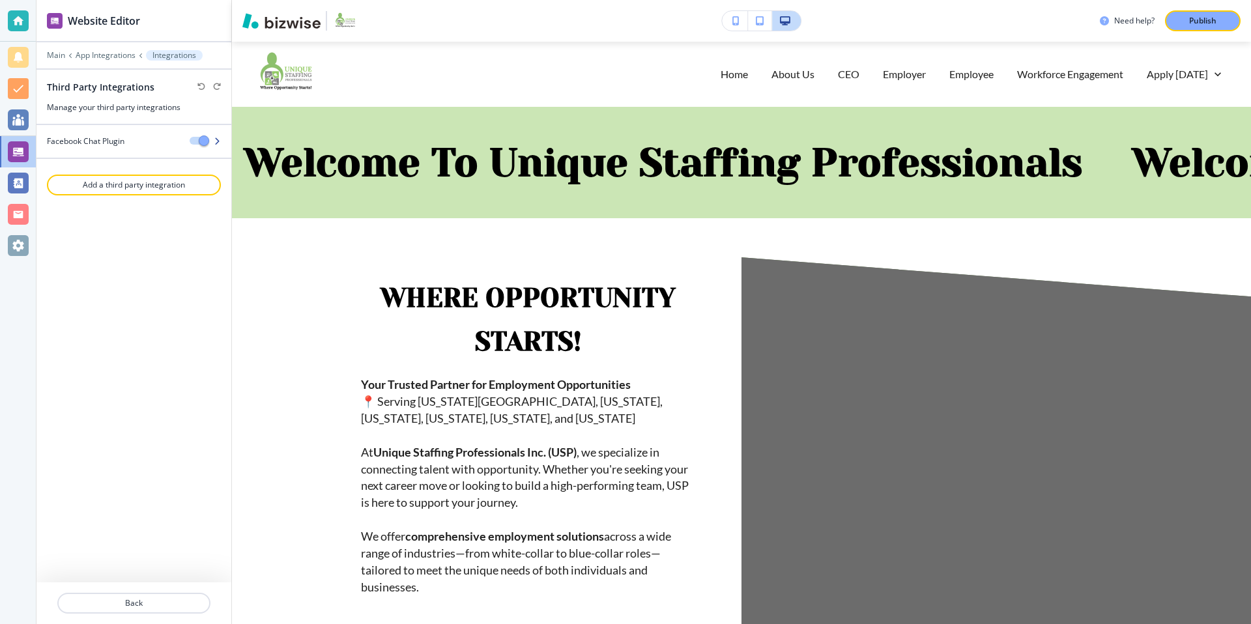
click at [124, 140] on h4 "Facebook Chat Plugin" at bounding box center [86, 141] width 78 height 12
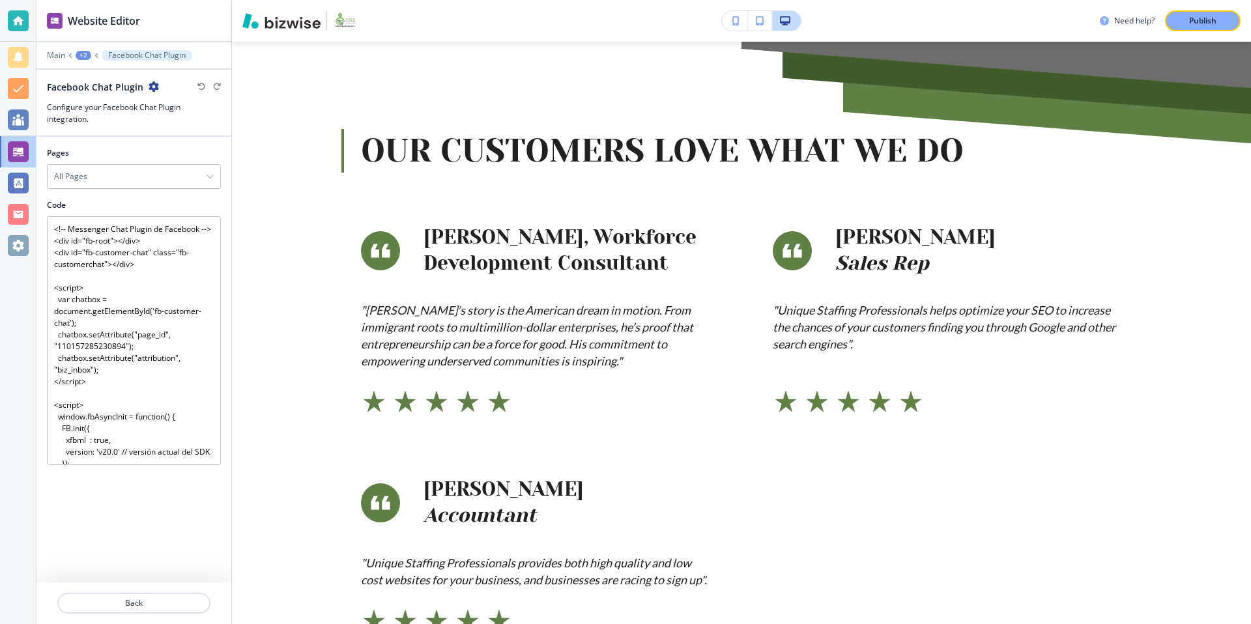
scroll to position [1137, 0]
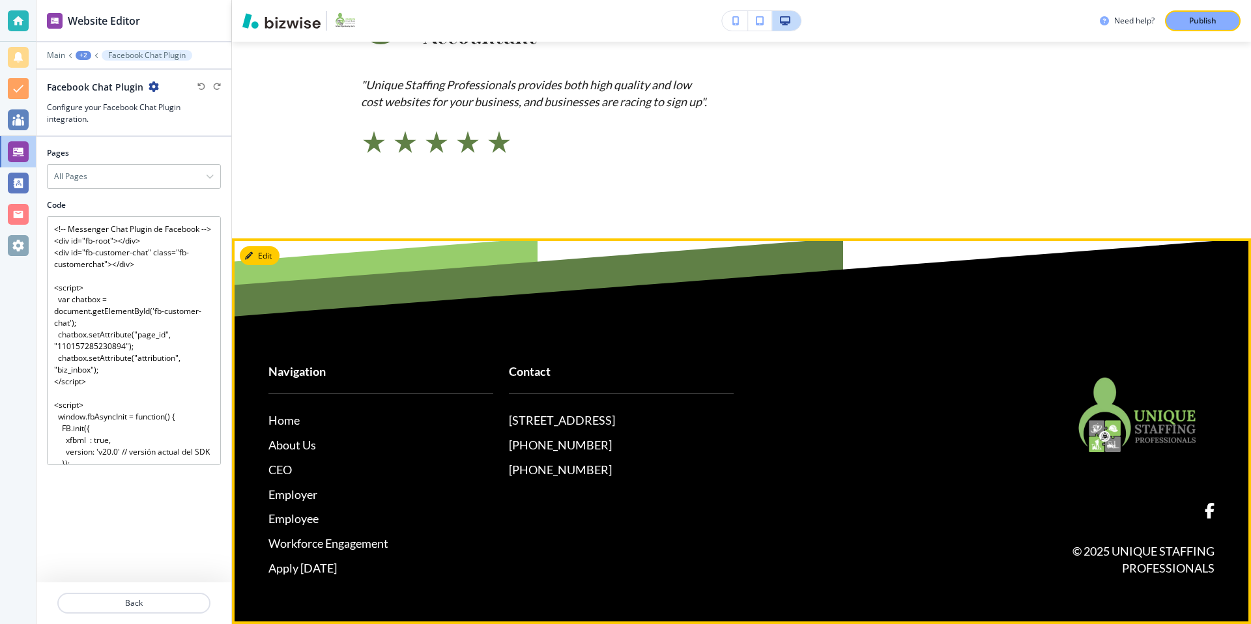
click at [1210, 515] on span at bounding box center [1209, 511] width 10 height 16
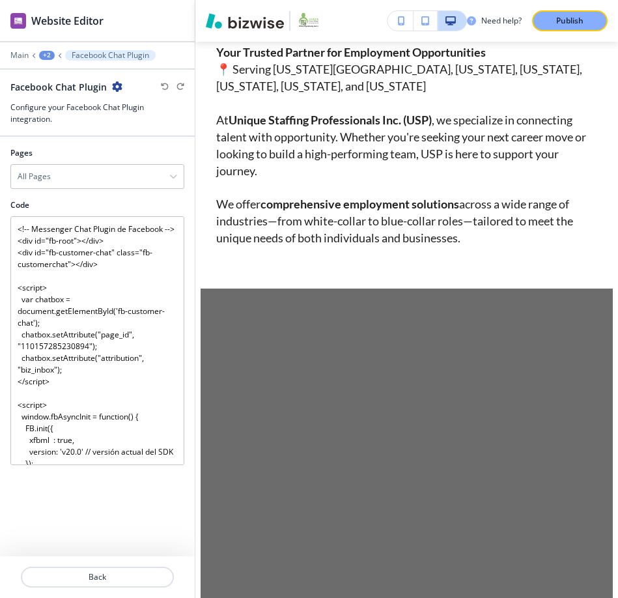
scroll to position [0, 0]
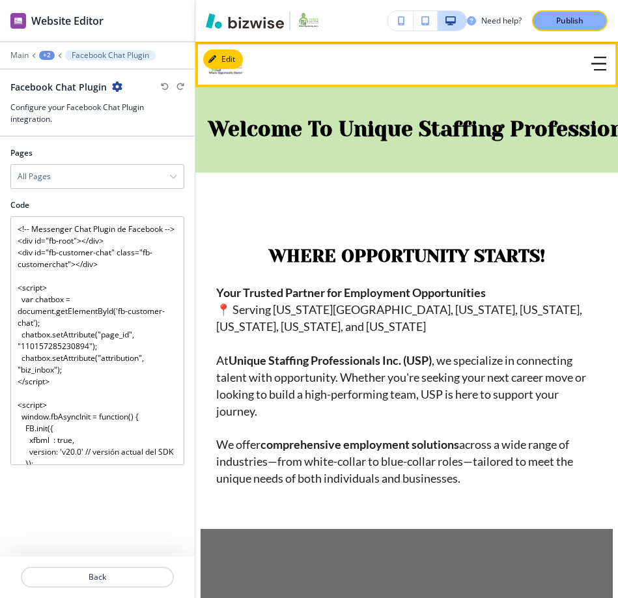
click at [593, 64] on icon "button" at bounding box center [598, 64] width 15 height 0
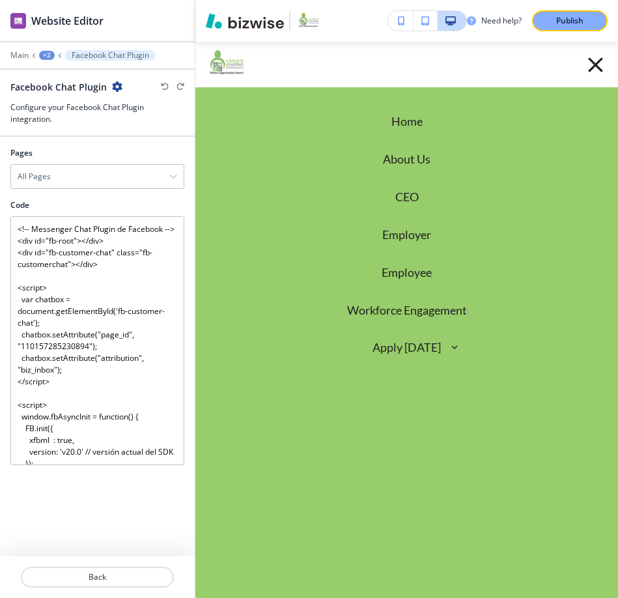
click at [416, 348] on p "Apply [DATE]" at bounding box center [407, 347] width 68 height 17
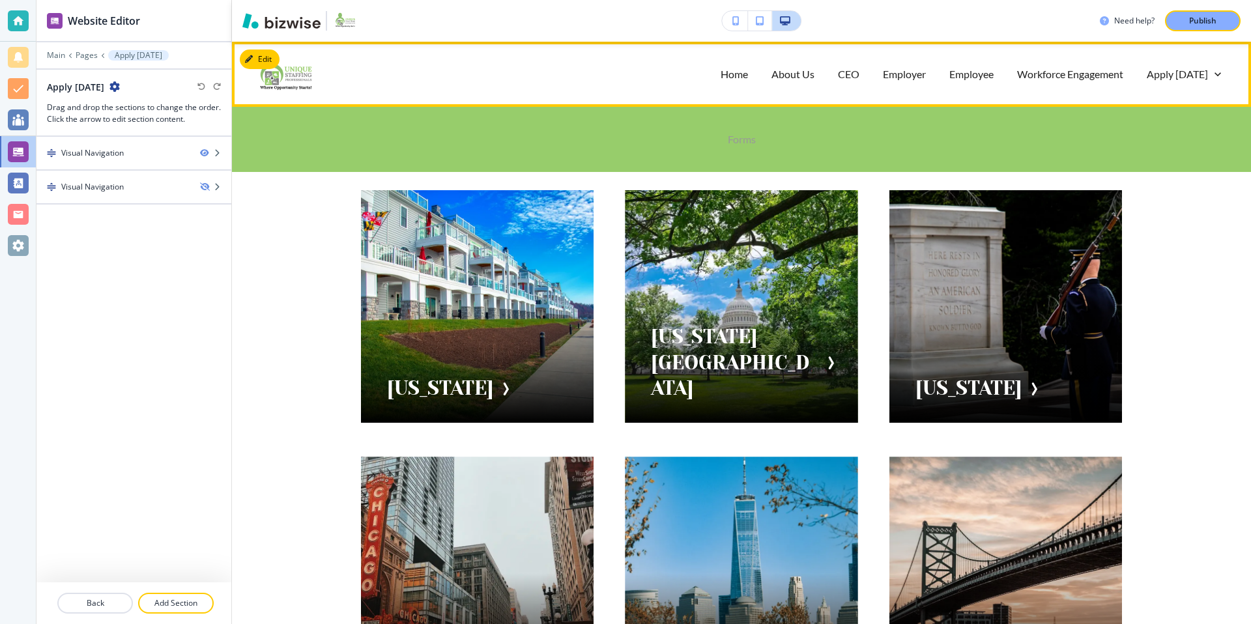
click at [733, 140] on p "Forms" at bounding box center [742, 139] width 28 height 15
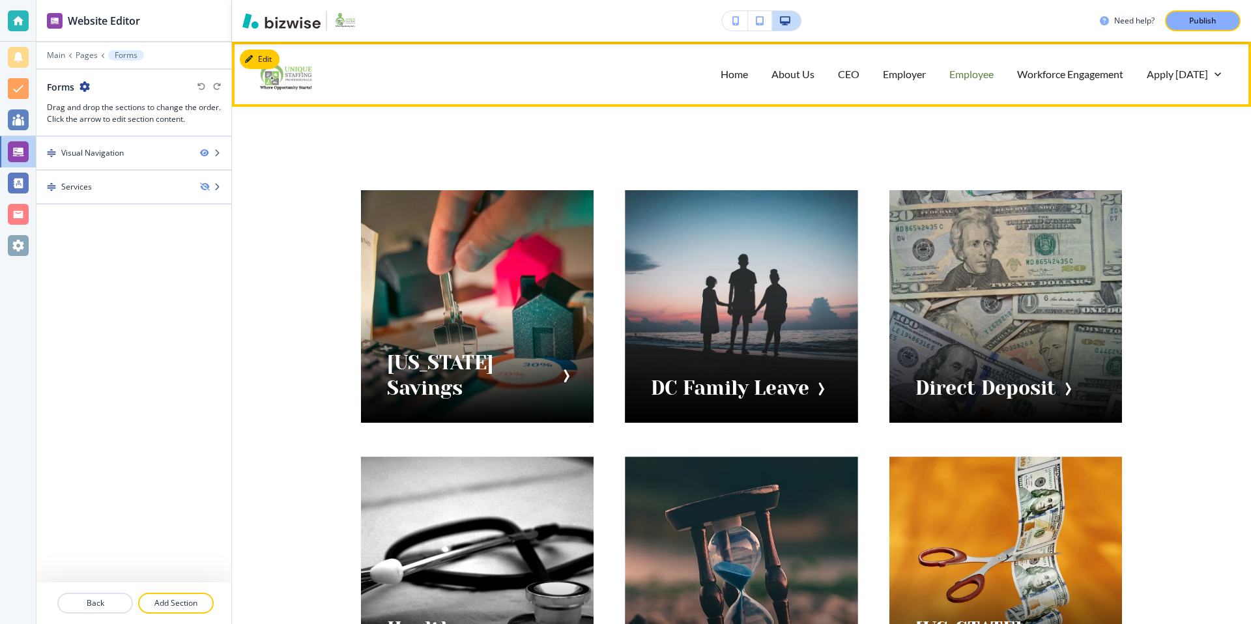
click at [984, 76] on p "Employee" at bounding box center [971, 73] width 44 height 15
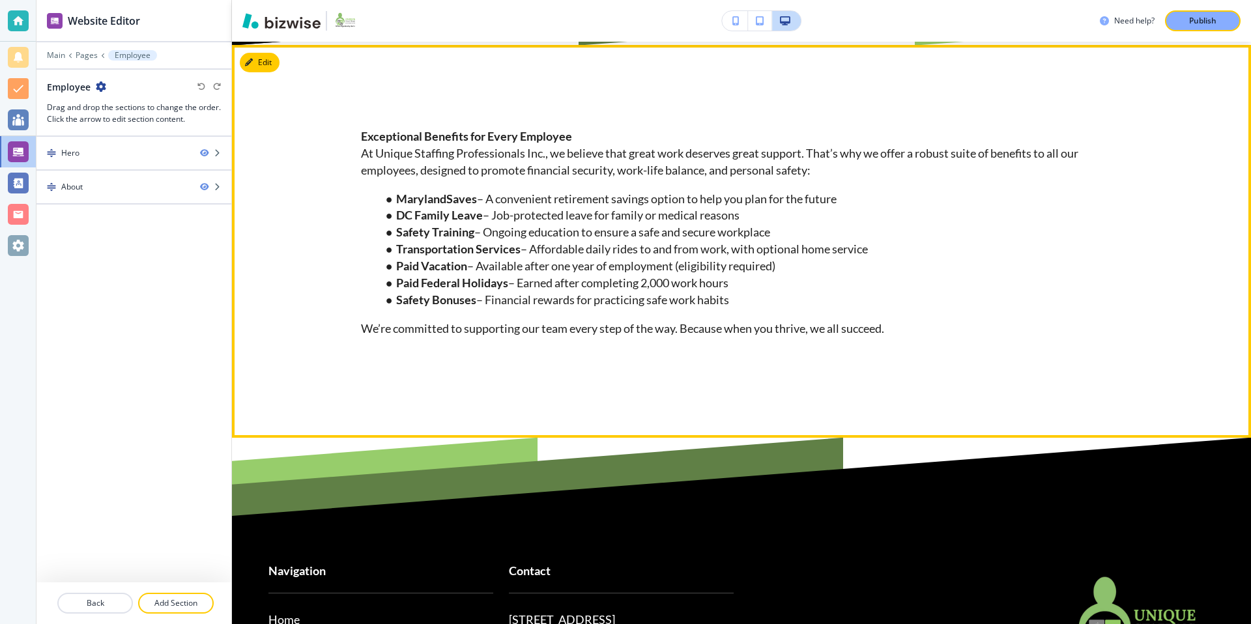
scroll to position [661, 0]
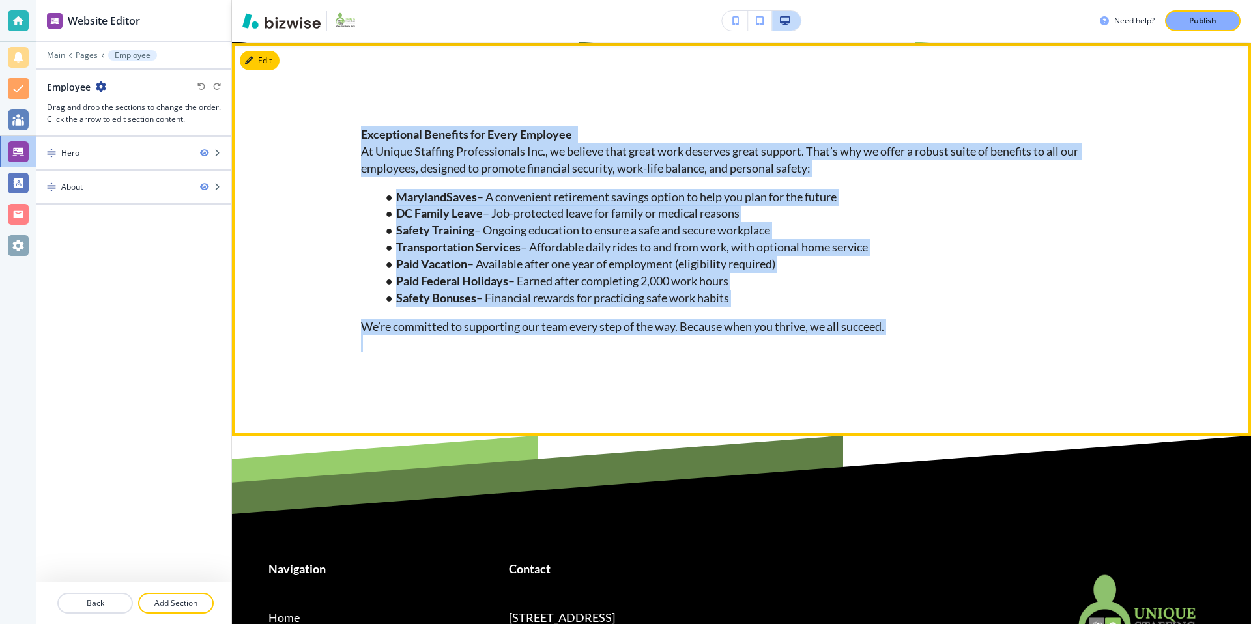
drag, startPoint x: 362, startPoint y: 131, endPoint x: 881, endPoint y: 351, distance: 563.9
click at [881, 351] on p "Exceptional Benefits for Every Employee At Unique Staffing Professionals Inc., …" at bounding box center [741, 239] width 761 height 226
copy p "Exceptional Benefits for Every Employee At Unique Staffing Professionals Inc., …"
